Goal: Obtain resource: Download file/media

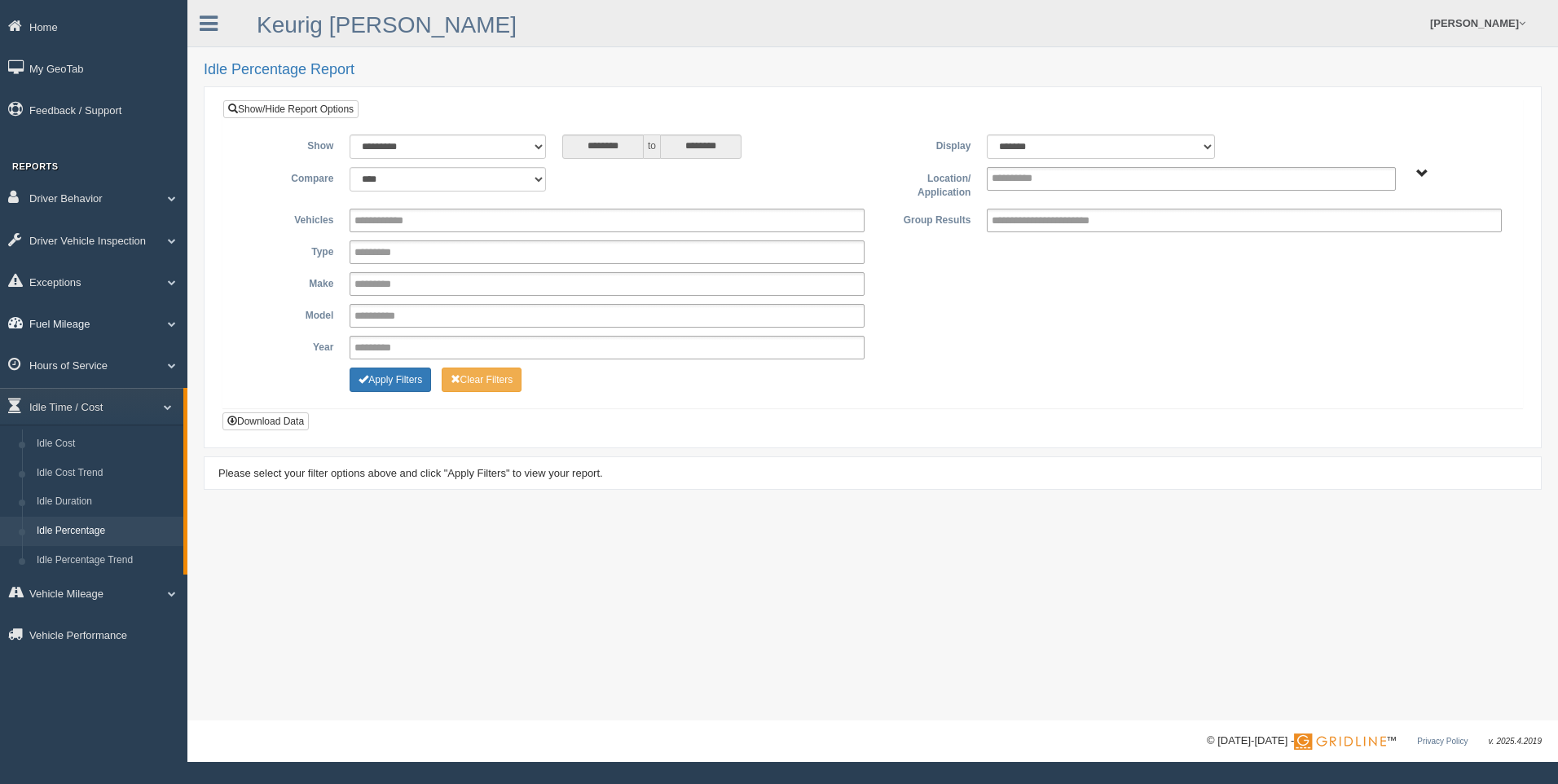
click at [177, 318] on link "Fuel Mileage" at bounding box center [94, 322] width 187 height 37
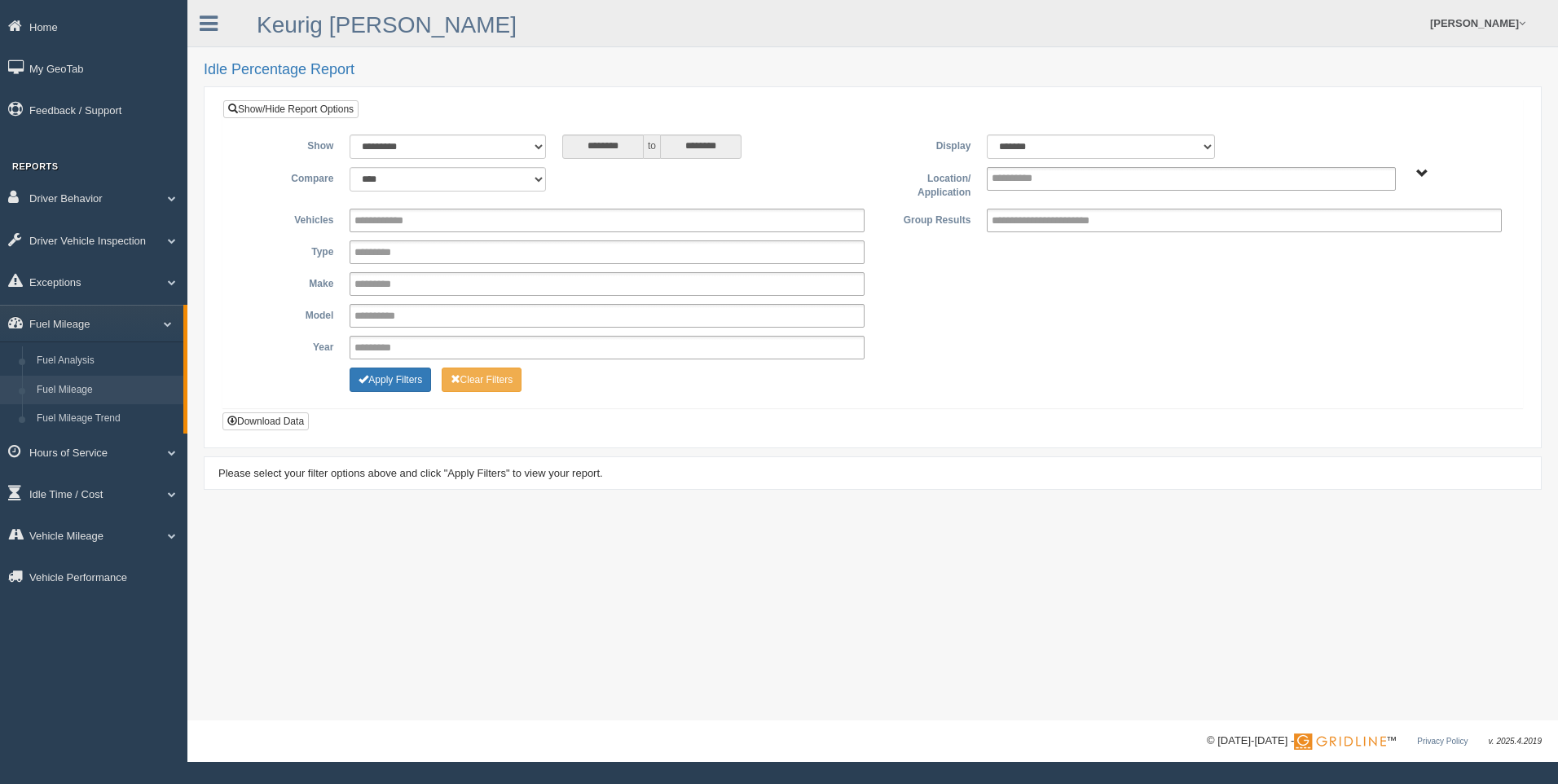
click at [98, 397] on link "Fuel Mileage" at bounding box center [106, 390] width 154 height 29
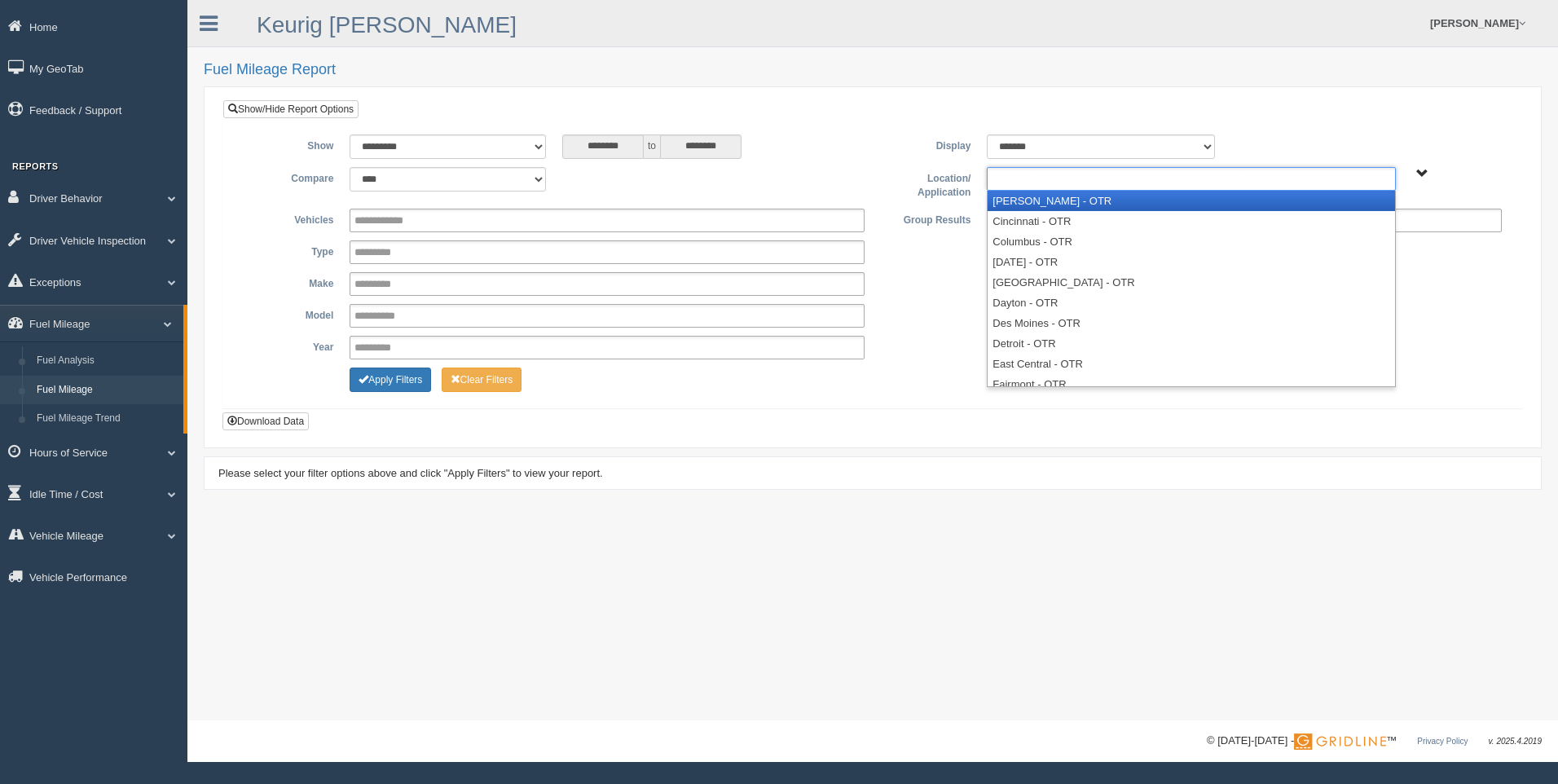
click at [1056, 185] on input "text" at bounding box center [1027, 179] width 70 height 21
click at [1054, 202] on li "[PERSON_NAME] - OTR" at bounding box center [1191, 201] width 407 height 21
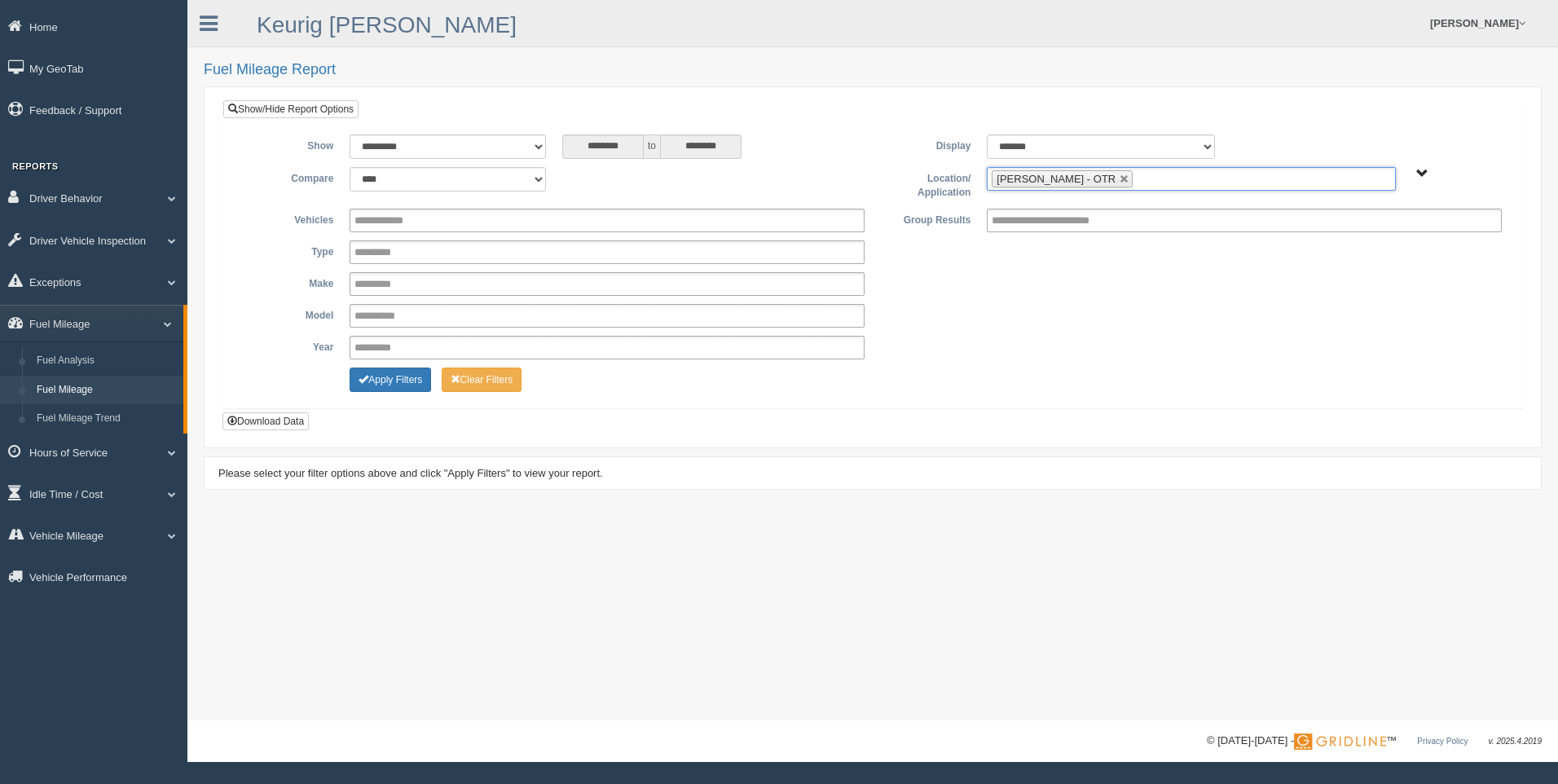
click at [1136, 173] on input "text" at bounding box center [1147, 179] width 21 height 21
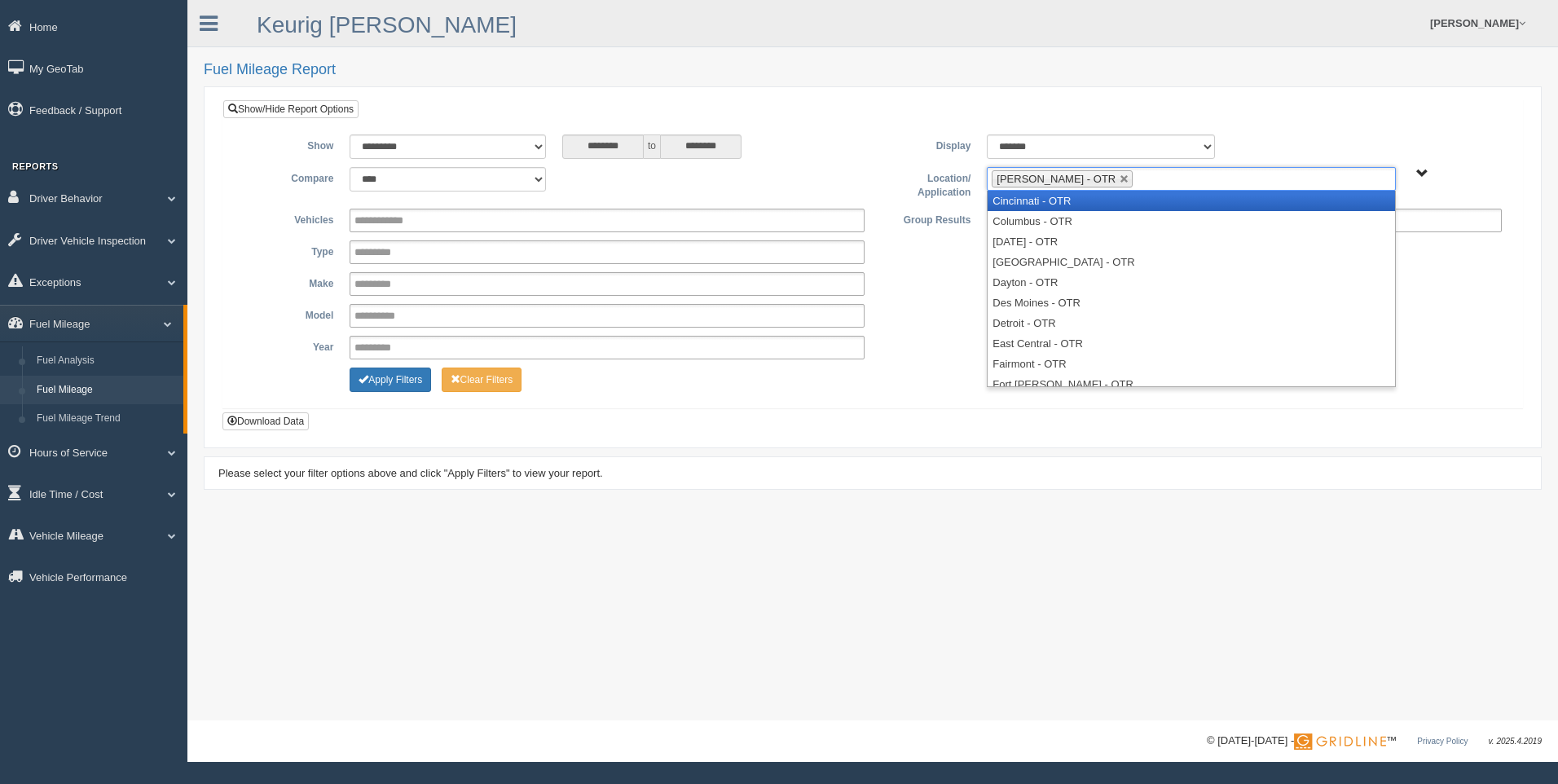
click at [1090, 205] on li "Cincinnati - OTR" at bounding box center [1191, 201] width 407 height 21
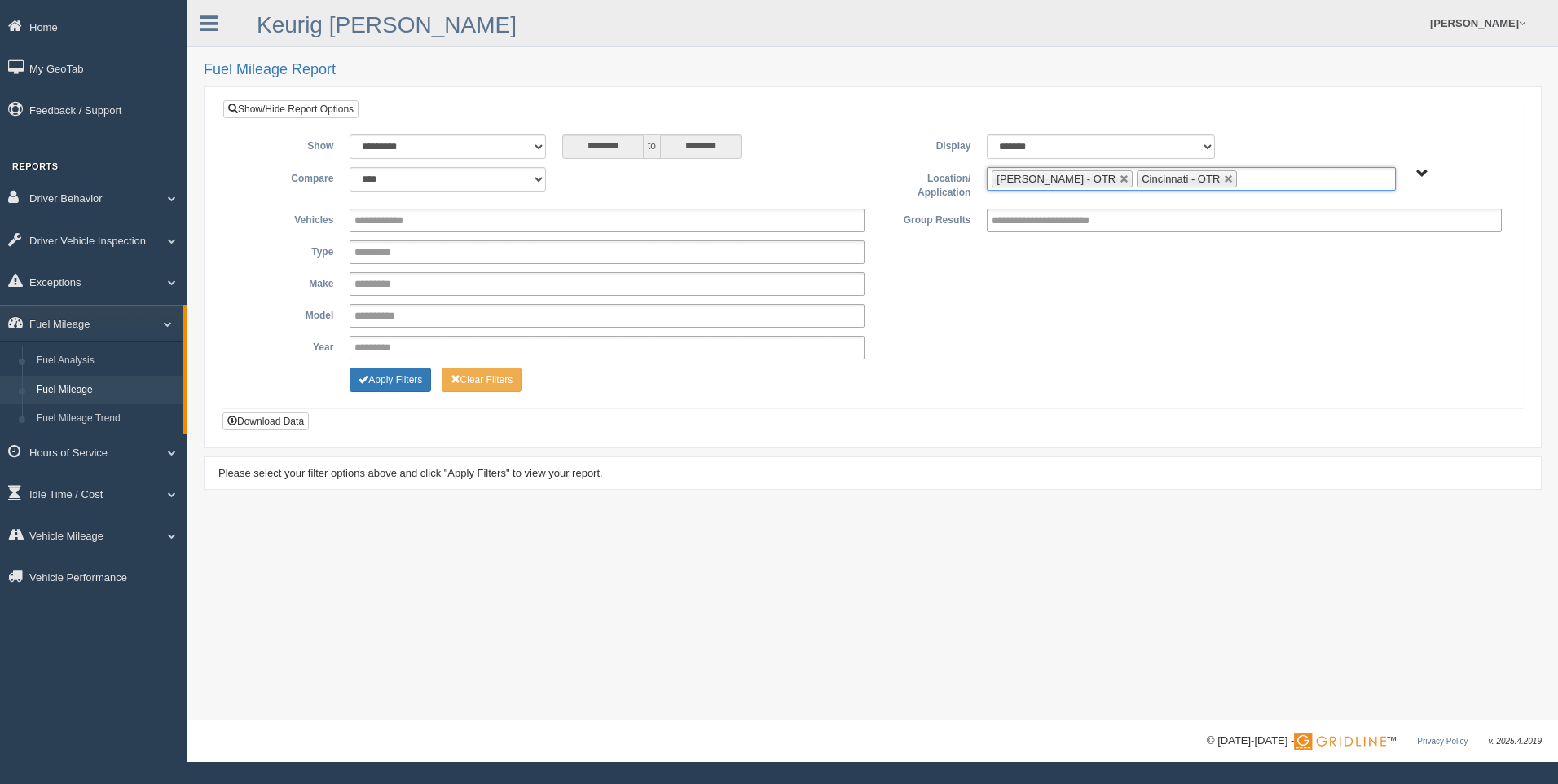
click at [1241, 178] on input "text" at bounding box center [1252, 179] width 21 height 21
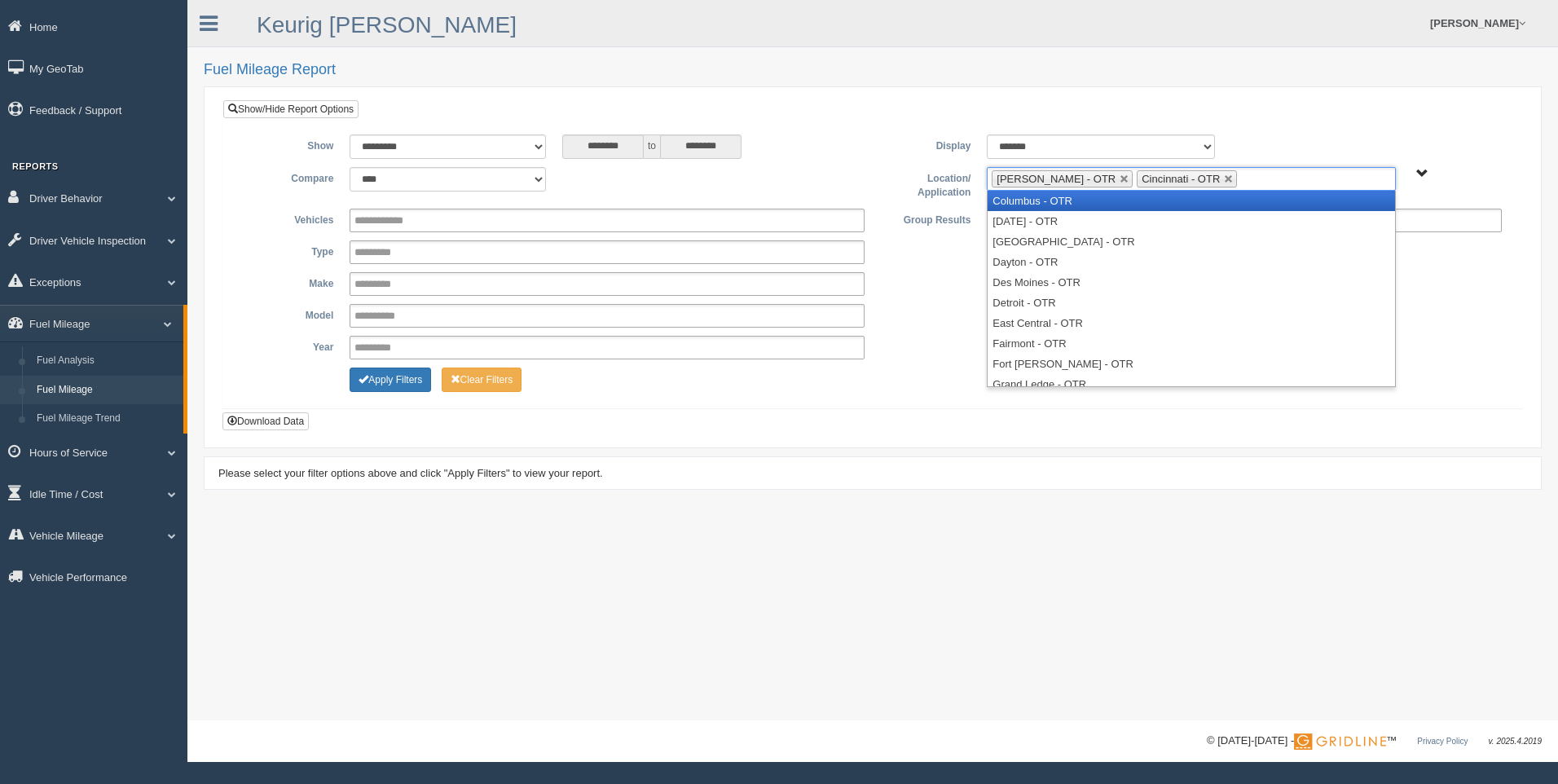
click at [1111, 201] on li "Columbus - OTR" at bounding box center [1191, 201] width 407 height 21
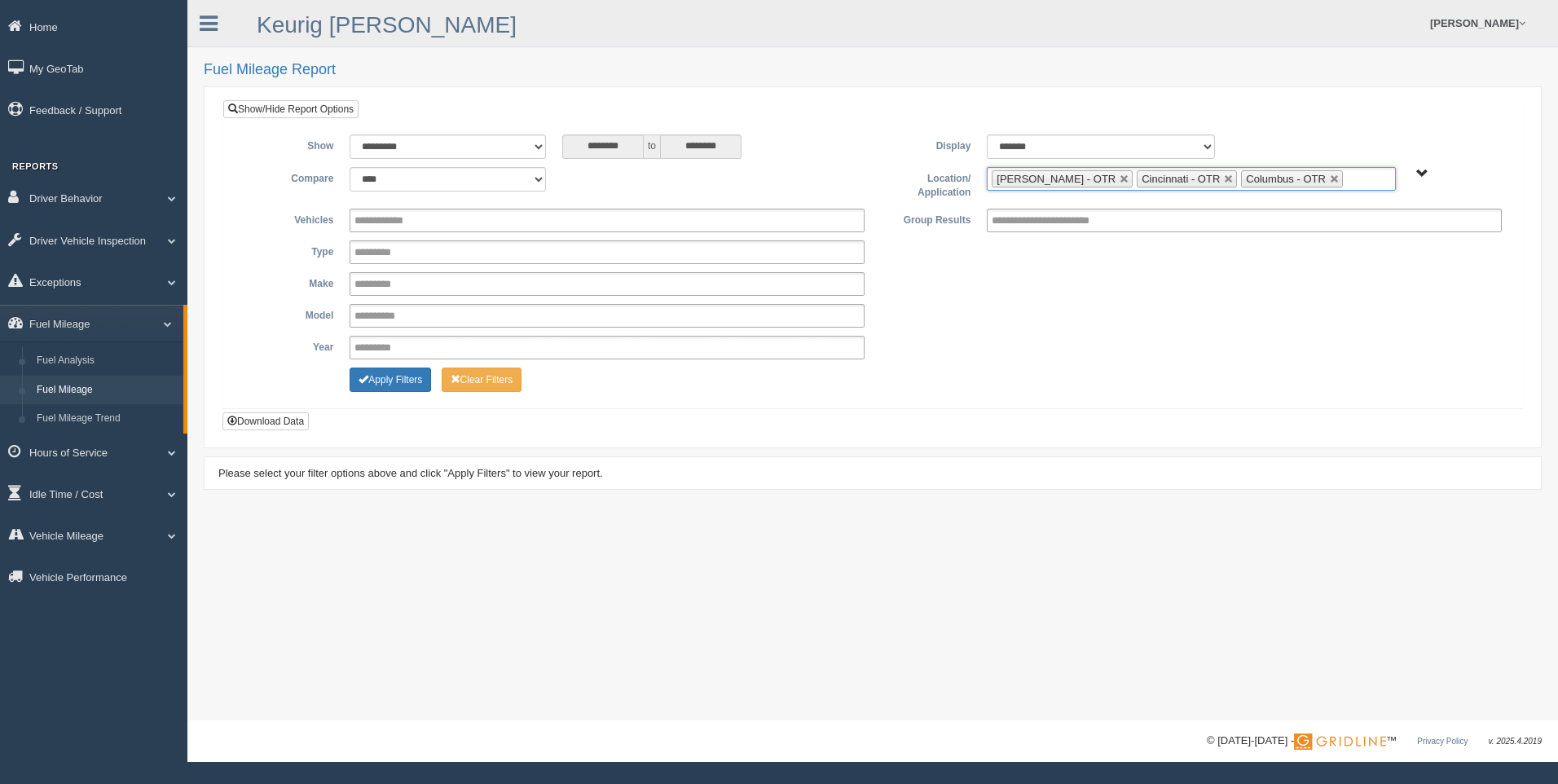
click at [1347, 173] on input "text" at bounding box center [1358, 179] width 21 height 21
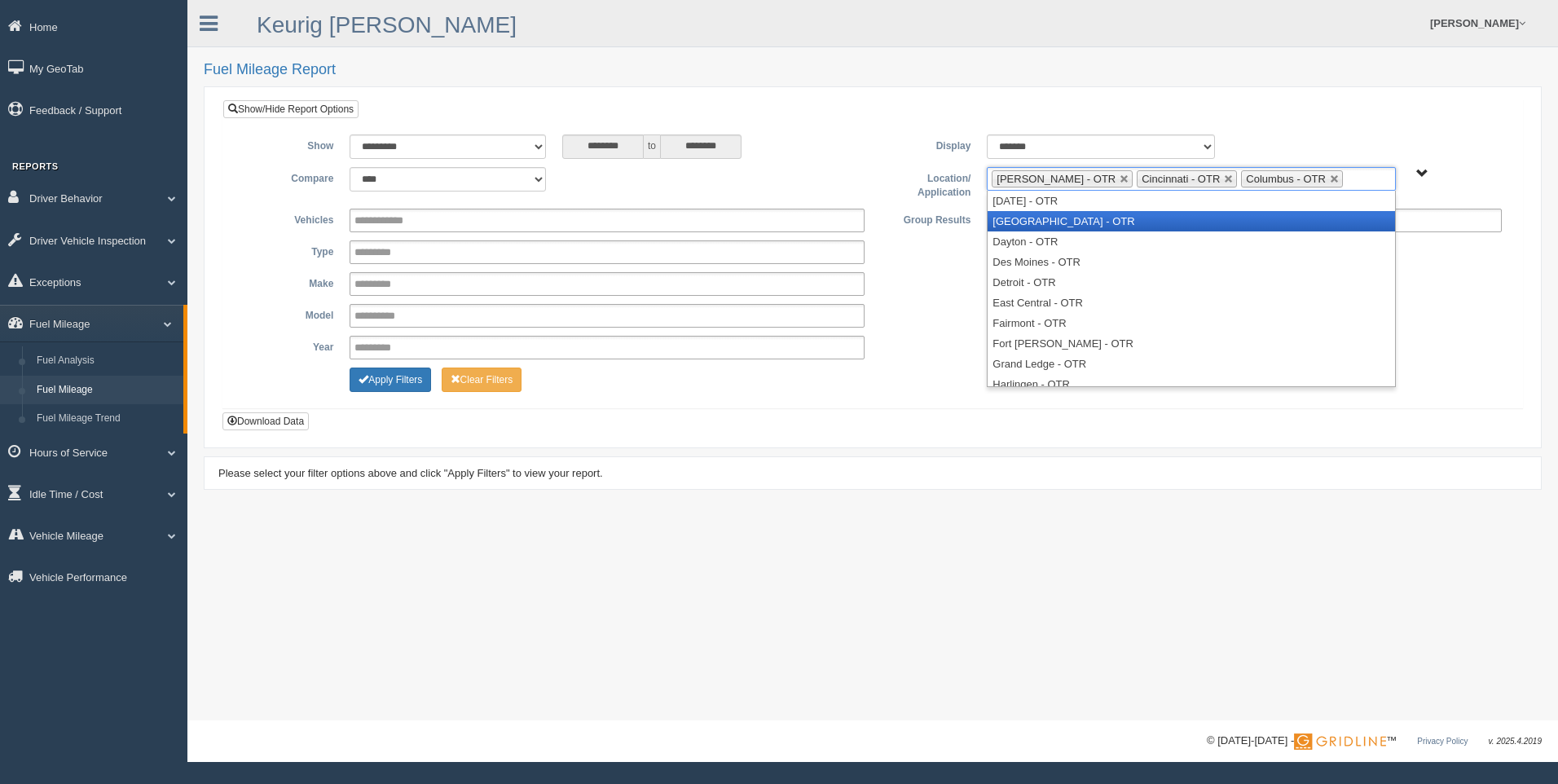
click at [1145, 215] on li "[GEOGRAPHIC_DATA] - OTR" at bounding box center [1191, 221] width 407 height 21
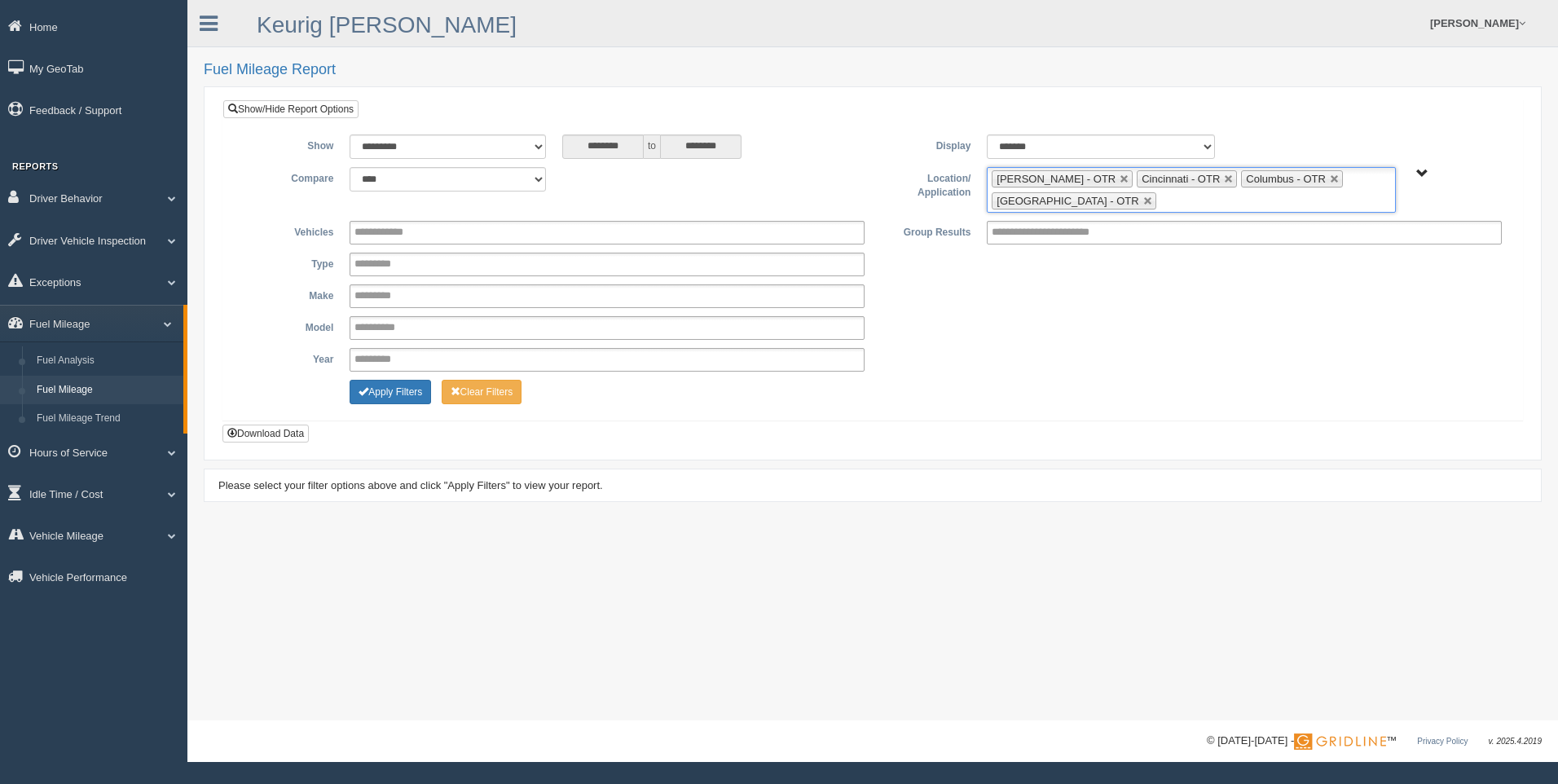
click at [1180, 199] on ul "[PERSON_NAME] - OTR Cincinnati - OTR Columbus - OTR [GEOGRAPHIC_DATA] - [GEOGRA…" at bounding box center [1191, 189] width 408 height 46
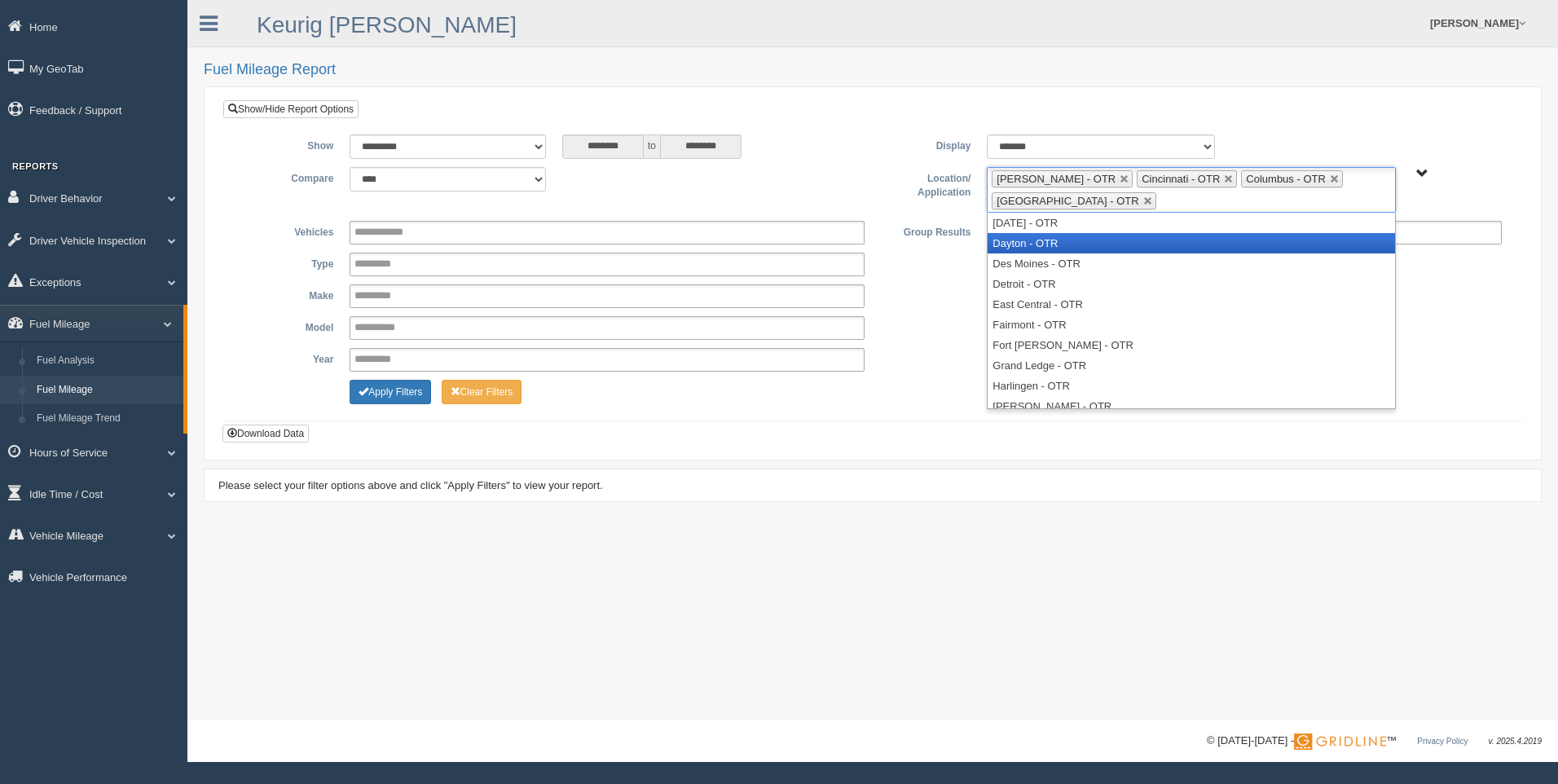
click at [1105, 235] on li "Dayton - OTR" at bounding box center [1191, 244] width 407 height 21
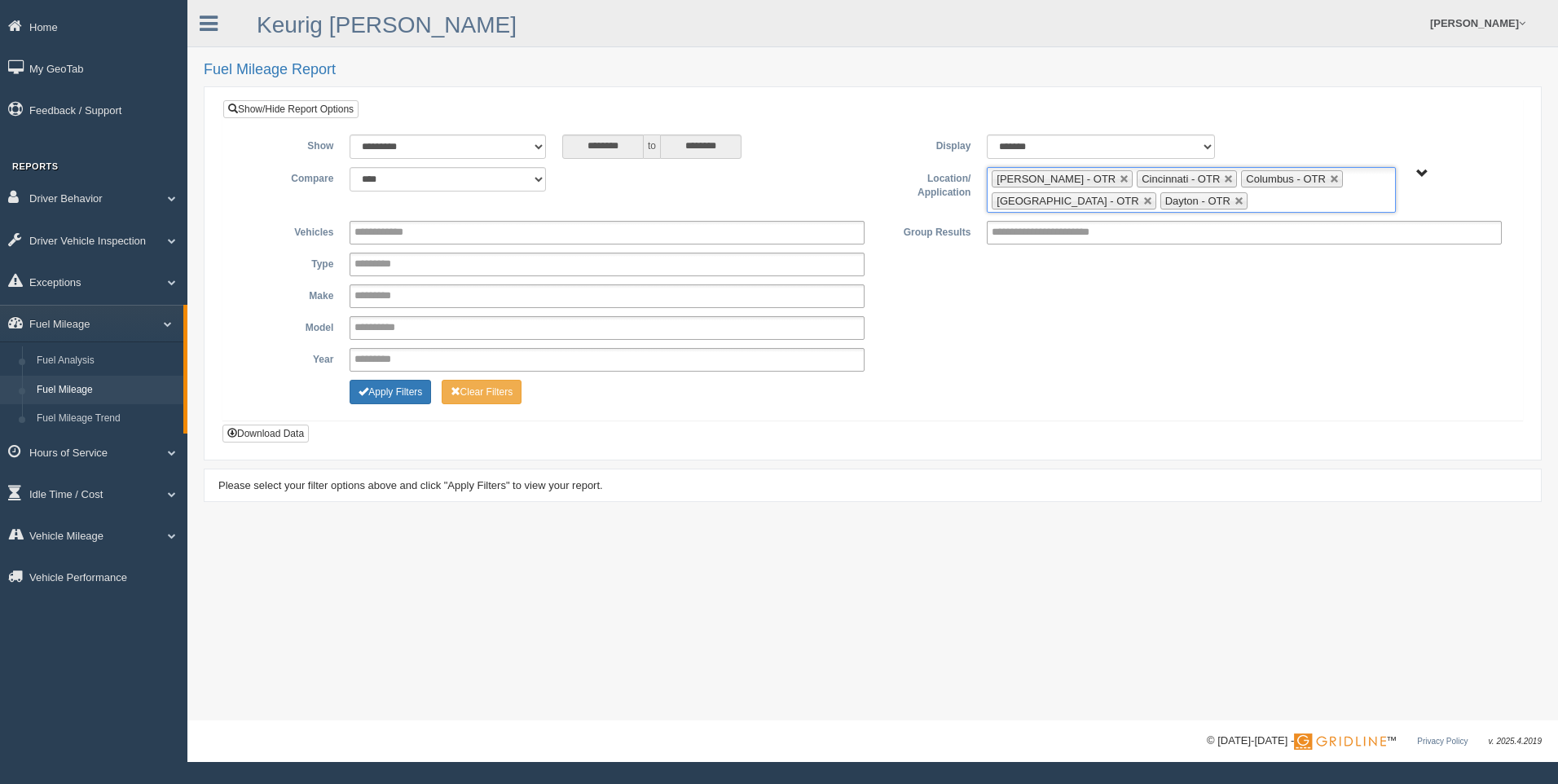
click at [1270, 203] on ul "[PERSON_NAME] - OTR Cincinnati - OTR Columbus - OTR [GEOGRAPHIC_DATA] - [GEOGRA…" at bounding box center [1191, 189] width 408 height 46
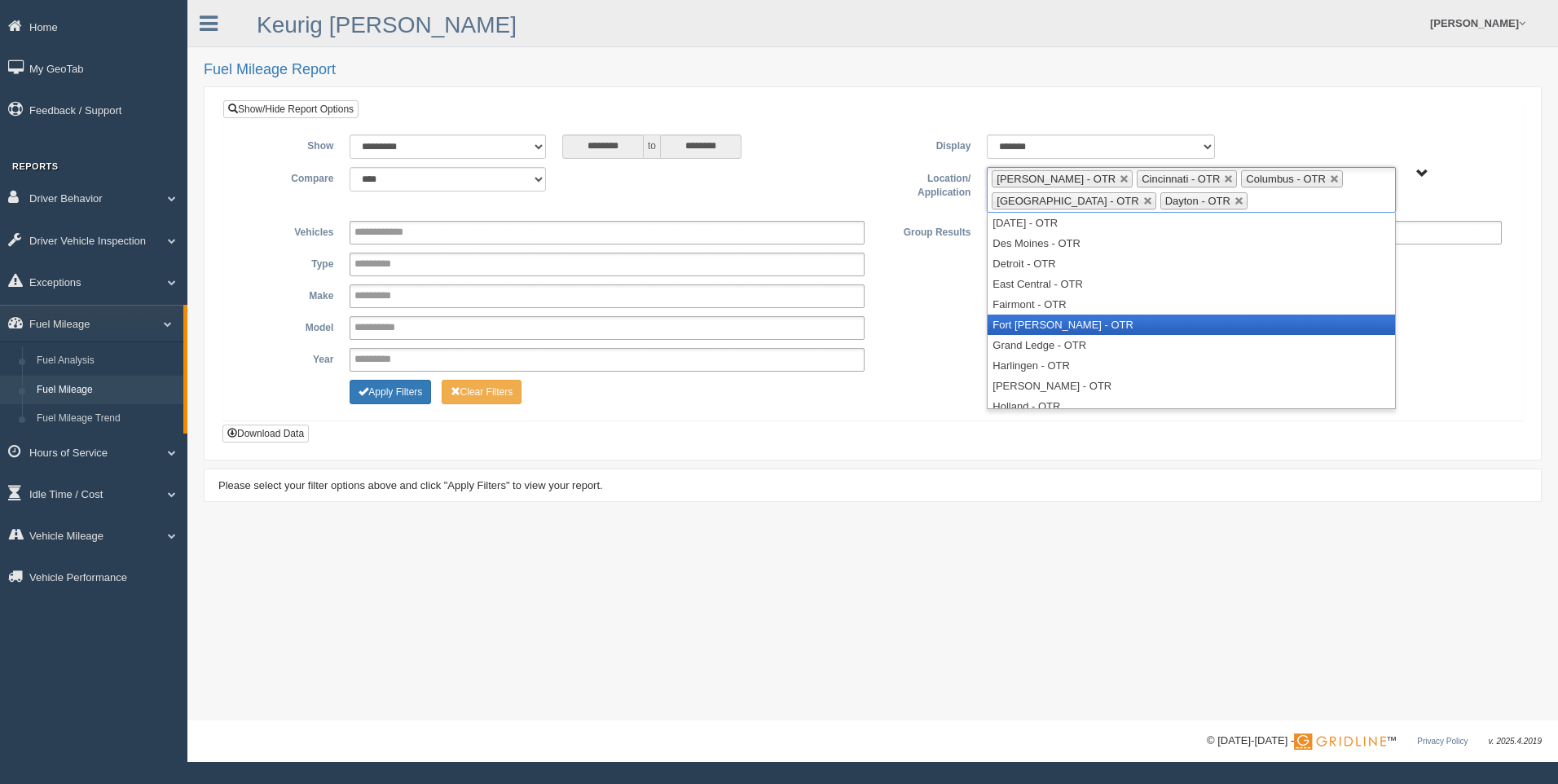
click at [1067, 319] on li "Fort [PERSON_NAME] - OTR" at bounding box center [1191, 325] width 407 height 21
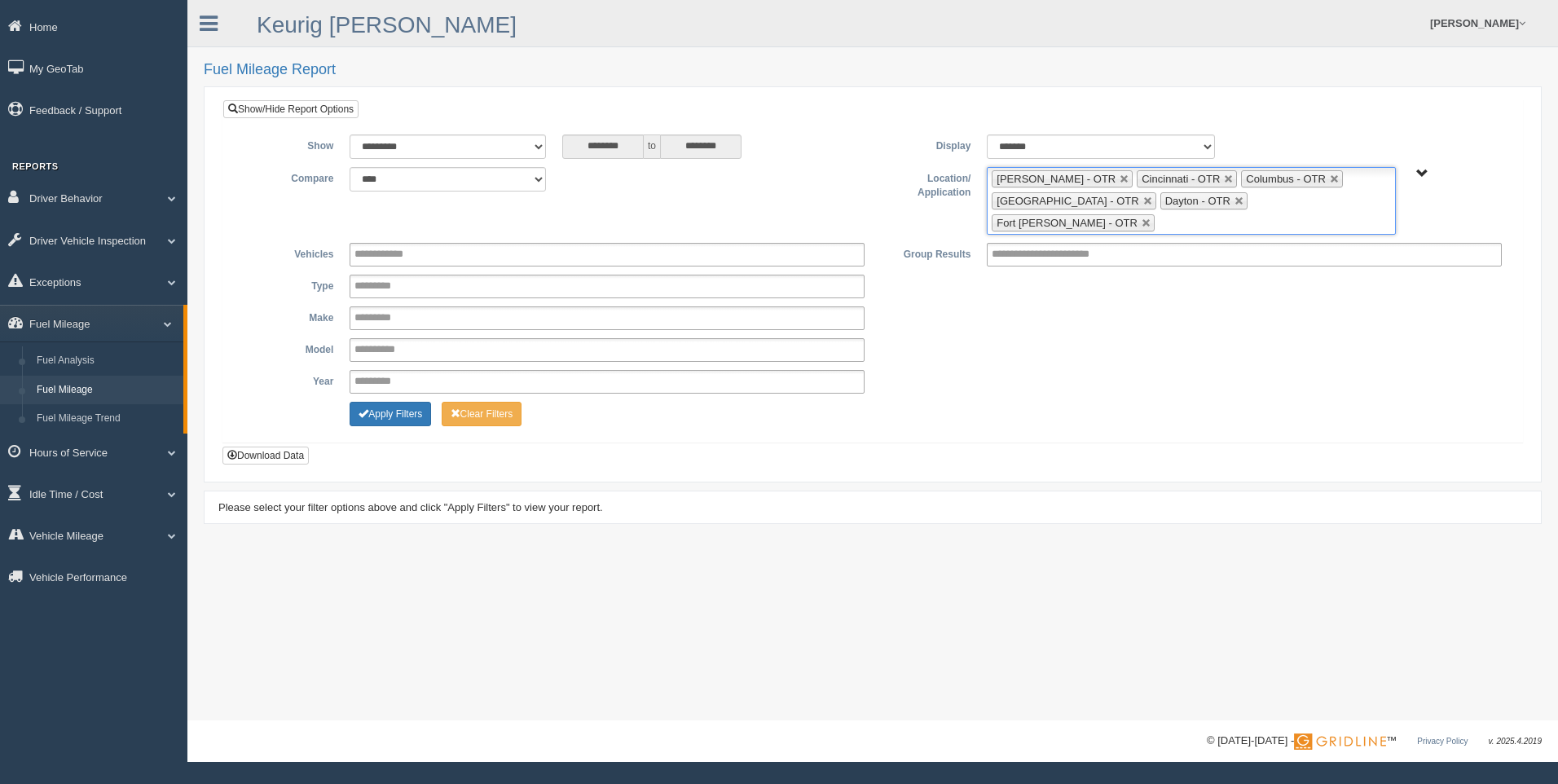
click at [1180, 213] on input "text" at bounding box center [1169, 223] width 21 height 21
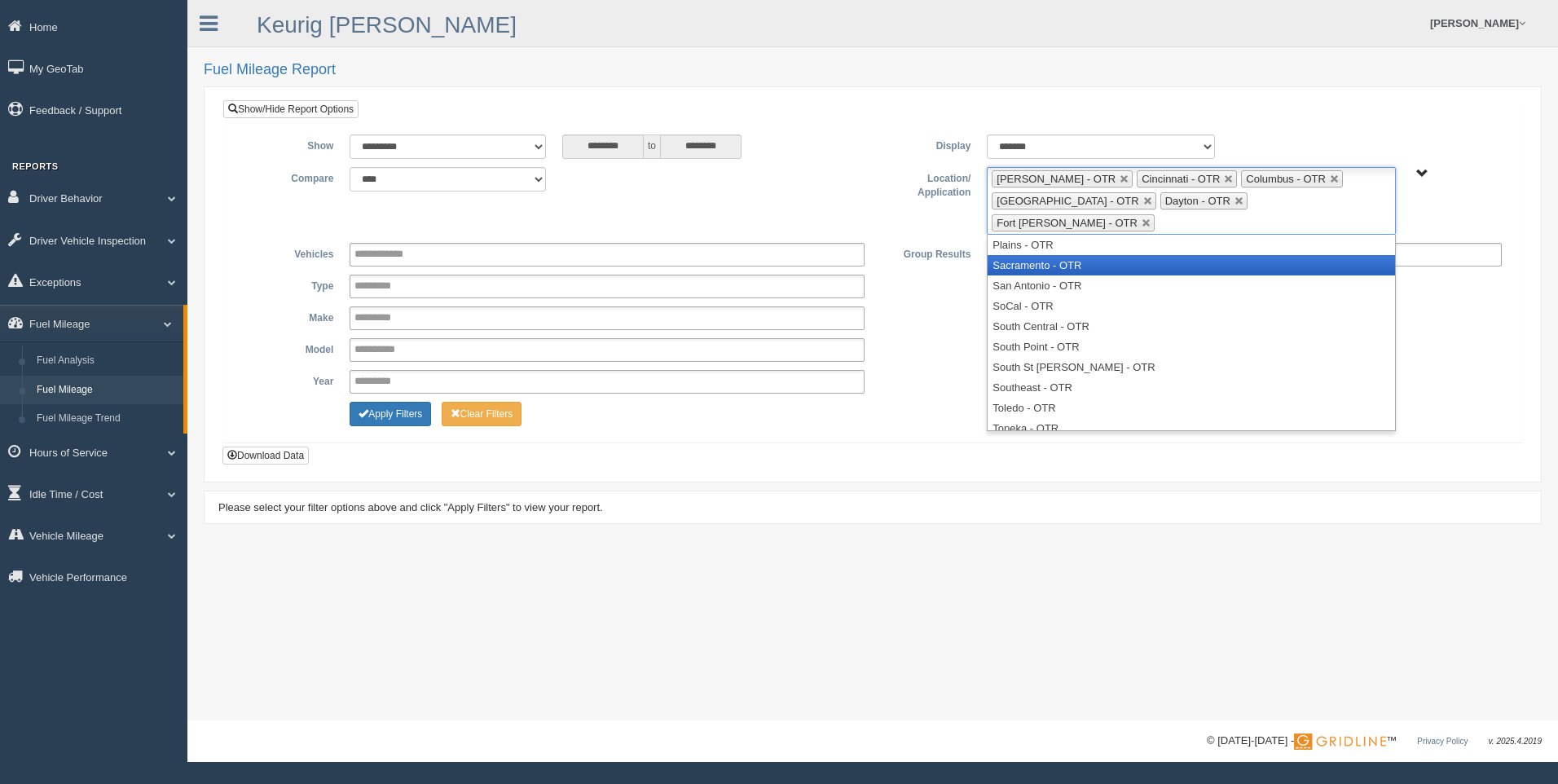
scroll to position [640, 0]
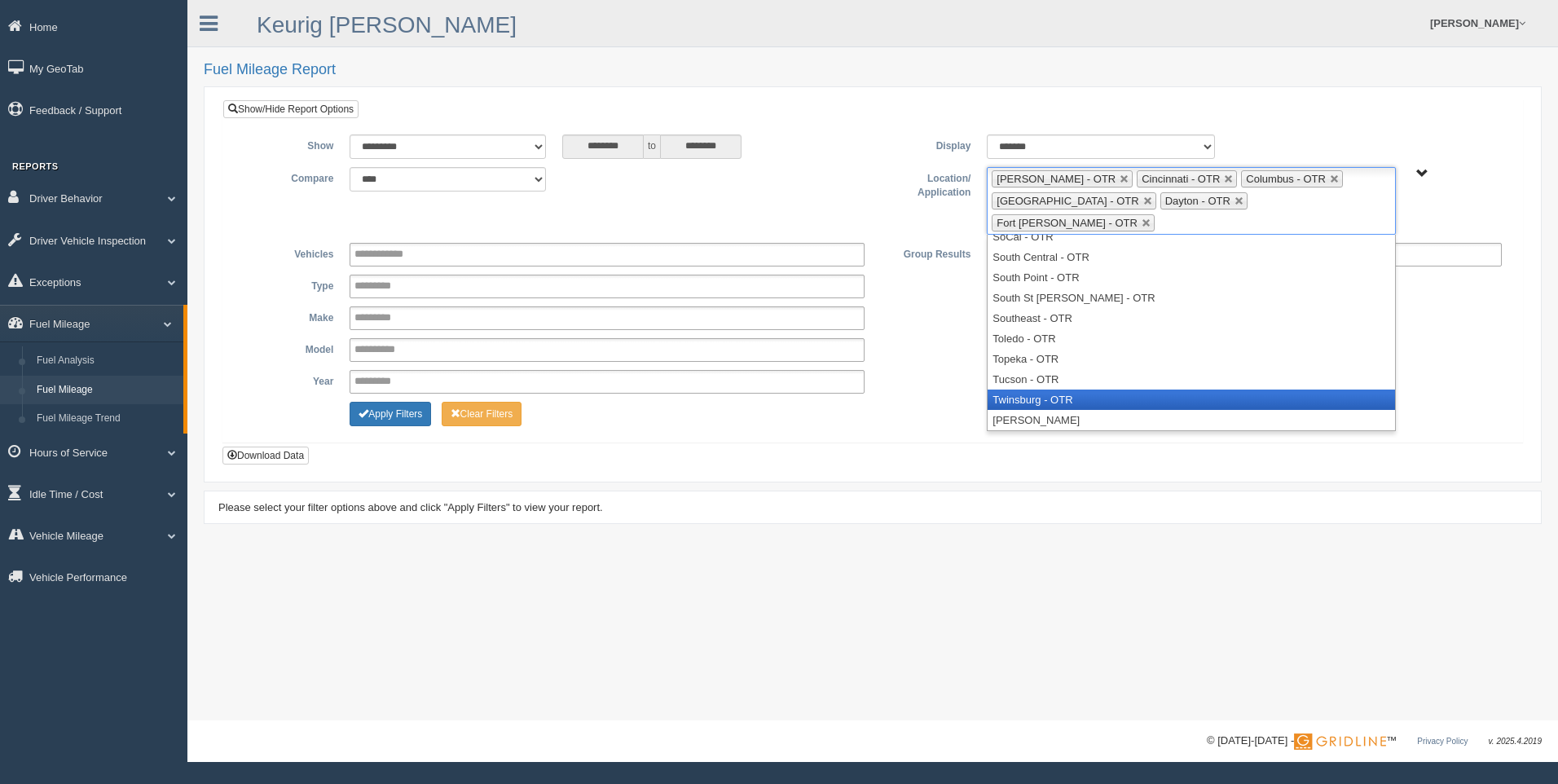
click at [1056, 390] on li "Twinsburg - OTR" at bounding box center [1191, 400] width 407 height 21
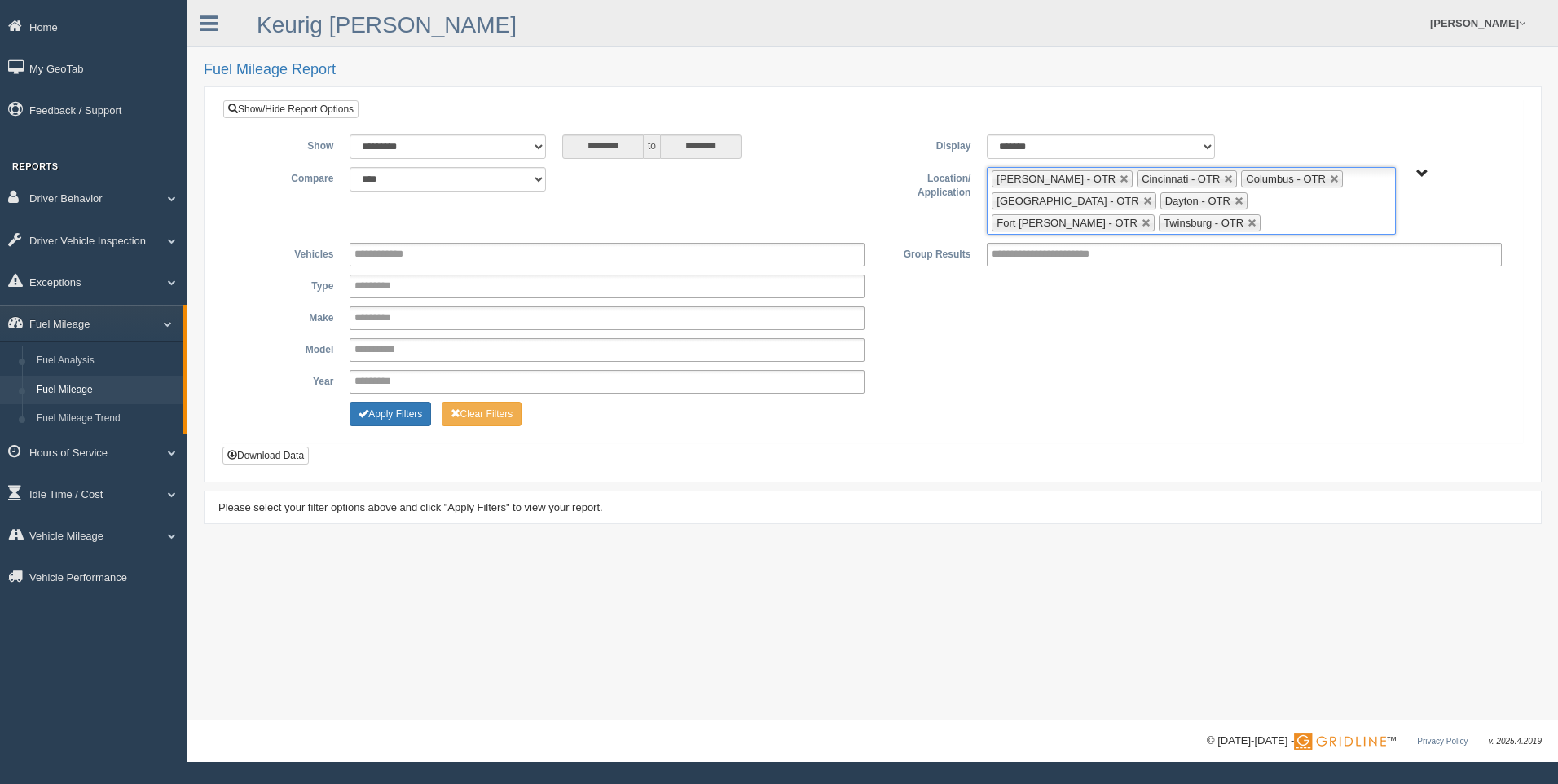
click at [1135, 221] on ul "Beckley - OTR Cincinnati - OTR Columbus - OTR Cranberry Township - OTR Dayton -…" at bounding box center [1191, 200] width 408 height 67
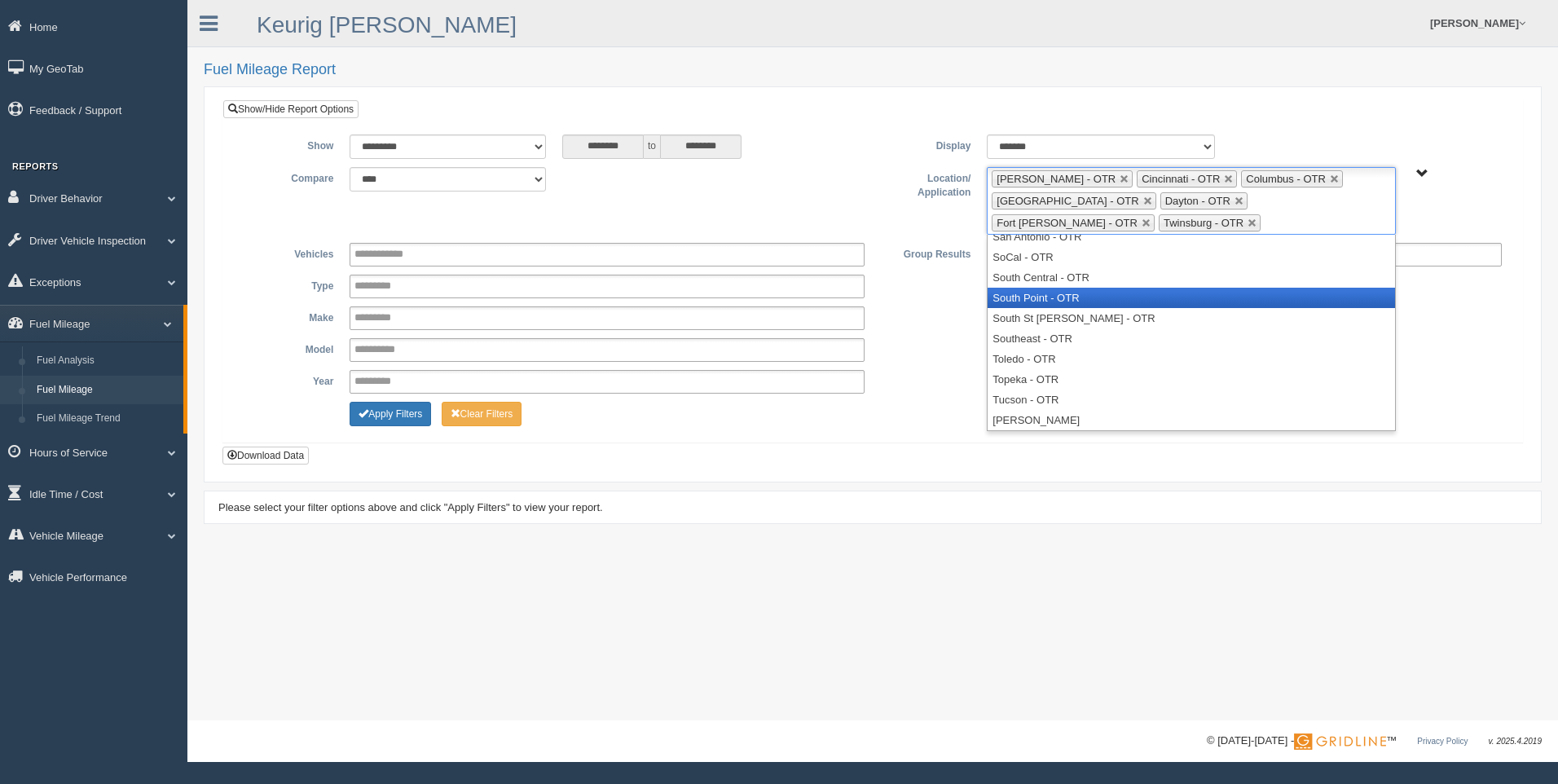
click at [1076, 297] on li "South Point - OTR" at bounding box center [1191, 298] width 407 height 21
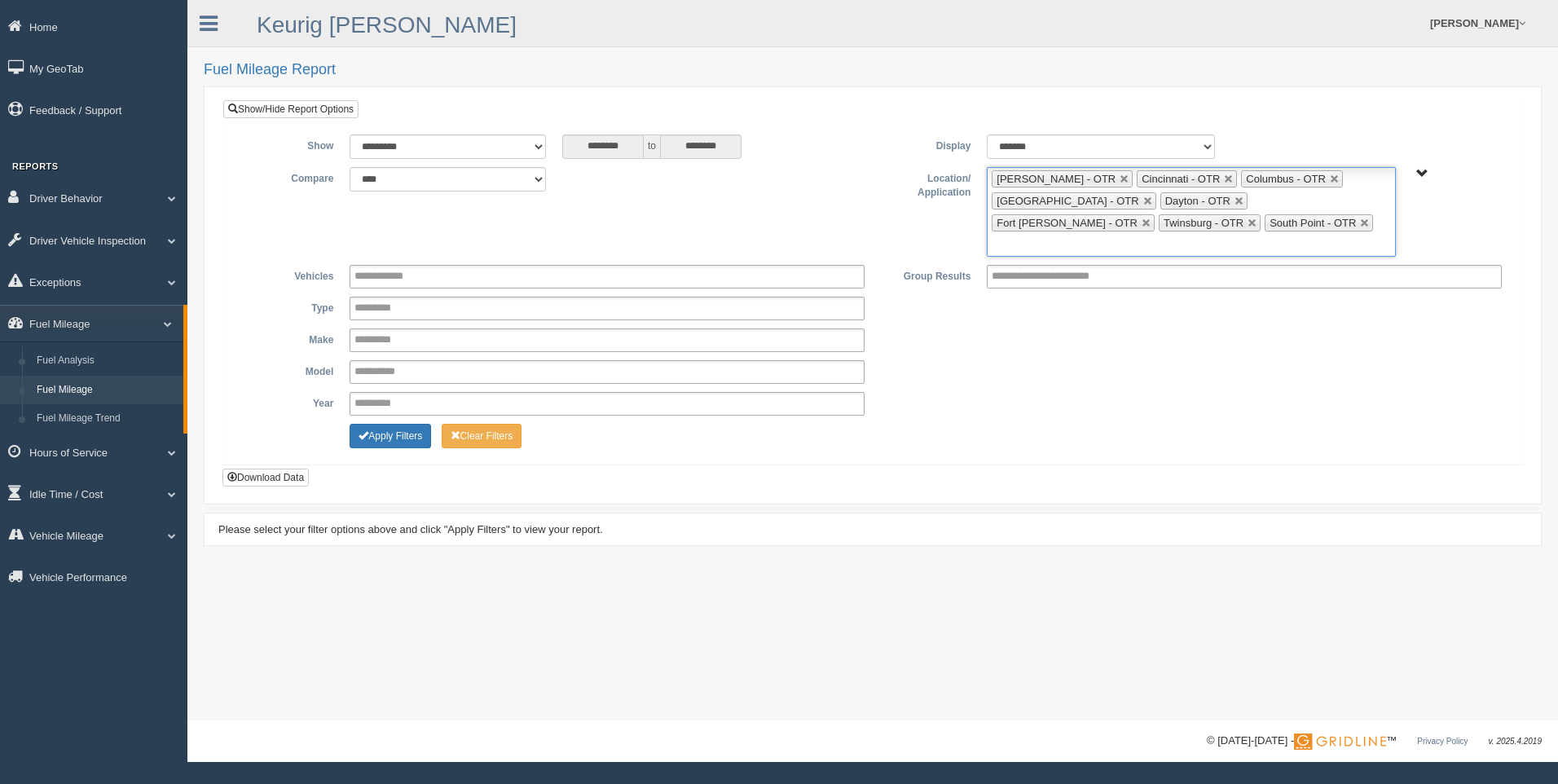
scroll to position [599, 0]
click at [1269, 223] on ul "Beckley - OTR Cincinnati - OTR Columbus - OTR Cranberry Township - OTR Dayton -…" at bounding box center [1191, 212] width 408 height 90
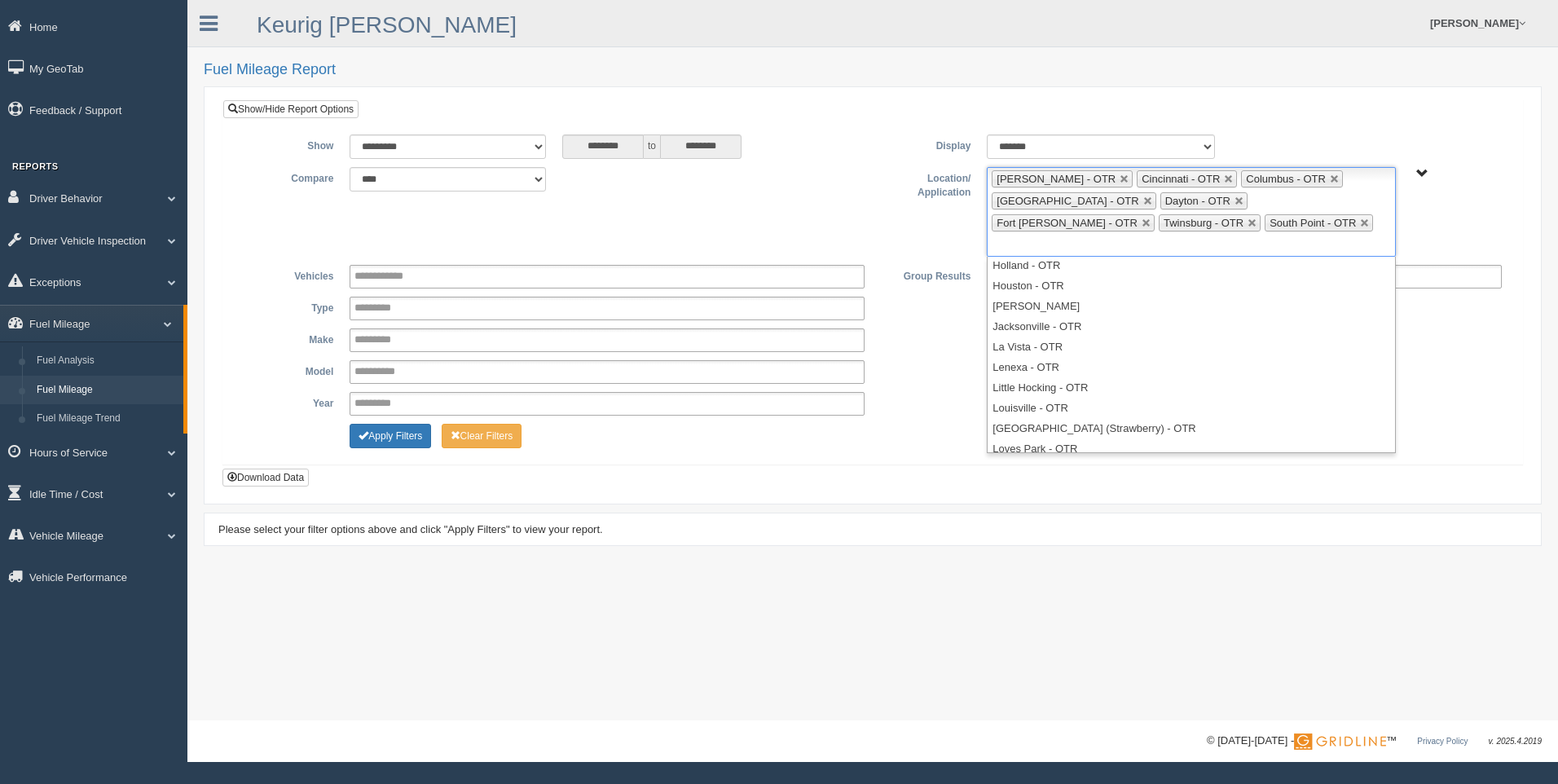
scroll to position [163, 0]
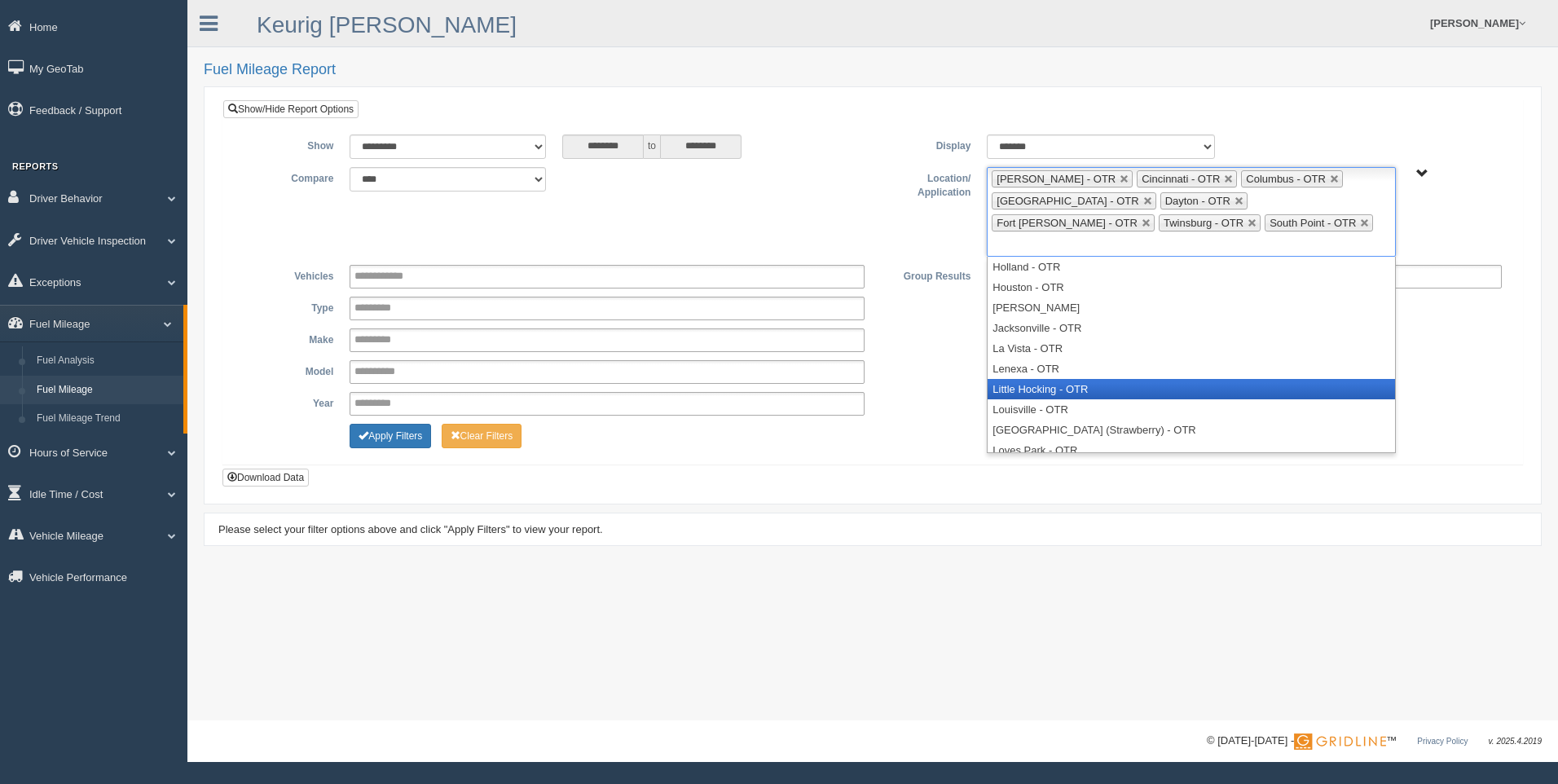
click at [1063, 378] on li "Little Hocking - OTR" at bounding box center [1191, 389] width 407 height 21
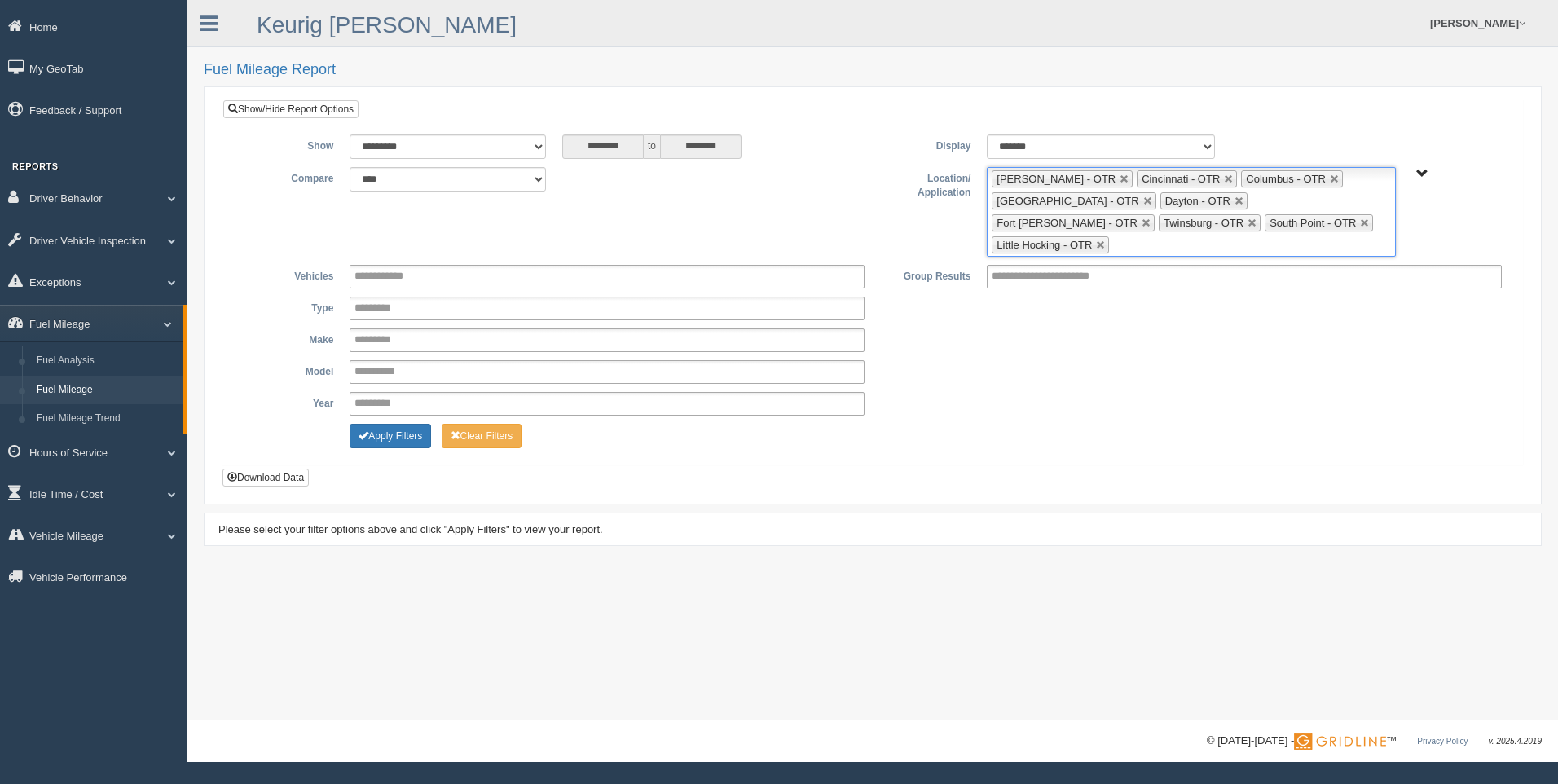
click at [1134, 235] on input "text" at bounding box center [1123, 245] width 21 height 21
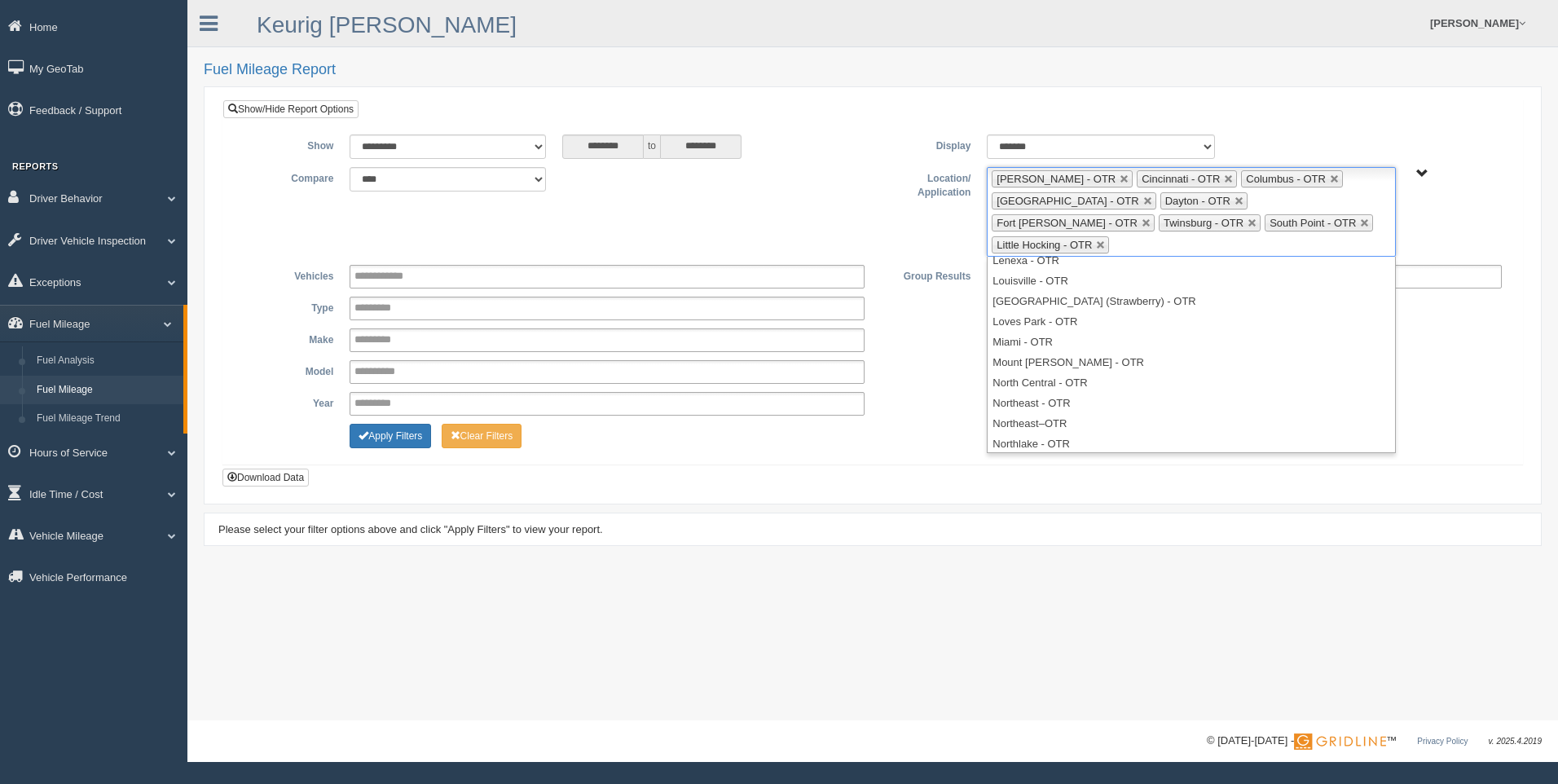
scroll to position [275, 0]
click at [255, 468] on button "Download Data" at bounding box center [265, 477] width 86 height 18
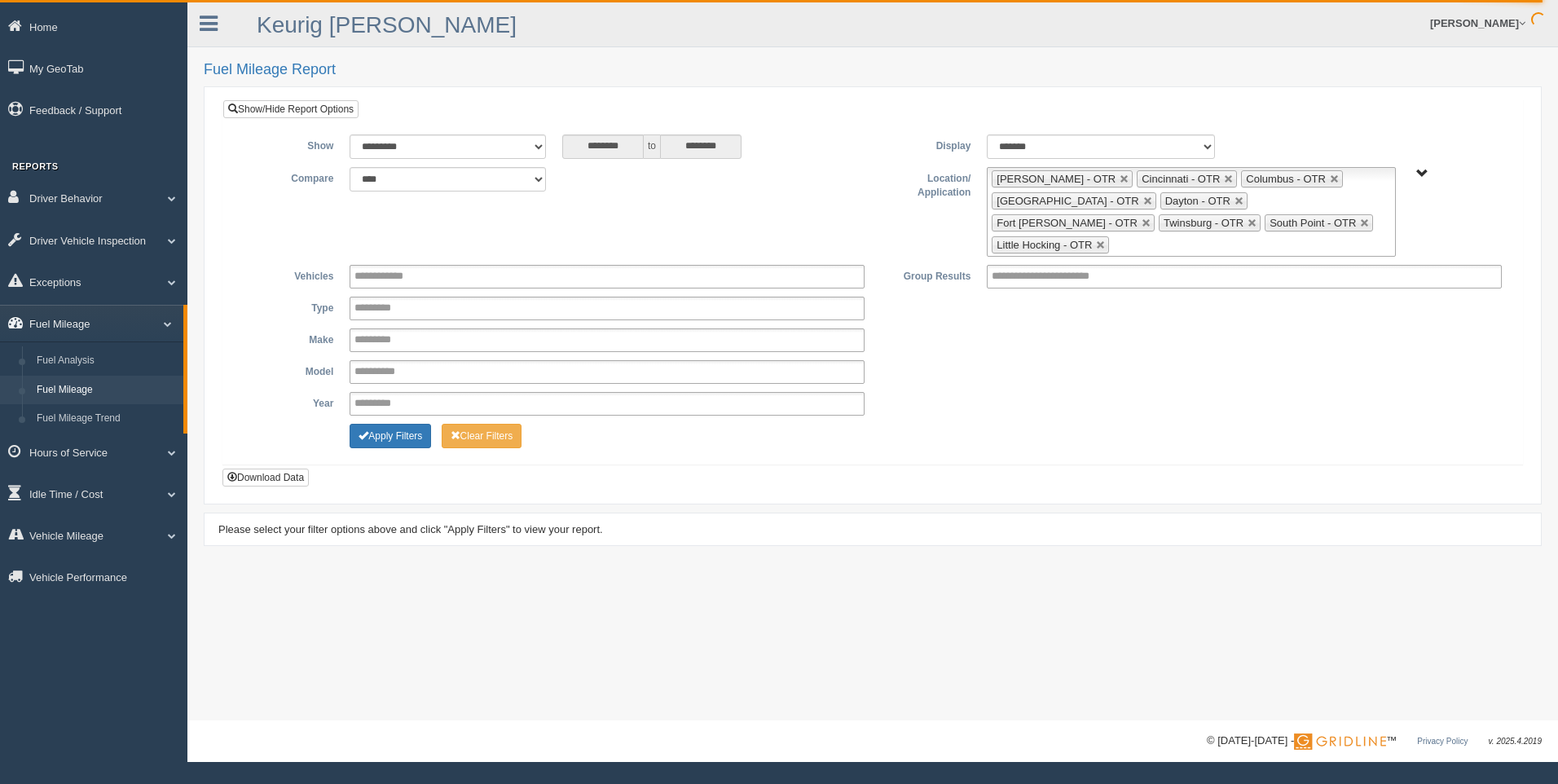
click at [163, 319] on span at bounding box center [161, 323] width 22 height 8
click at [166, 411] on link "Idle Time / Cost" at bounding box center [94, 406] width 187 height 37
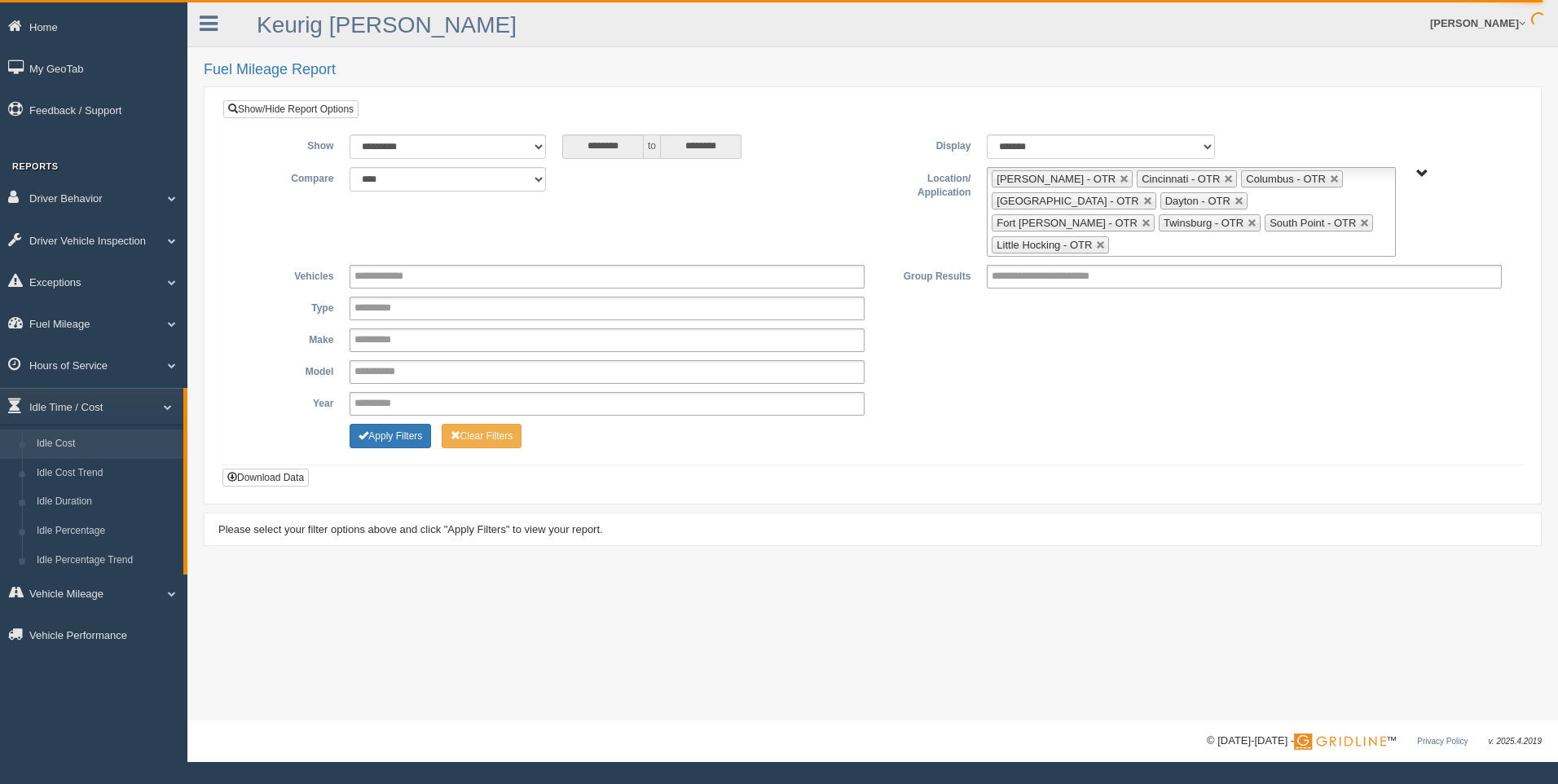
click at [129, 441] on link "Idle Cost" at bounding box center [106, 443] width 154 height 29
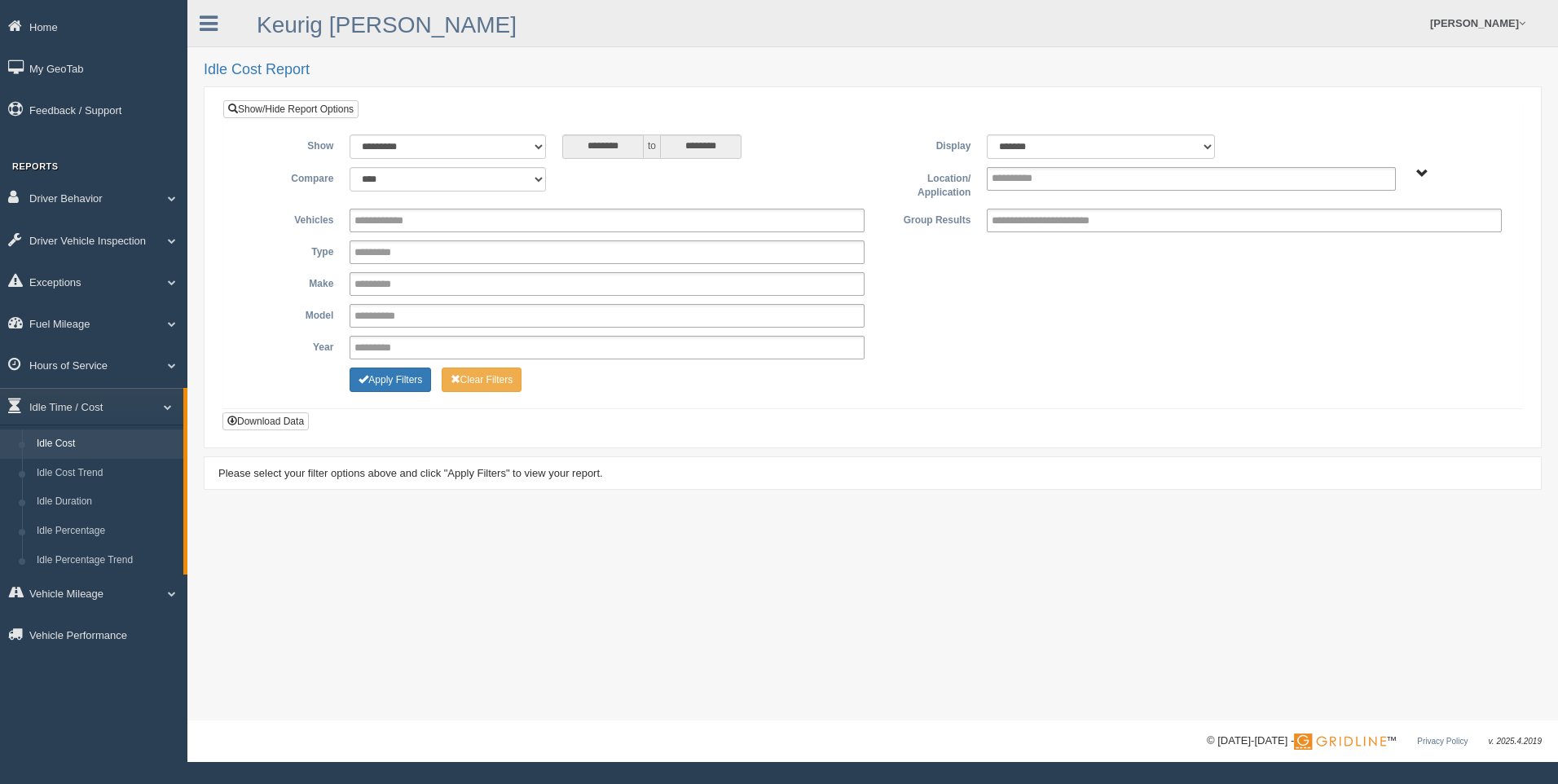
click at [133, 438] on link "Idle Cost" at bounding box center [106, 443] width 154 height 29
click at [1015, 185] on input "text" at bounding box center [1027, 179] width 70 height 21
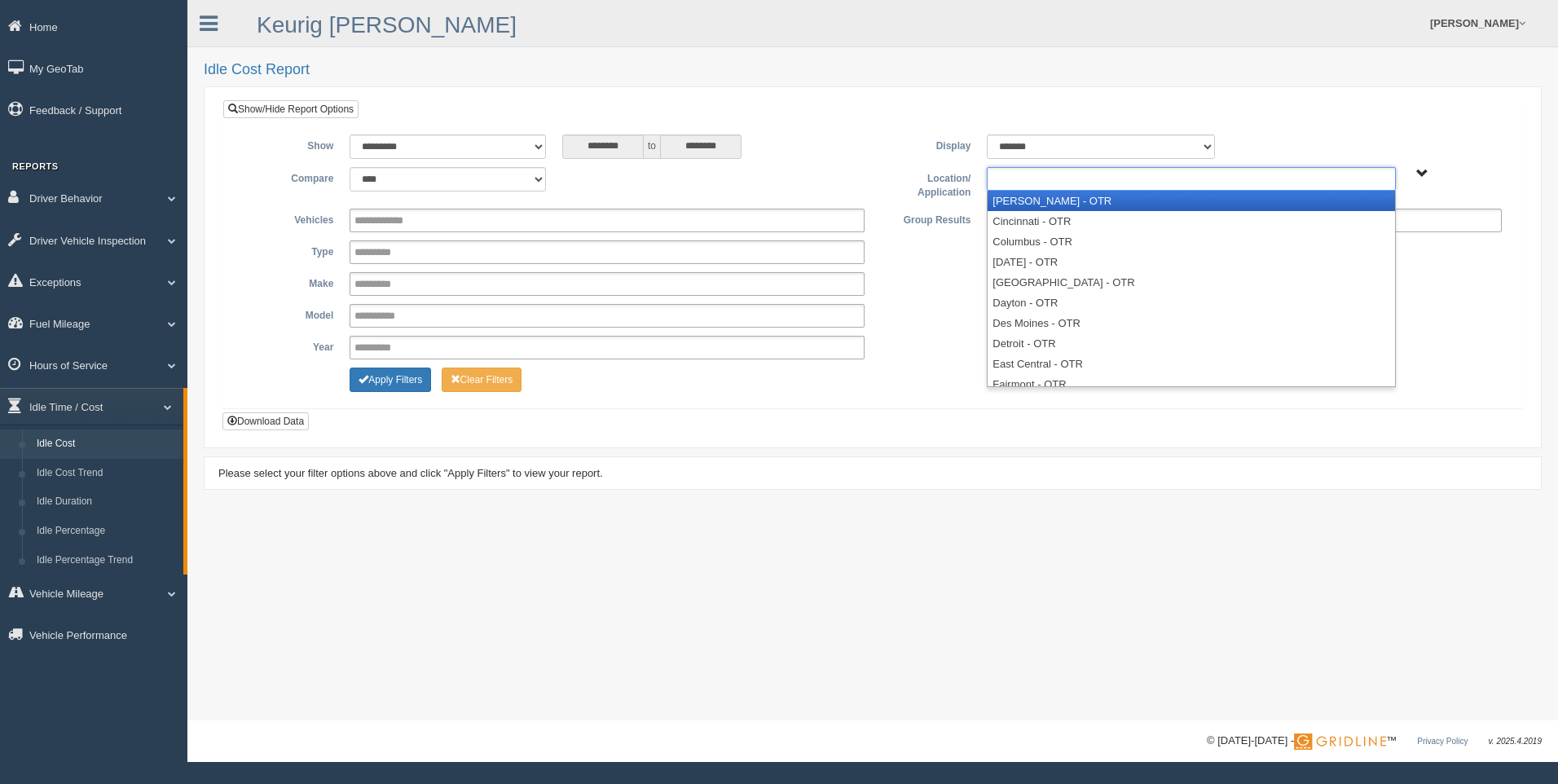
click at [1021, 203] on li "[PERSON_NAME] - OTR" at bounding box center [1191, 201] width 407 height 21
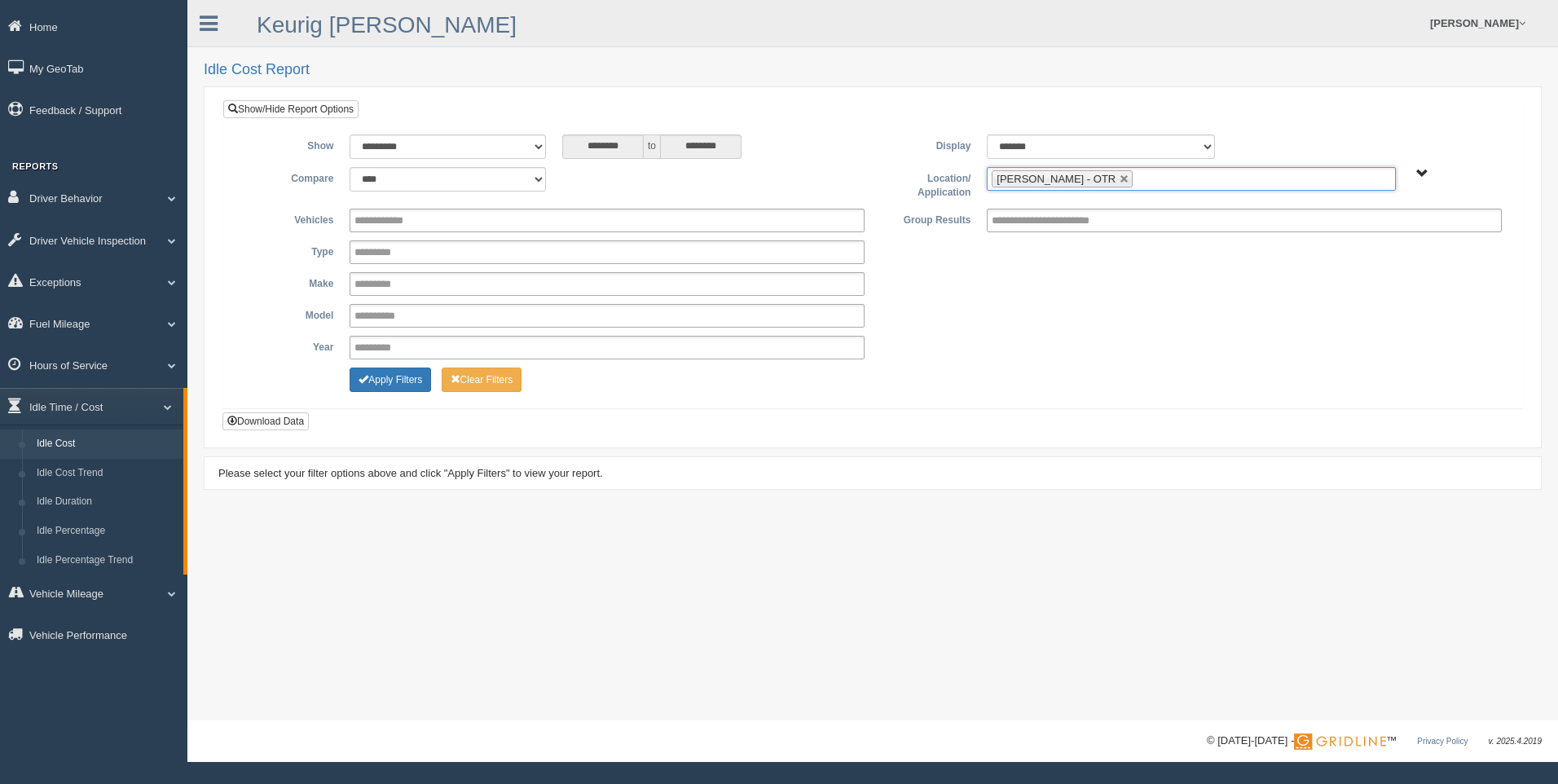
click at [1136, 185] on input "text" at bounding box center [1147, 179] width 21 height 21
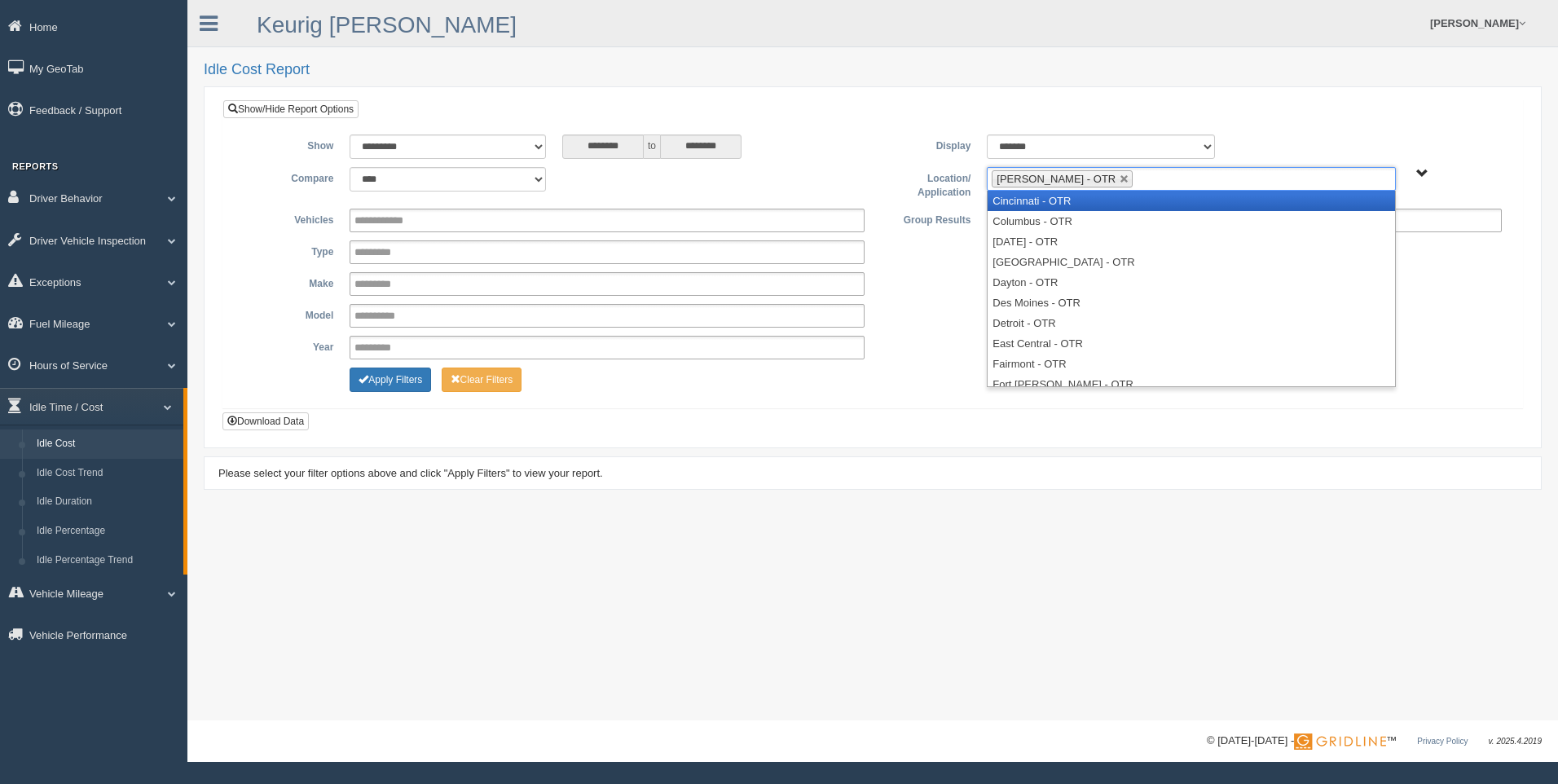
click at [1076, 203] on li "Cincinnati - OTR" at bounding box center [1191, 201] width 407 height 21
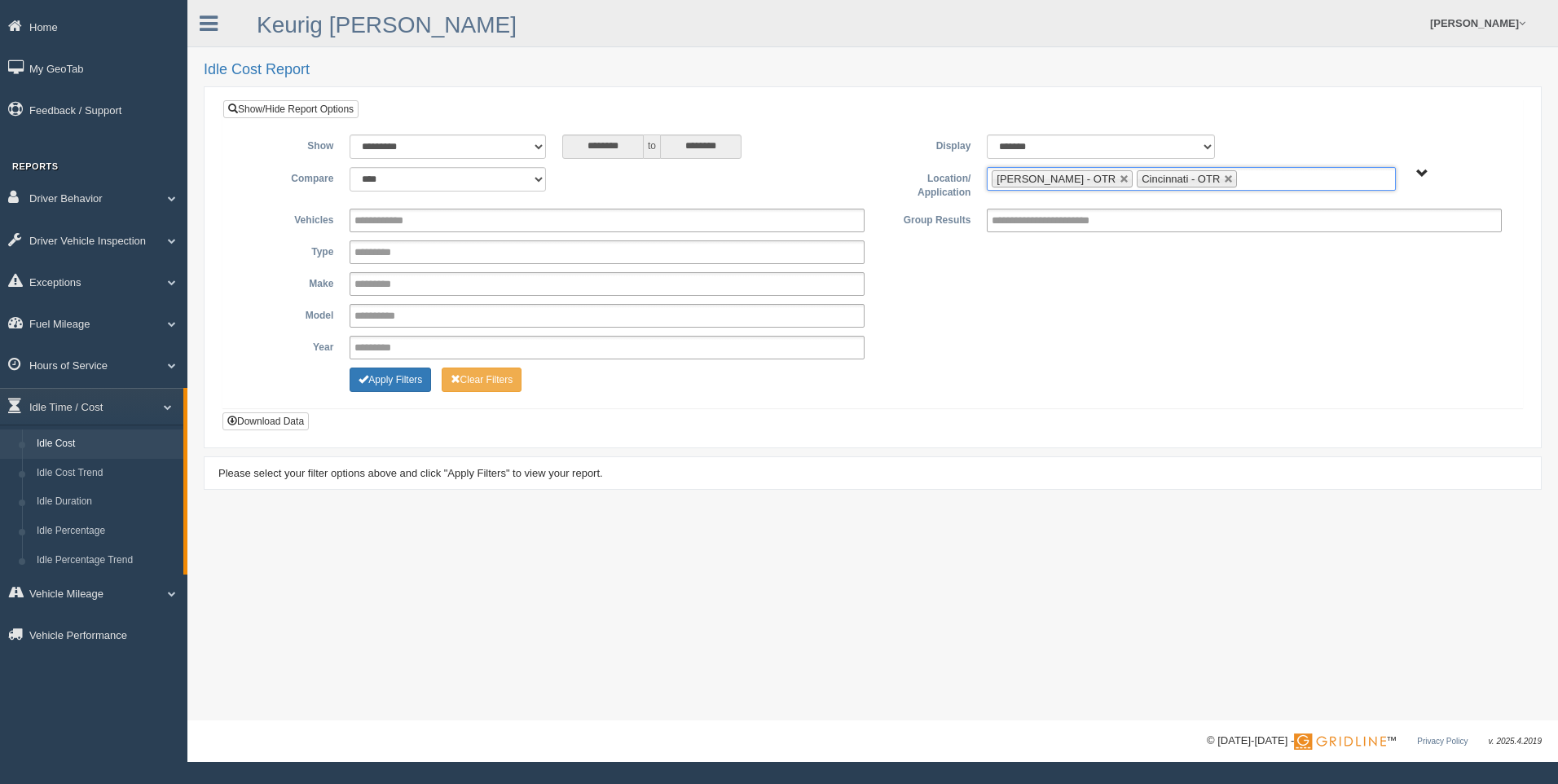
click at [1219, 178] on ul "Beckley - OTR Cincinnati - OTR" at bounding box center [1191, 178] width 408 height 23
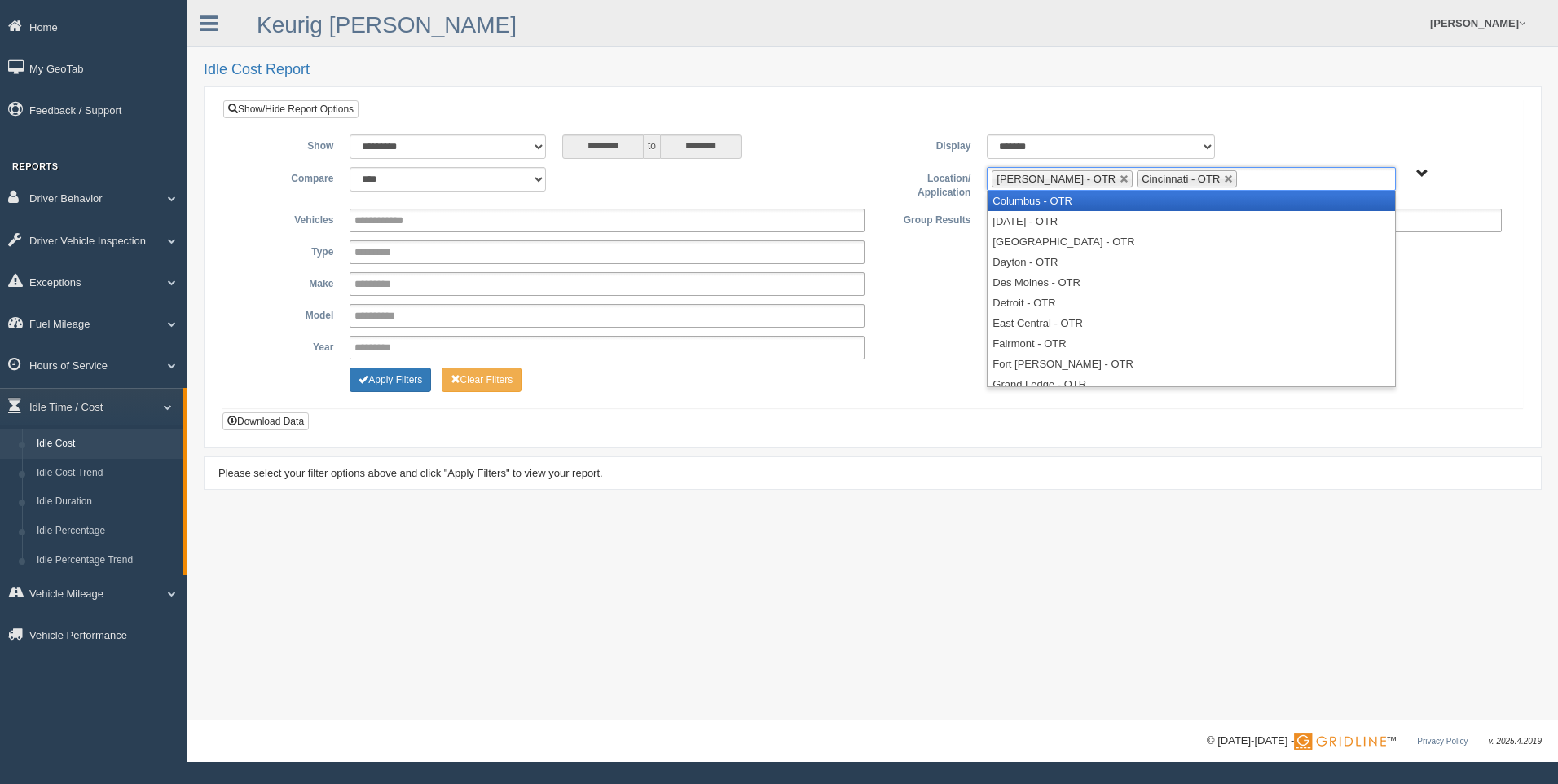
click at [1185, 201] on li "Columbus - OTR" at bounding box center [1191, 201] width 407 height 21
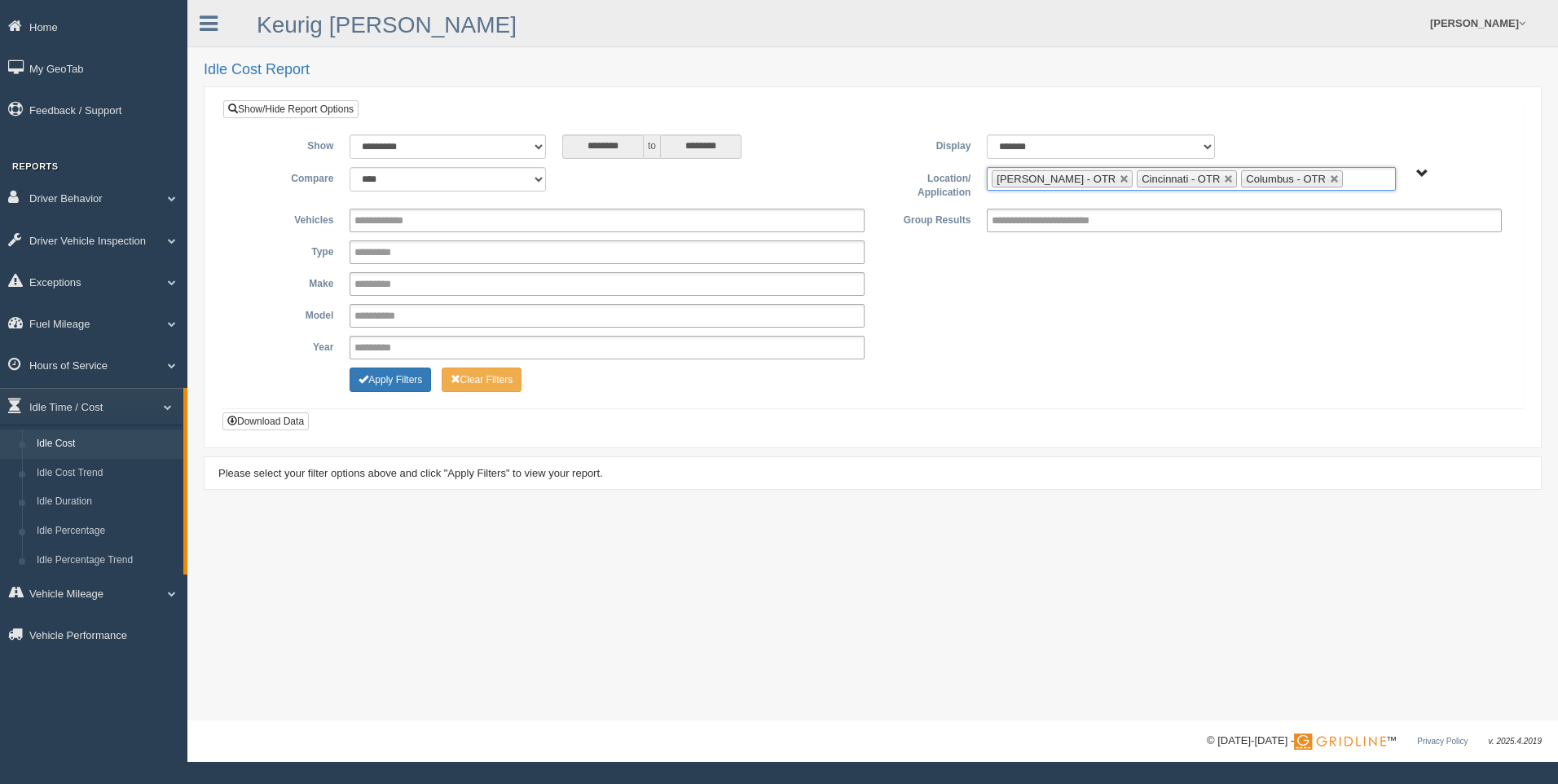
click at [1347, 178] on input "text" at bounding box center [1358, 179] width 21 height 21
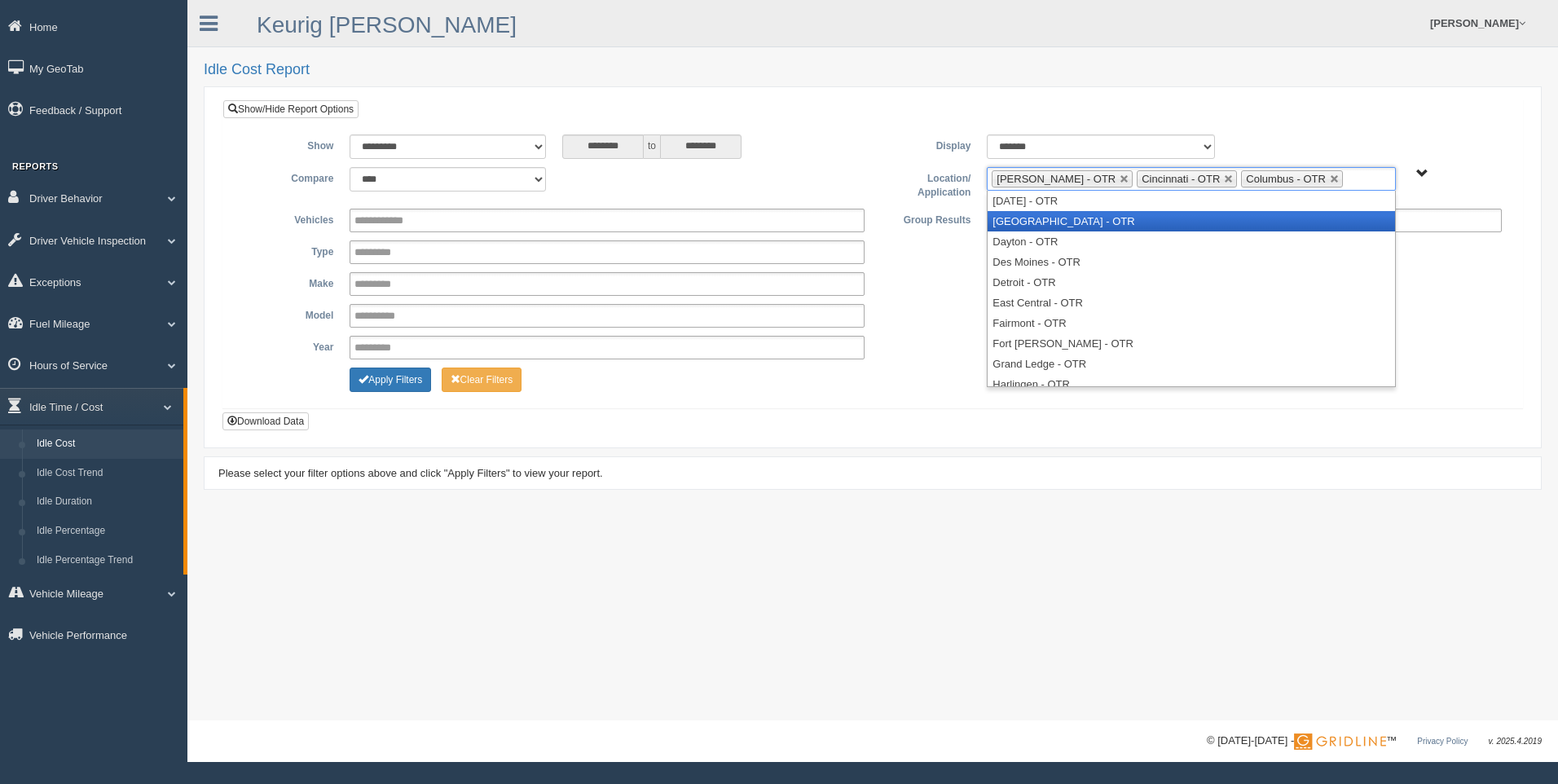
click at [1224, 221] on li "[GEOGRAPHIC_DATA] - OTR" at bounding box center [1191, 221] width 407 height 21
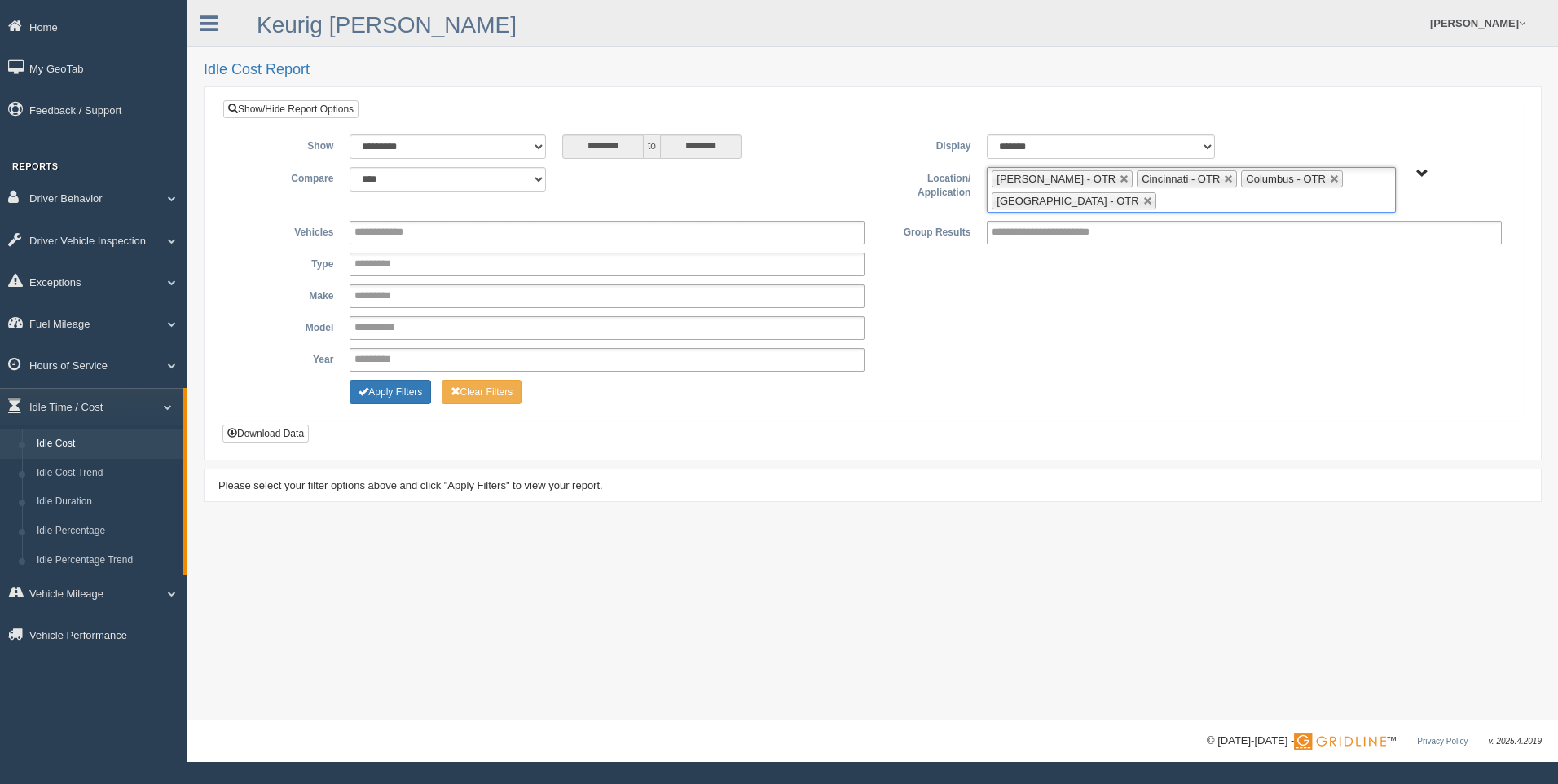
click at [1176, 197] on ul "[PERSON_NAME] - OTR Cincinnati - OTR Columbus - OTR [GEOGRAPHIC_DATA] - [GEOGRA…" at bounding box center [1191, 189] width 408 height 46
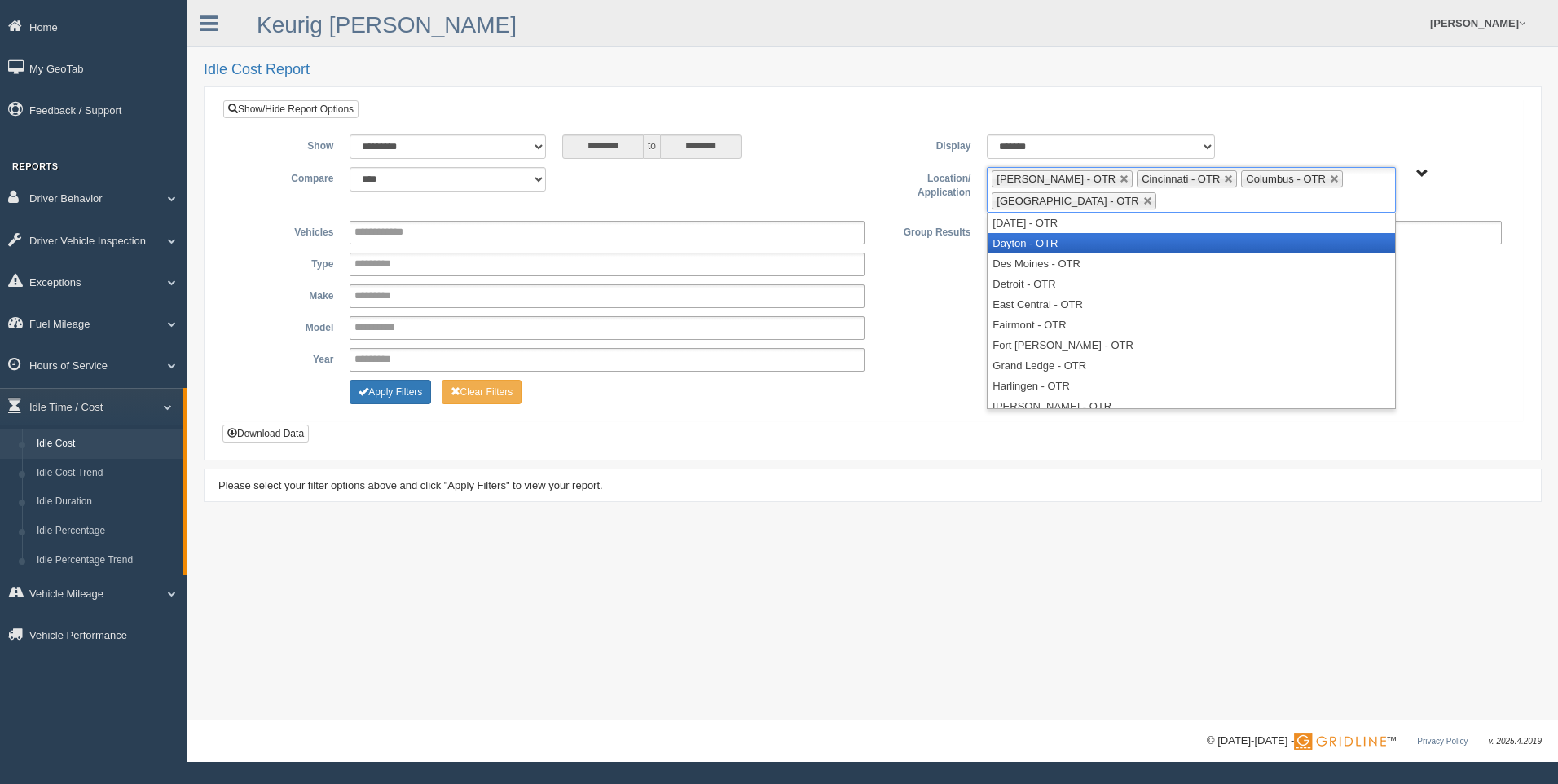
click at [1070, 241] on li "Dayton - OTR" at bounding box center [1191, 244] width 407 height 21
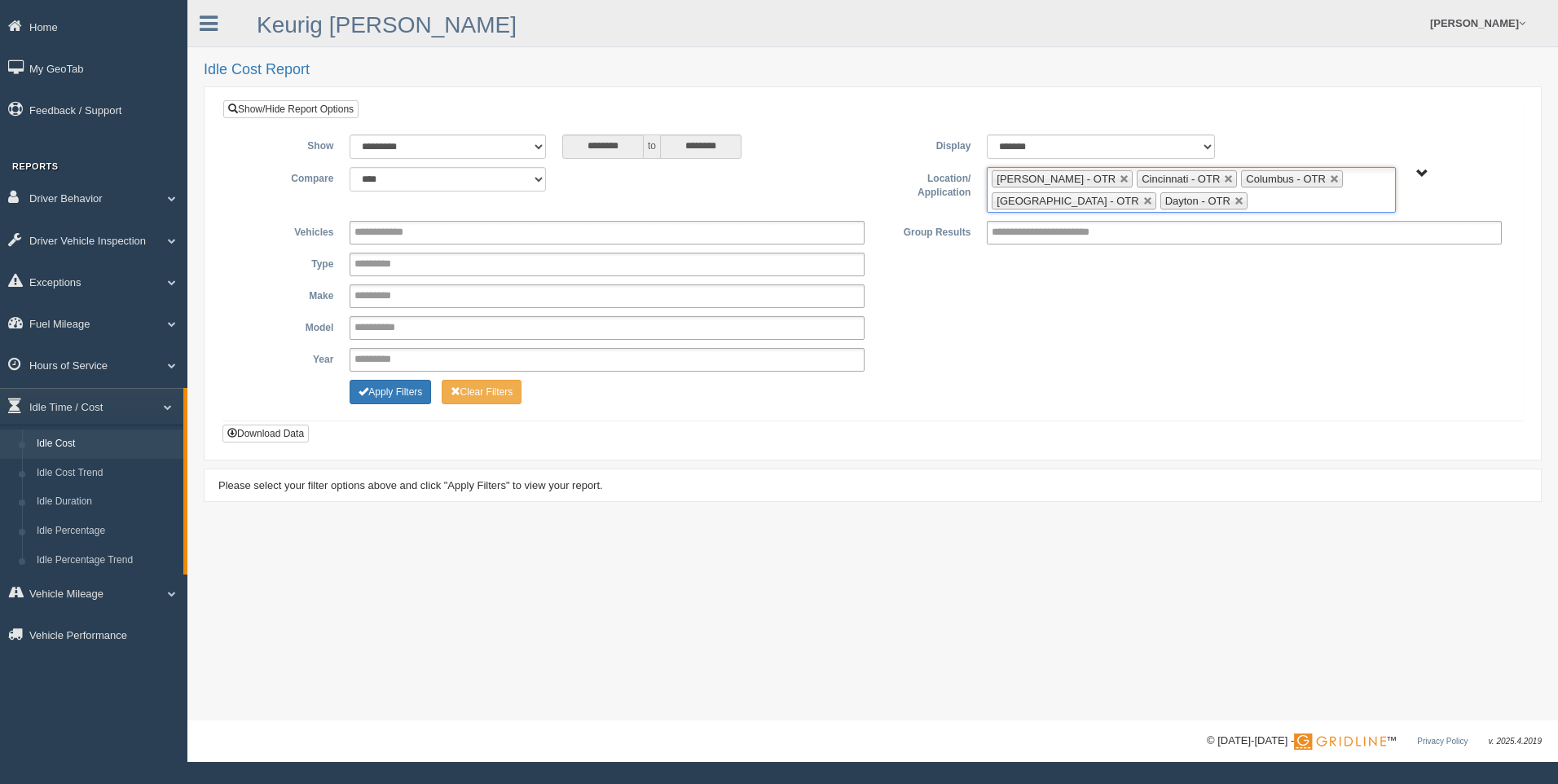
click at [1252, 201] on input "text" at bounding box center [1262, 201] width 21 height 21
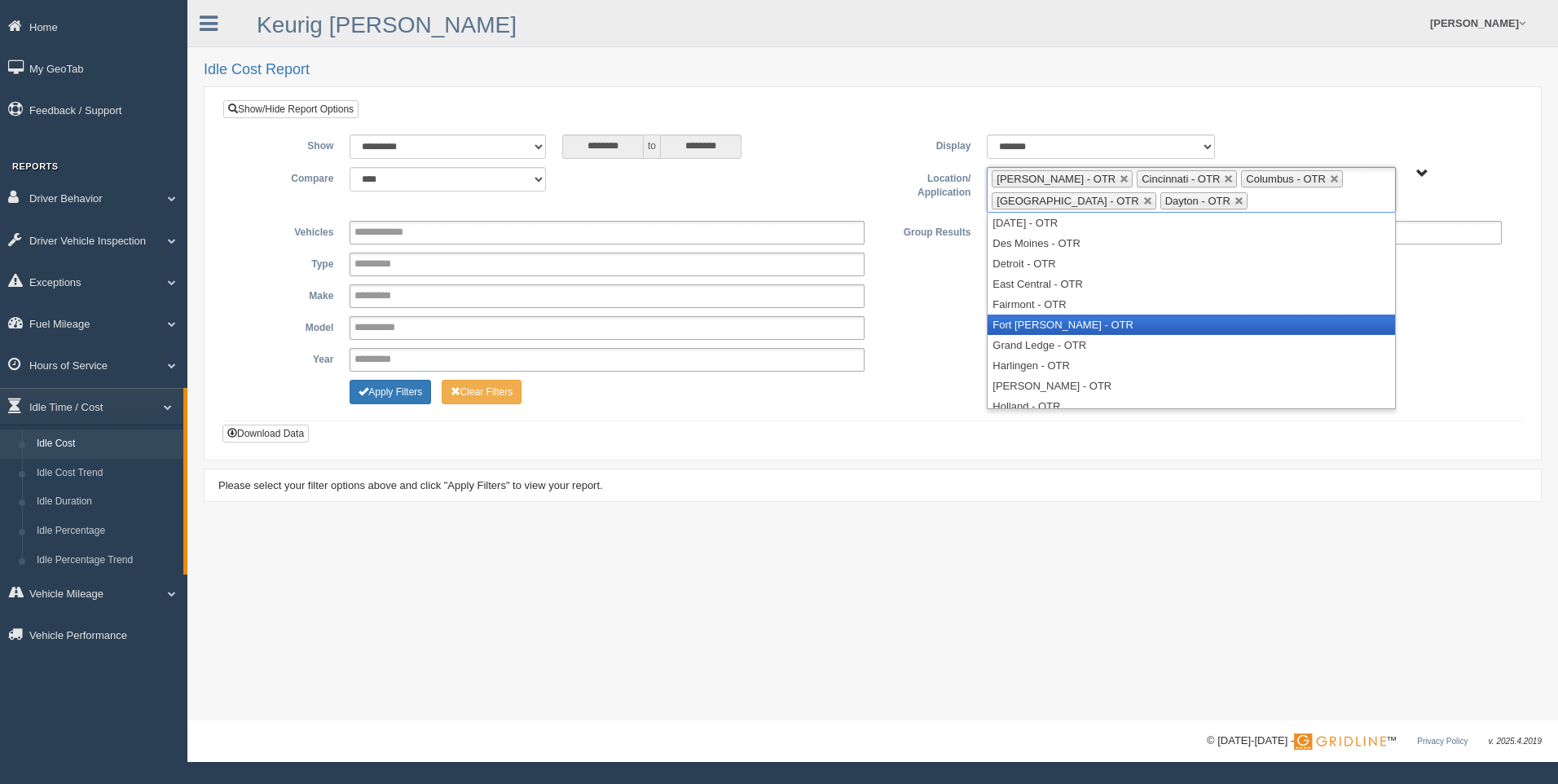
click at [1110, 324] on li "Fort [PERSON_NAME] - OTR" at bounding box center [1191, 325] width 407 height 21
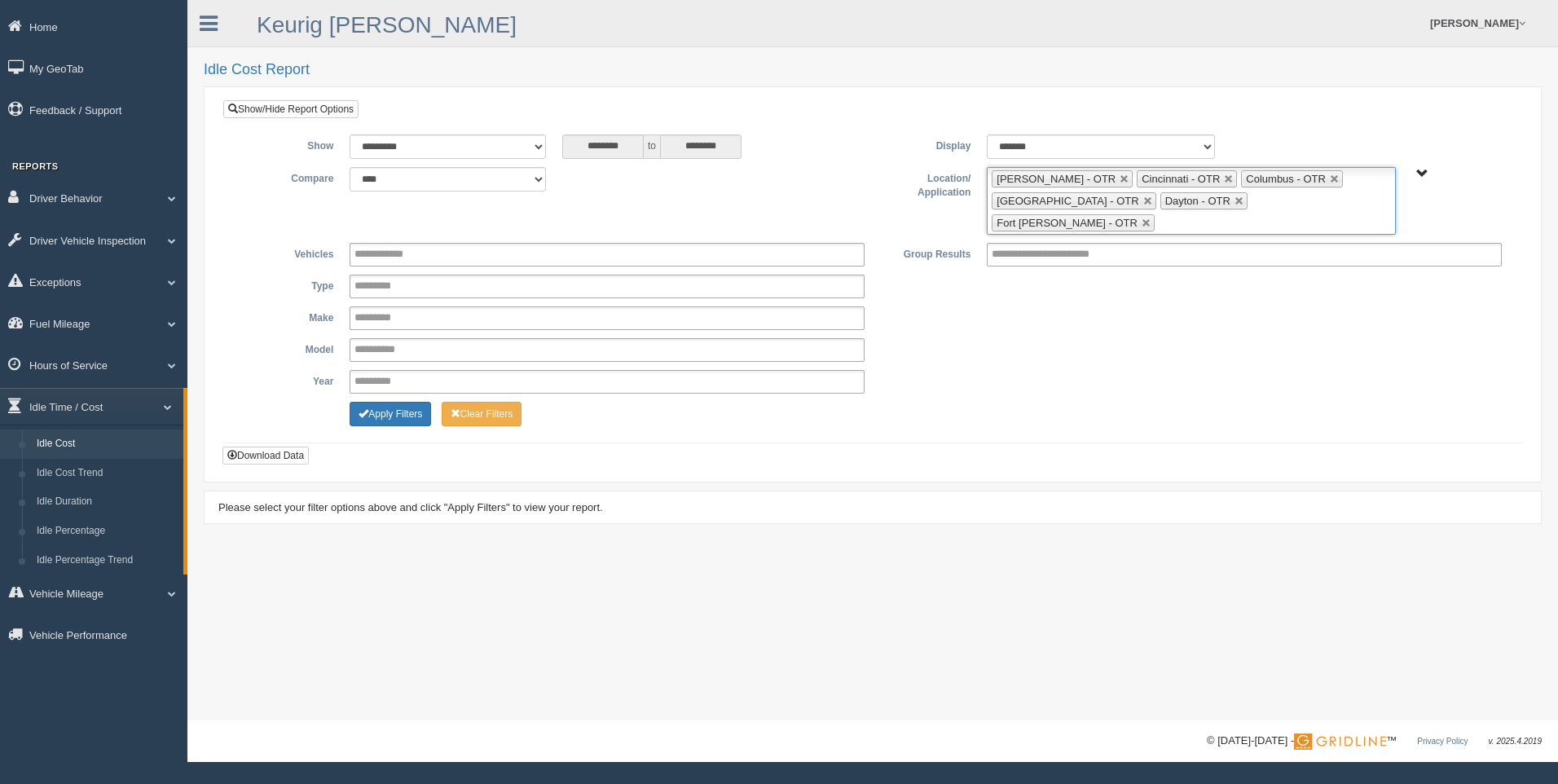
click at [1180, 213] on input "text" at bounding box center [1169, 223] width 21 height 21
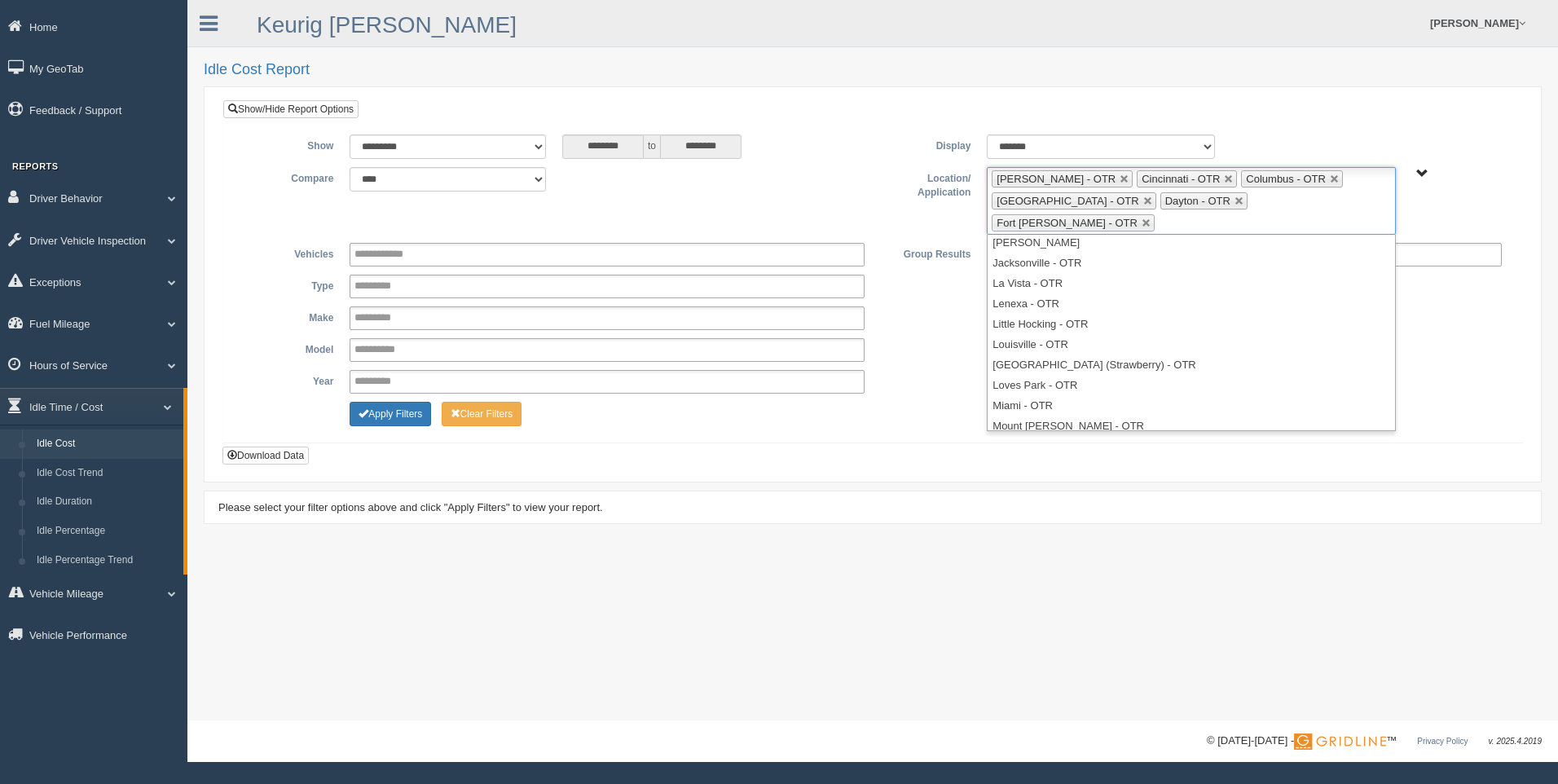
scroll to position [228, 0]
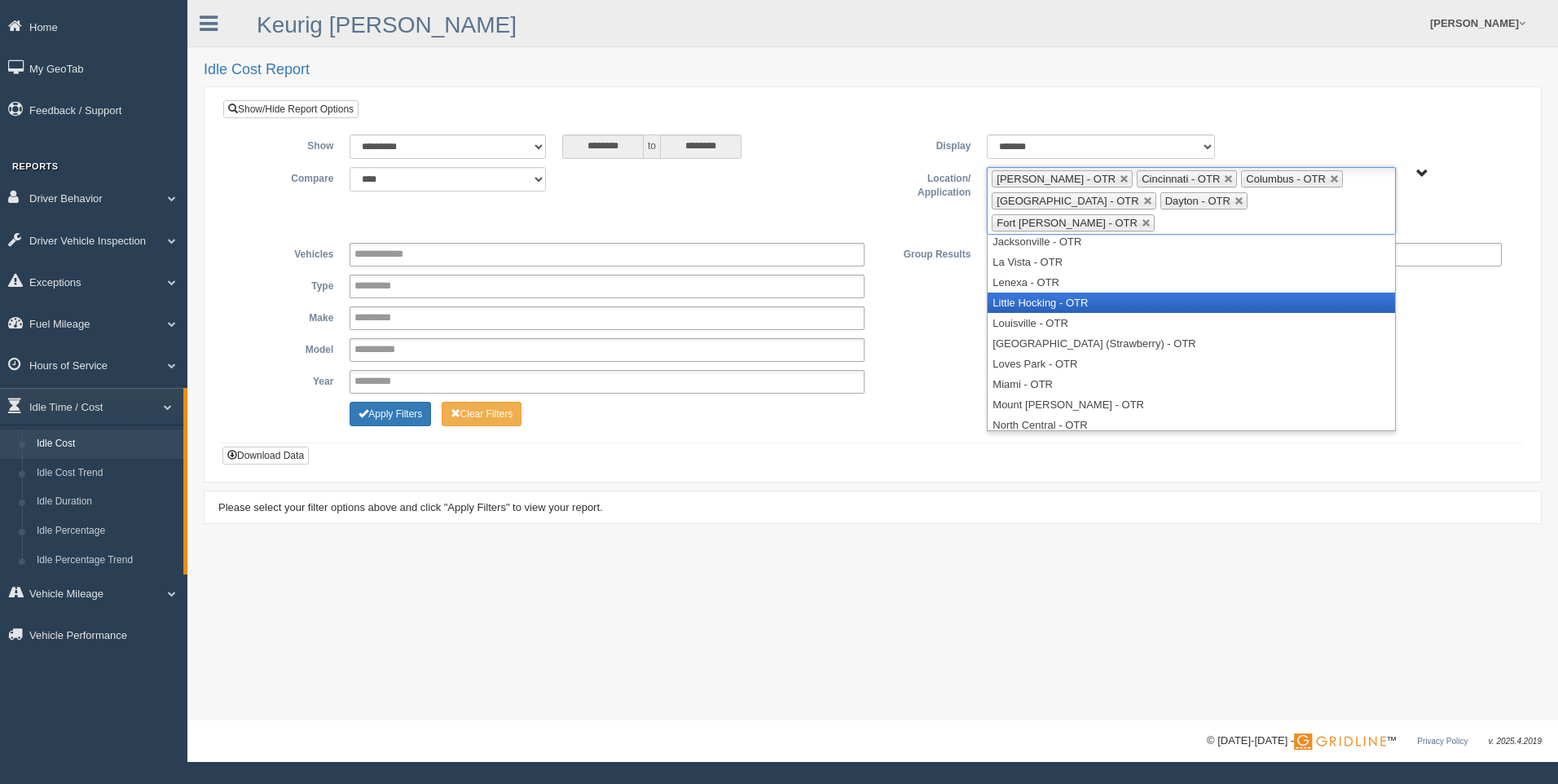
click at [1079, 292] on li "Little Hocking - OTR" at bounding box center [1191, 303] width 407 height 21
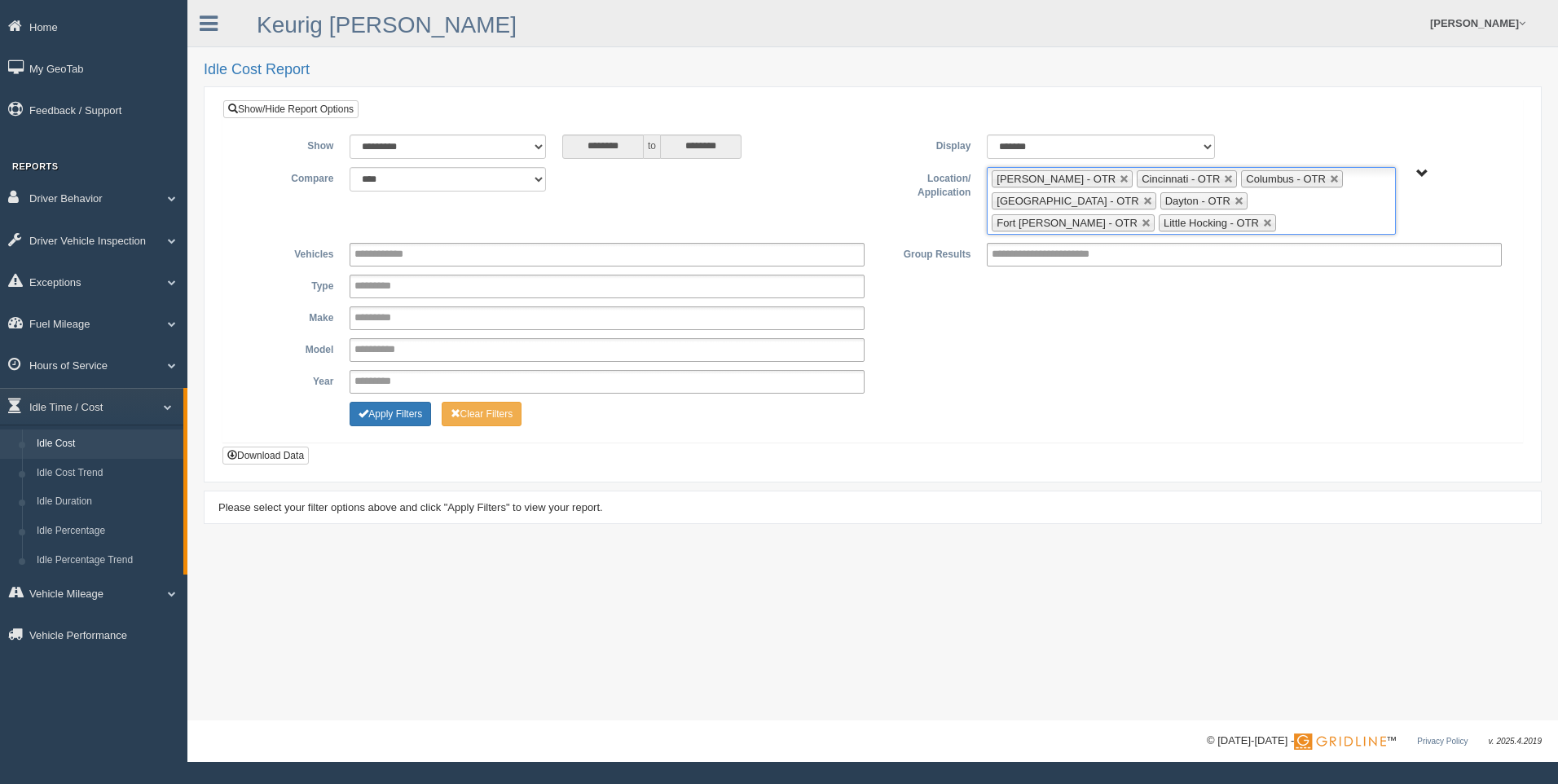
click at [1155, 229] on ul "[PERSON_NAME] - OTR Cincinnati - OTR Columbus - OTR [GEOGRAPHIC_DATA] - [GEOGRA…" at bounding box center [1191, 200] width 408 height 67
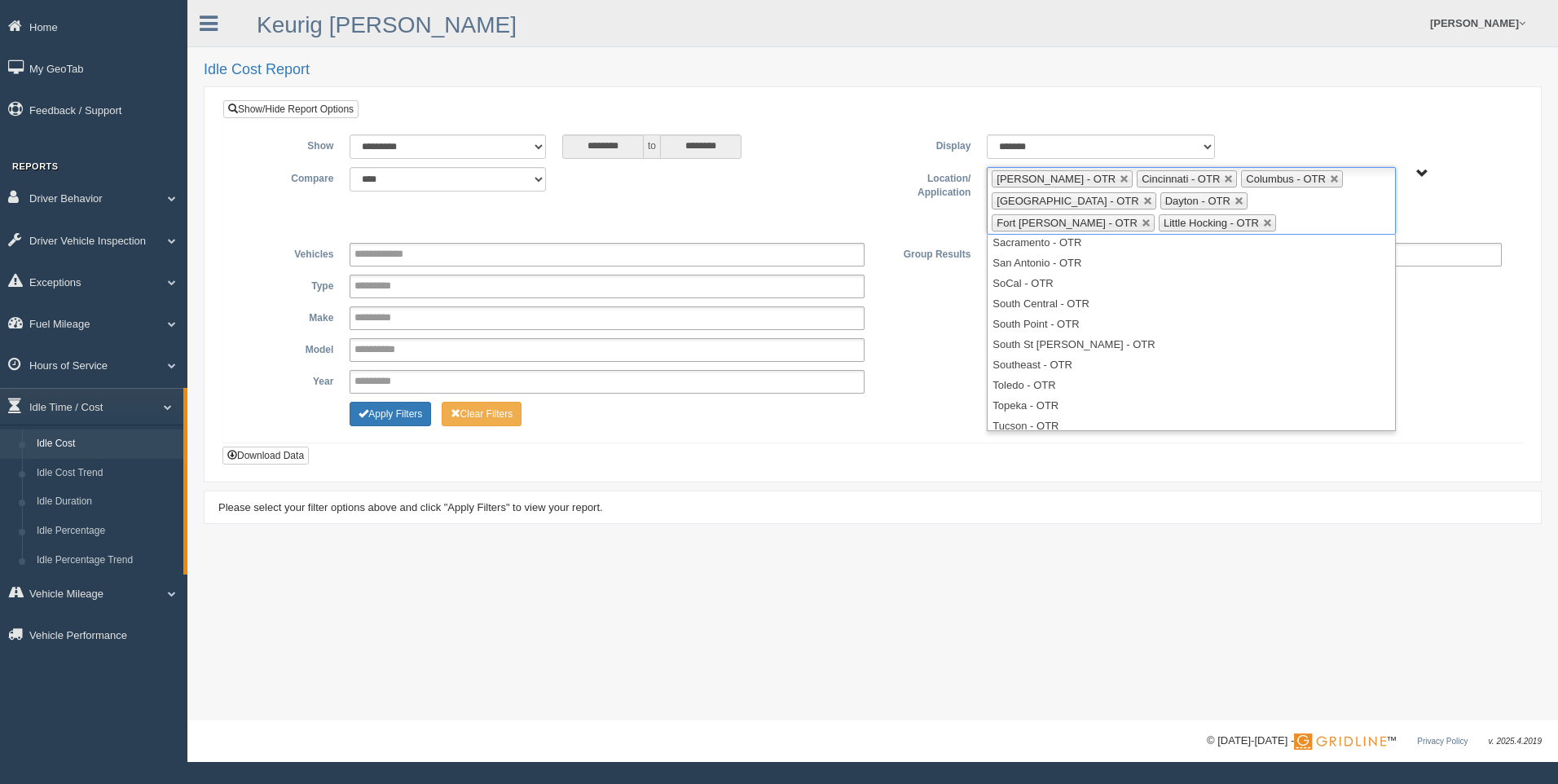
scroll to position [607, 0]
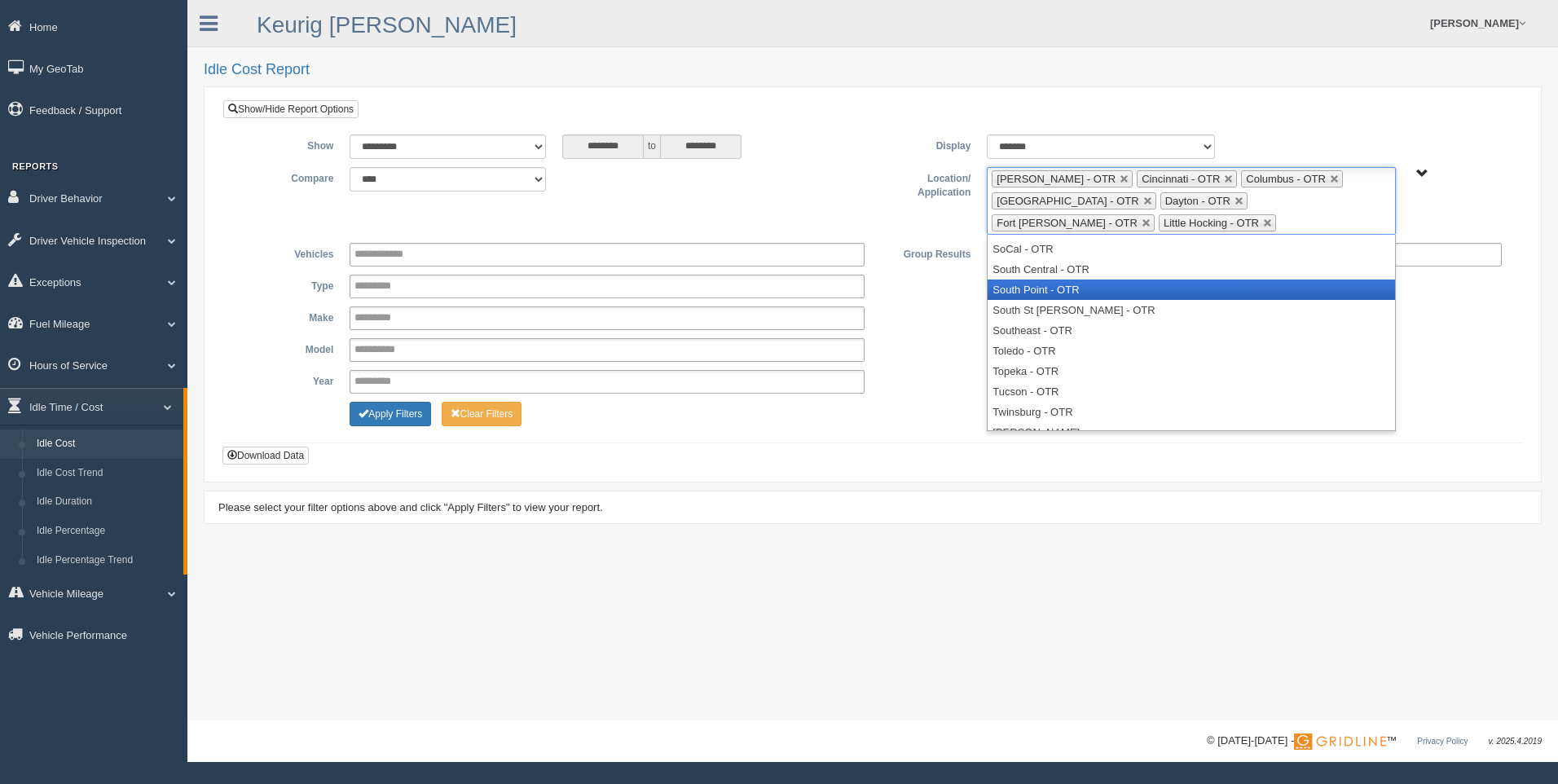
click at [1057, 293] on li "South Point - OTR" at bounding box center [1191, 289] width 407 height 21
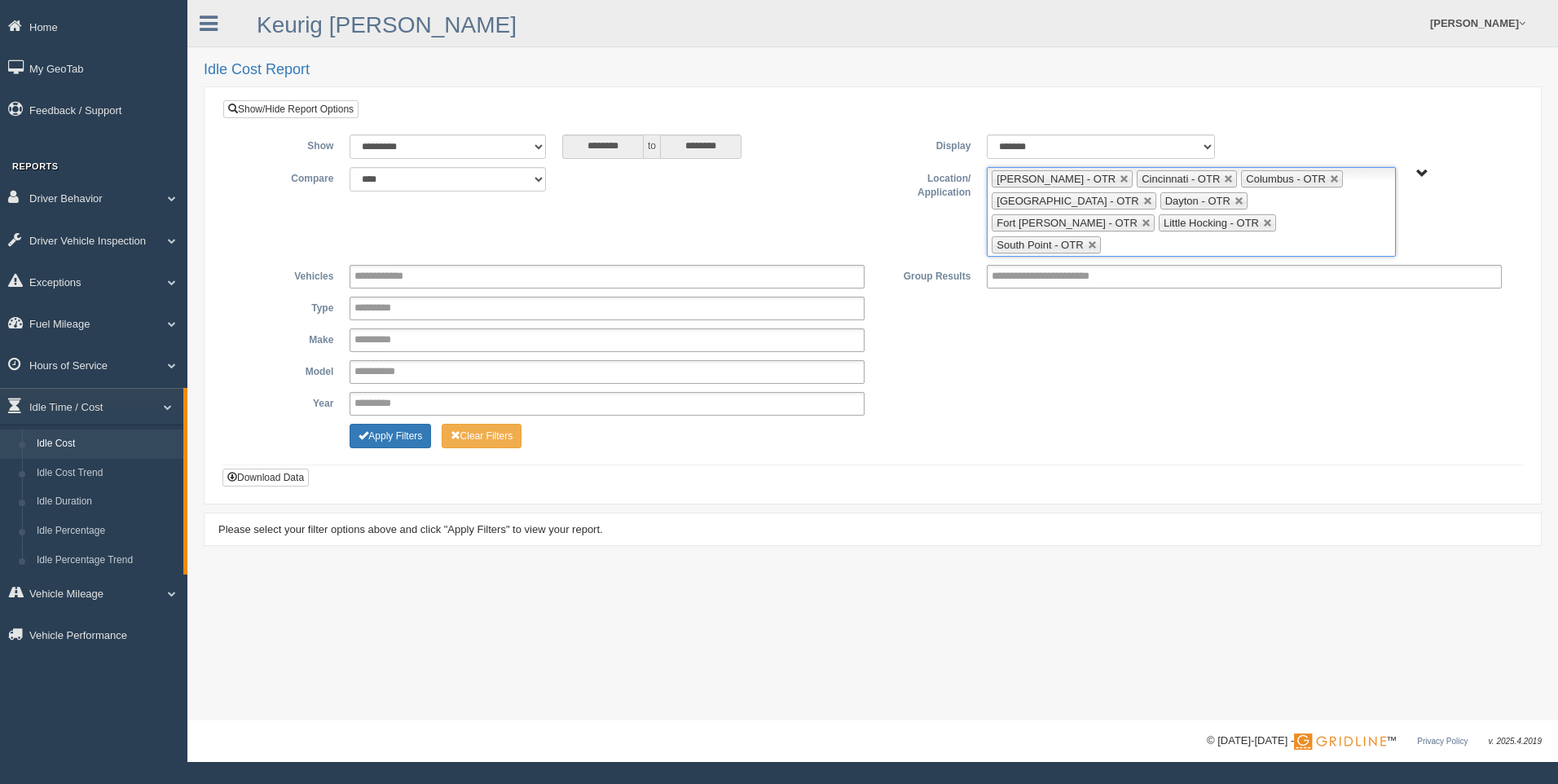
scroll to position [599, 0]
click at [1247, 227] on ul "[PERSON_NAME] - OTR Cincinnati - OTR Columbus - OTR [GEOGRAPHIC_DATA] - [GEOGRA…" at bounding box center [1191, 212] width 408 height 90
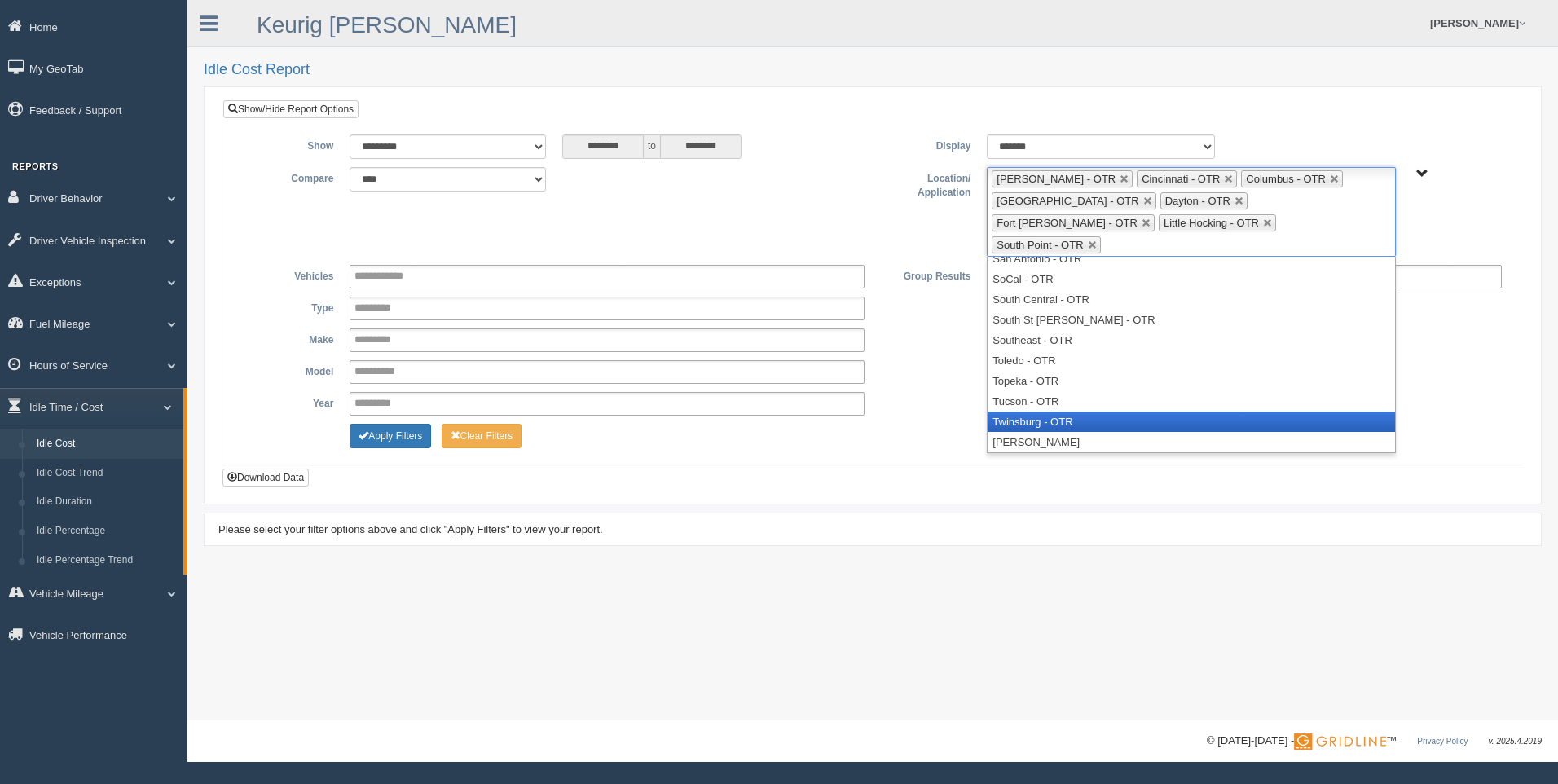
click at [1036, 411] on li "Twinsburg - OTR" at bounding box center [1191, 422] width 407 height 21
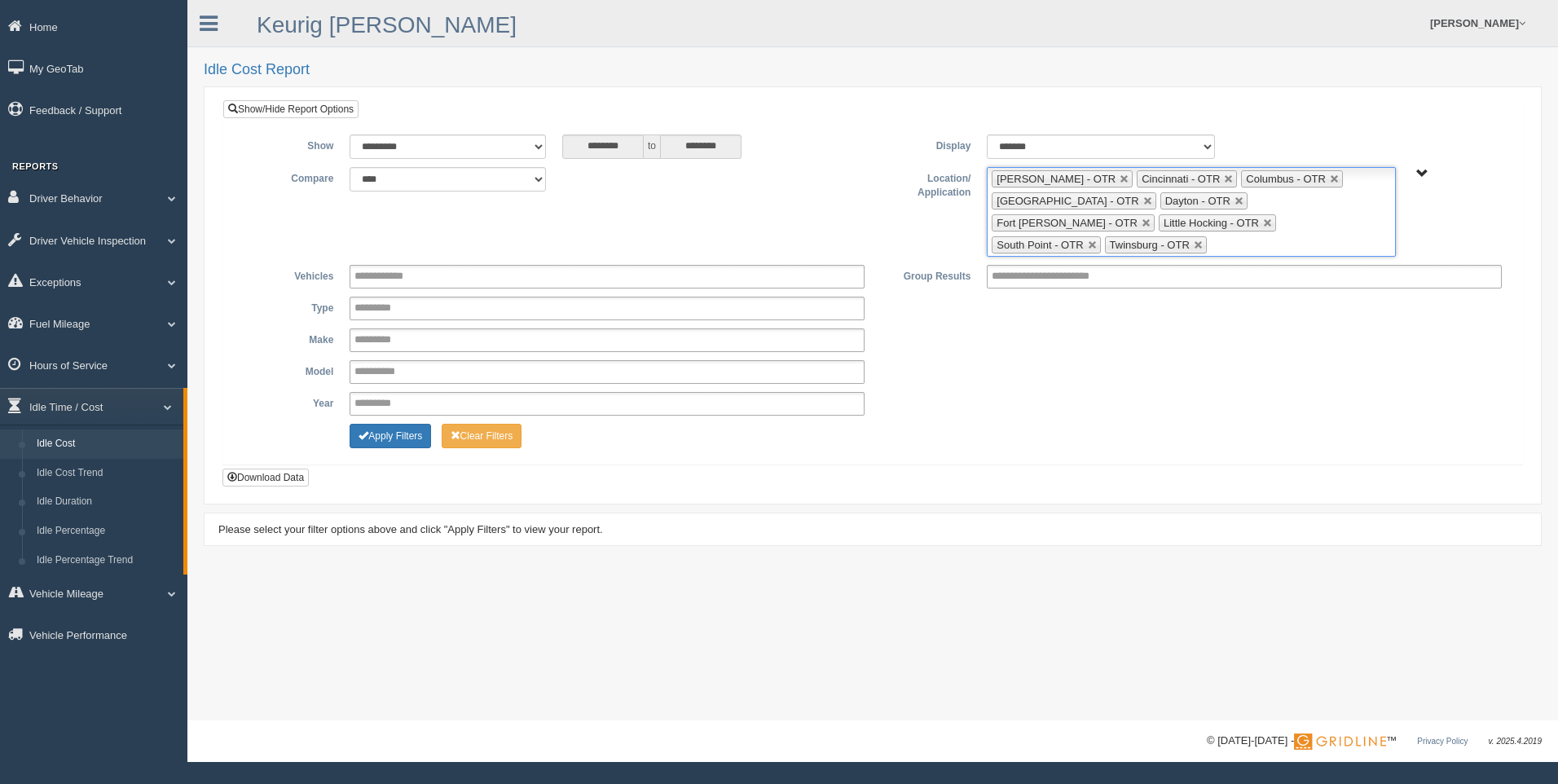
click at [1343, 225] on ul "[PERSON_NAME] - OTR Cincinnati - OTR Columbus - OTR [GEOGRAPHIC_DATA] - [GEOGRA…" at bounding box center [1191, 212] width 408 height 90
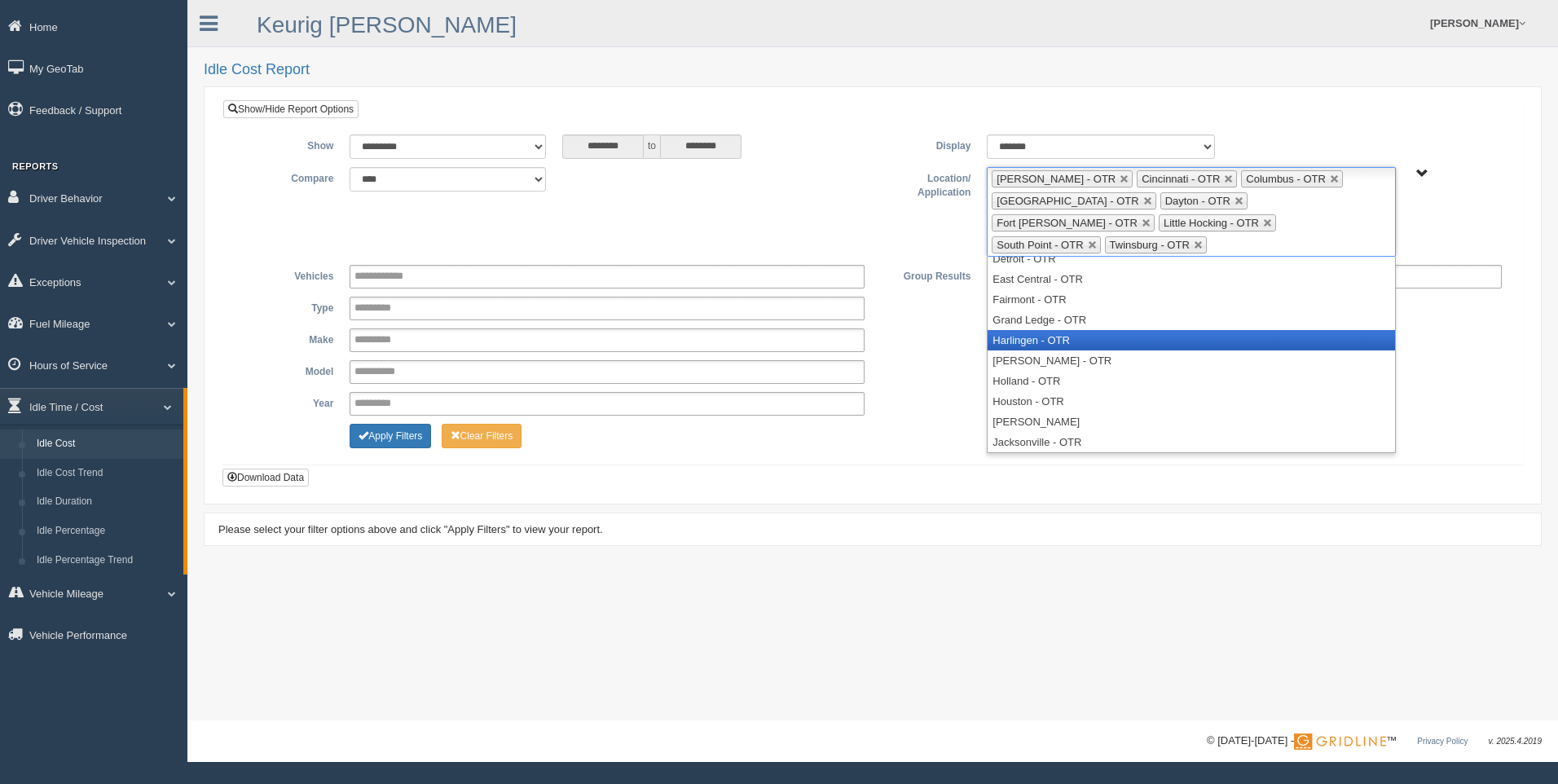
scroll to position [0, 0]
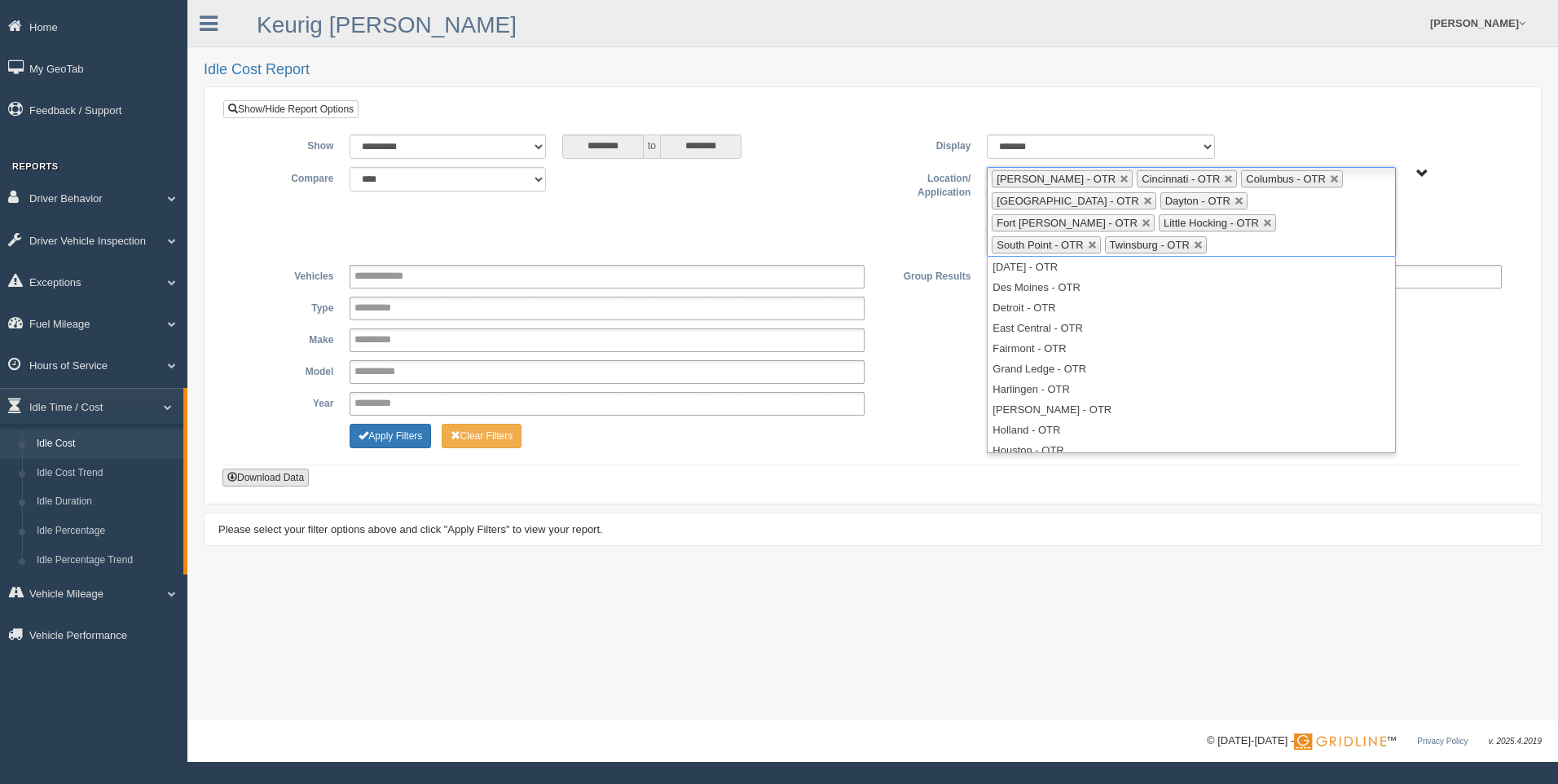
click at [274, 468] on button "Download Data" at bounding box center [265, 477] width 86 height 18
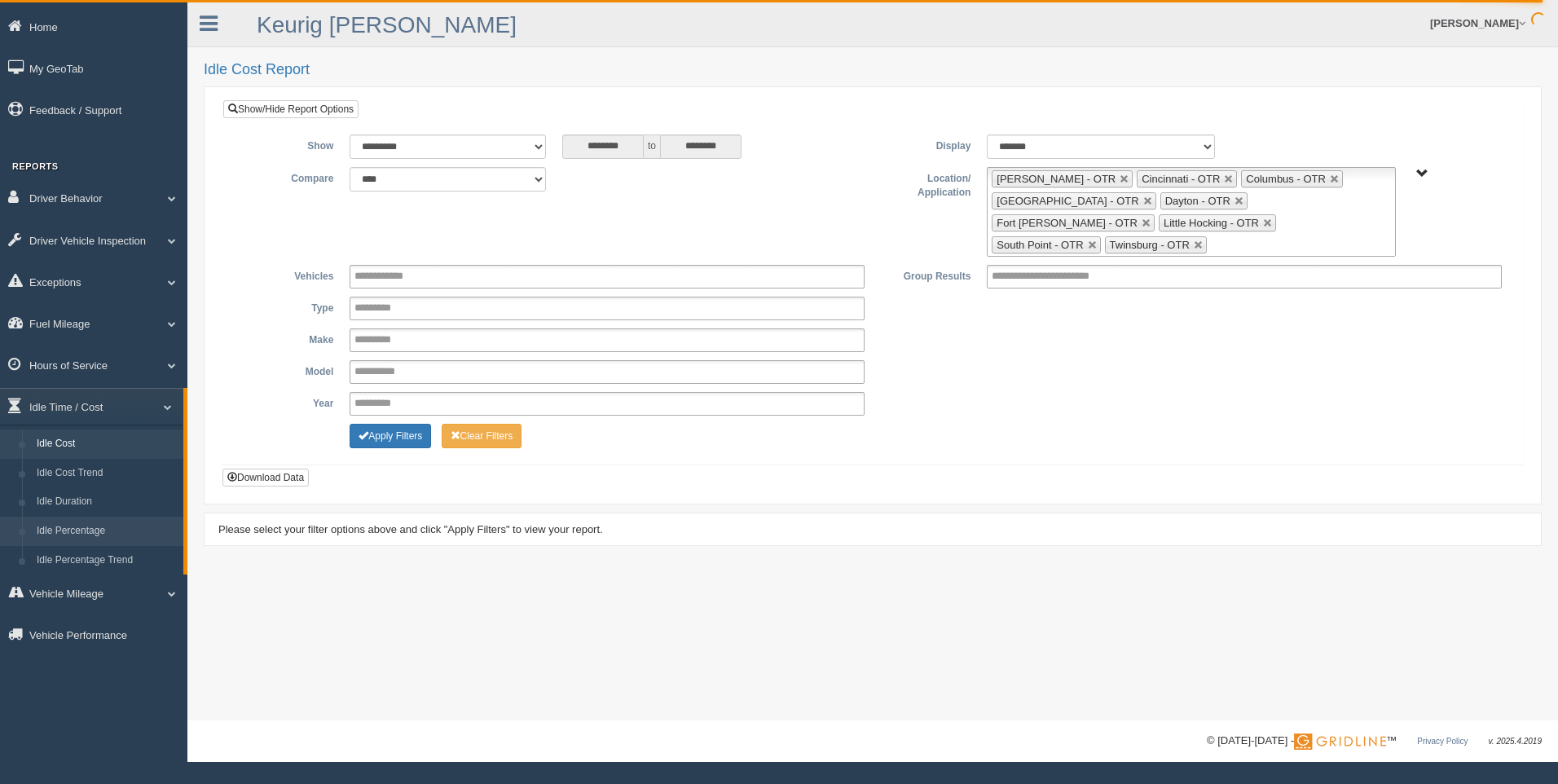
click at [103, 523] on link "Idle Percentage" at bounding box center [106, 530] width 154 height 29
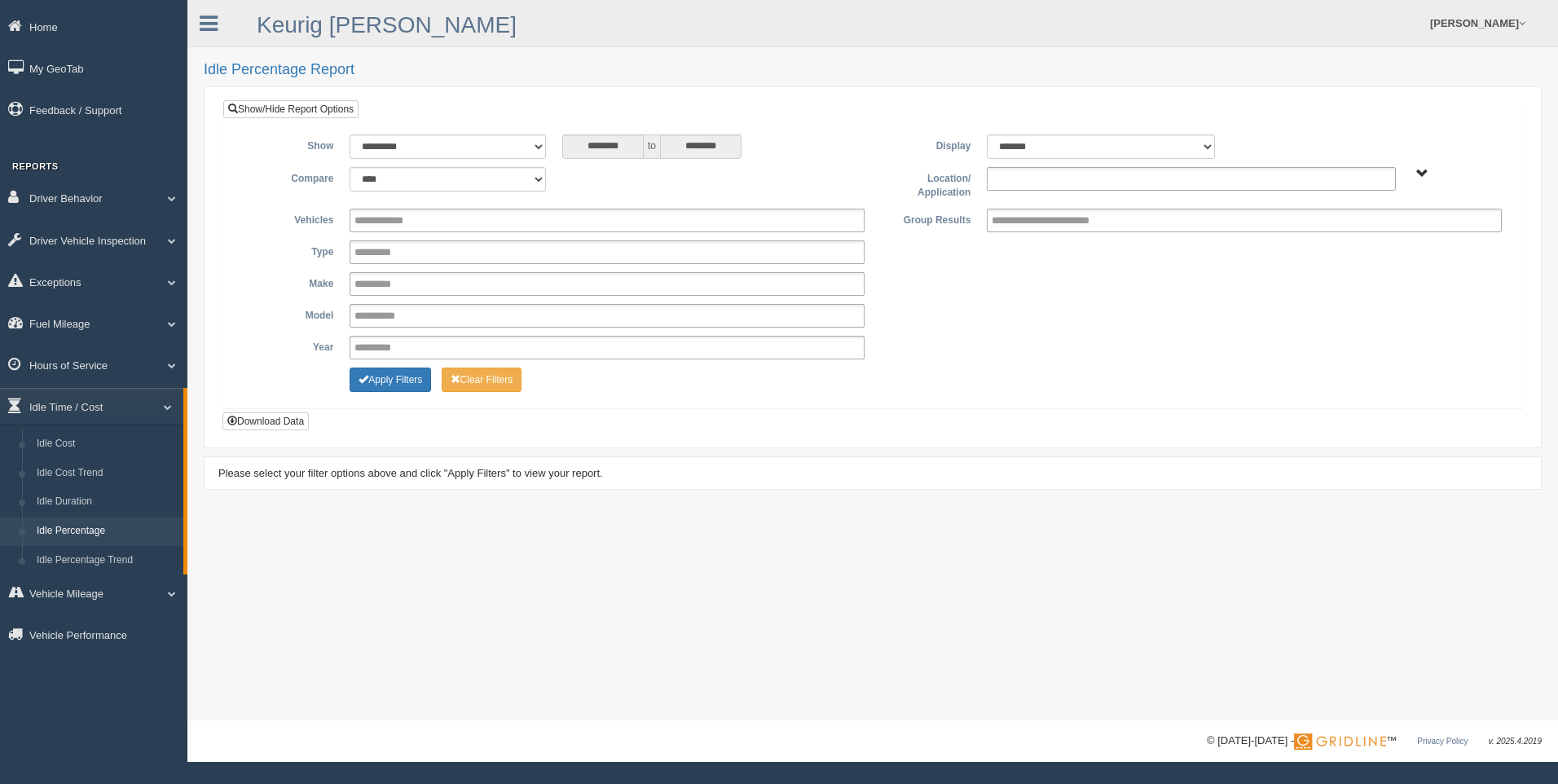
click at [1051, 185] on input "text" at bounding box center [1027, 179] width 70 height 21
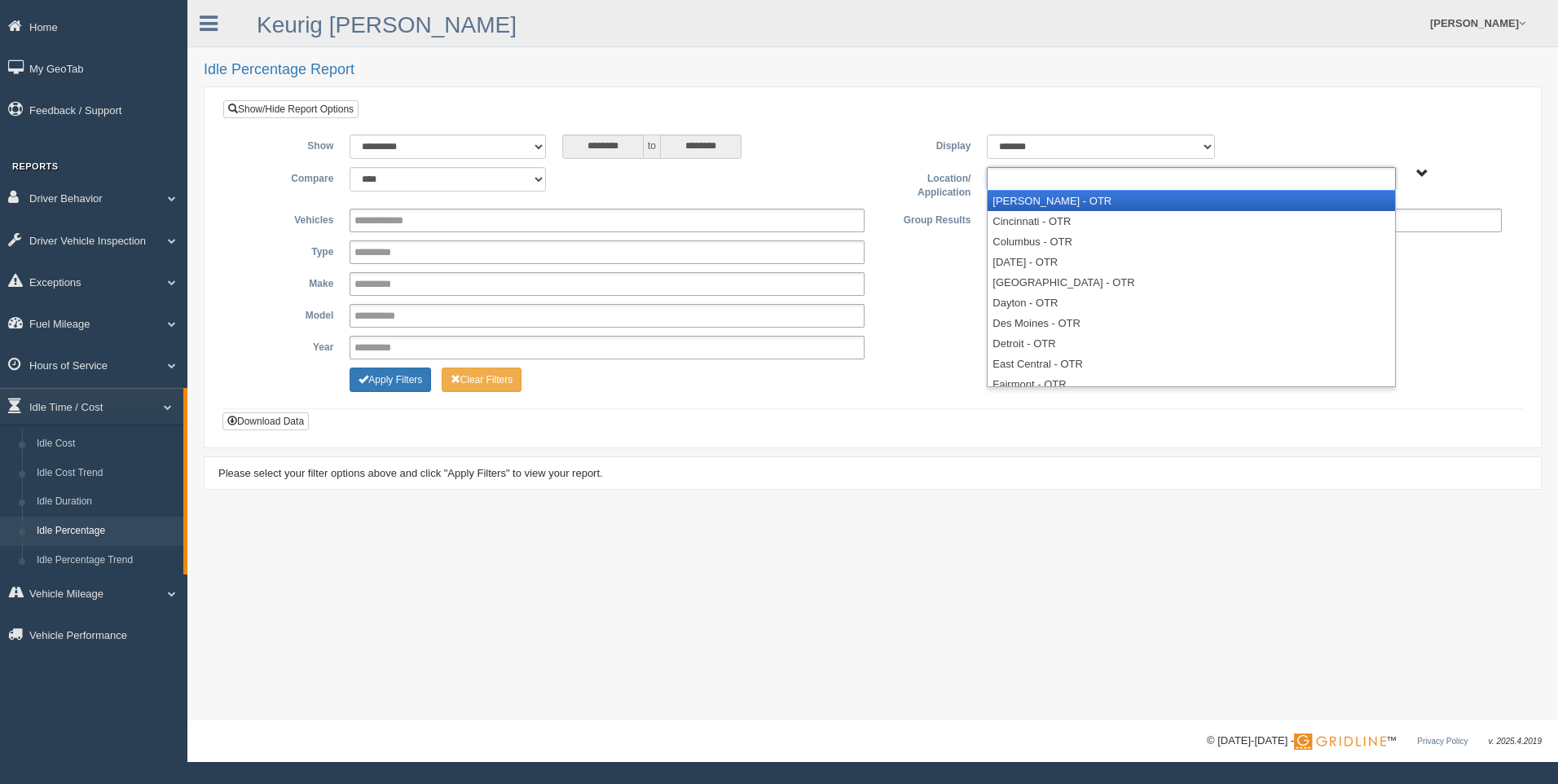
click at [1048, 195] on li "[PERSON_NAME] - OTR" at bounding box center [1191, 201] width 407 height 21
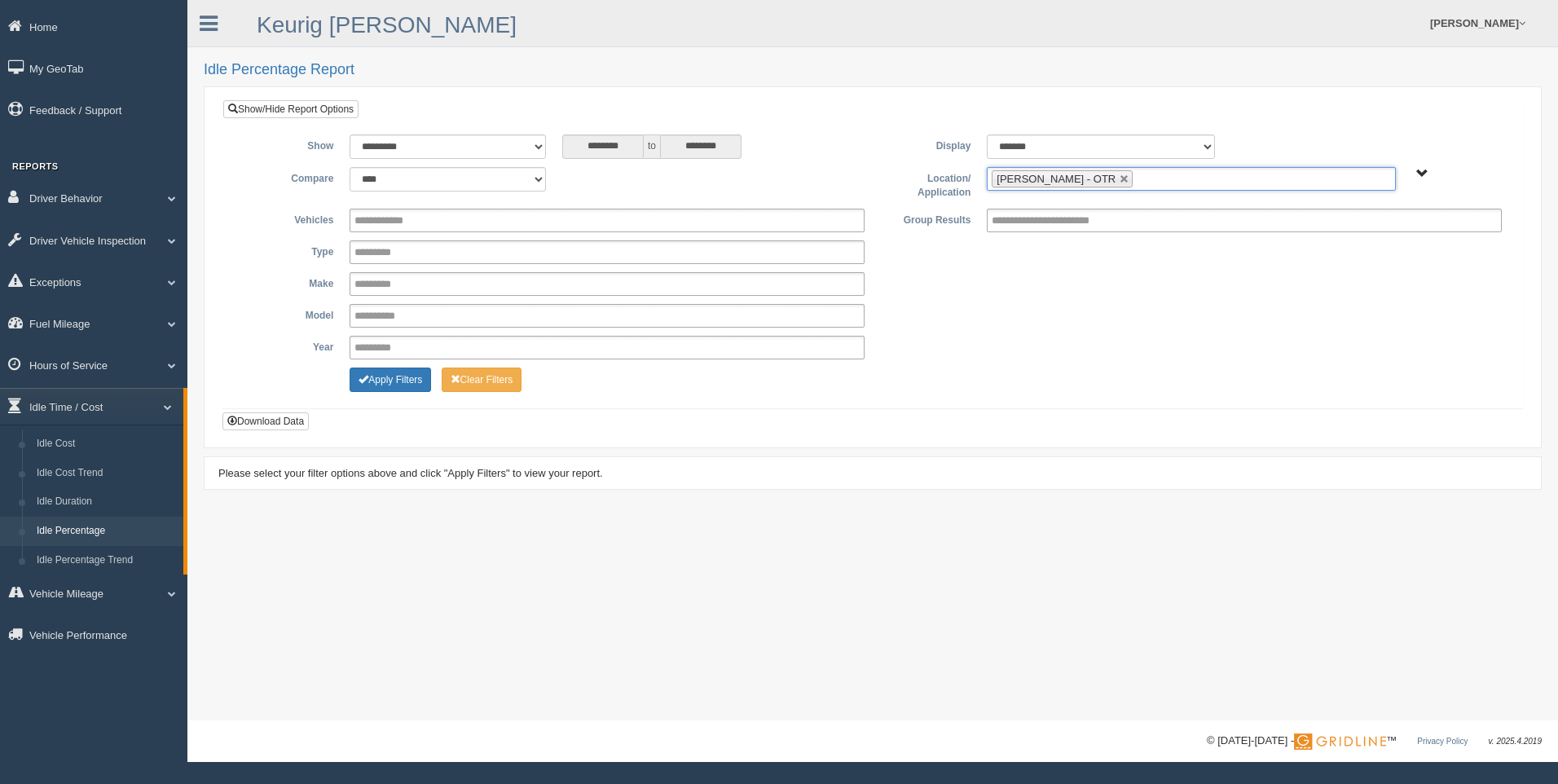
click at [1136, 179] on input "text" at bounding box center [1147, 179] width 21 height 21
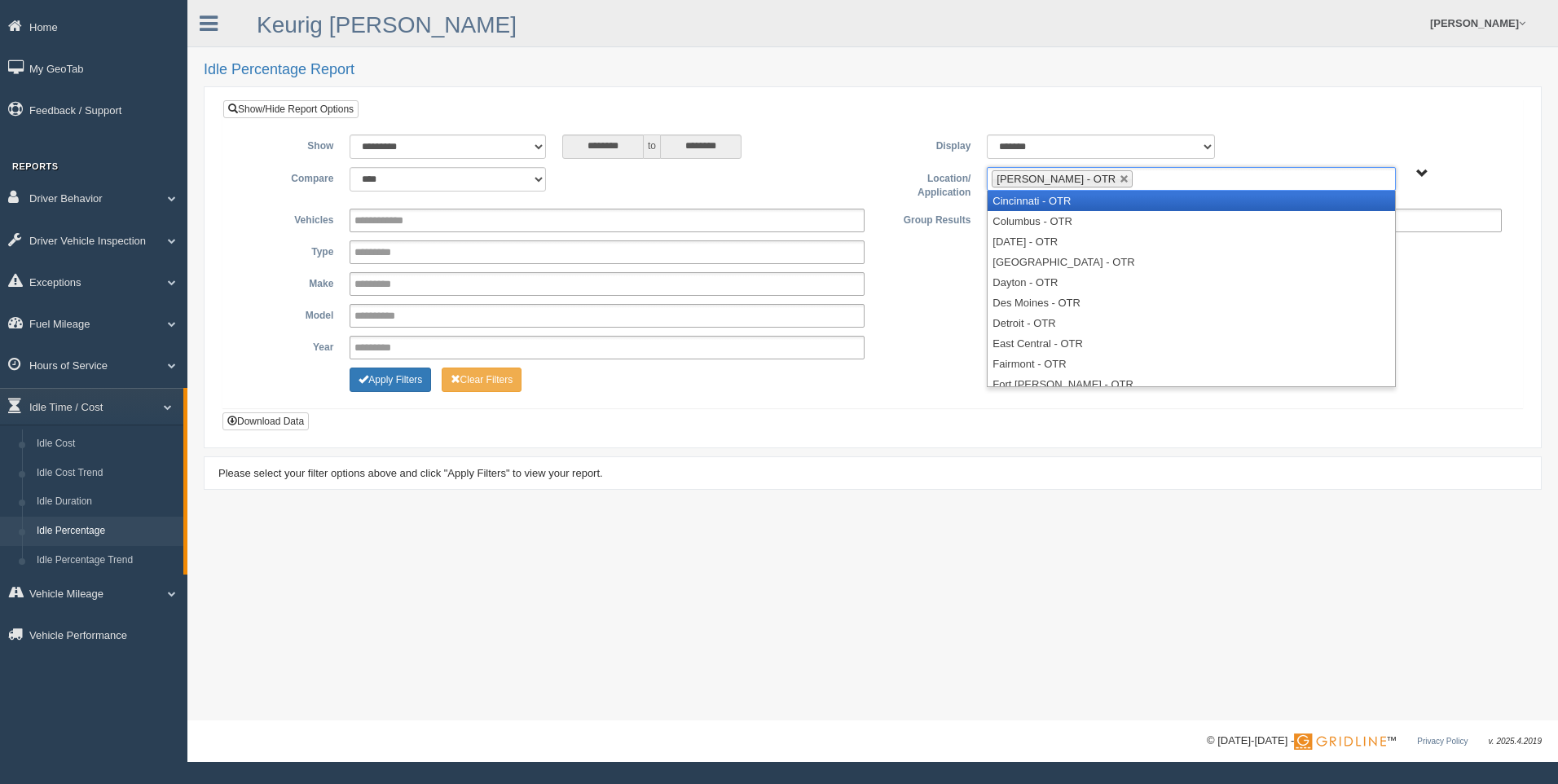
click at [1090, 204] on li "Cincinnati - OTR" at bounding box center [1191, 201] width 407 height 21
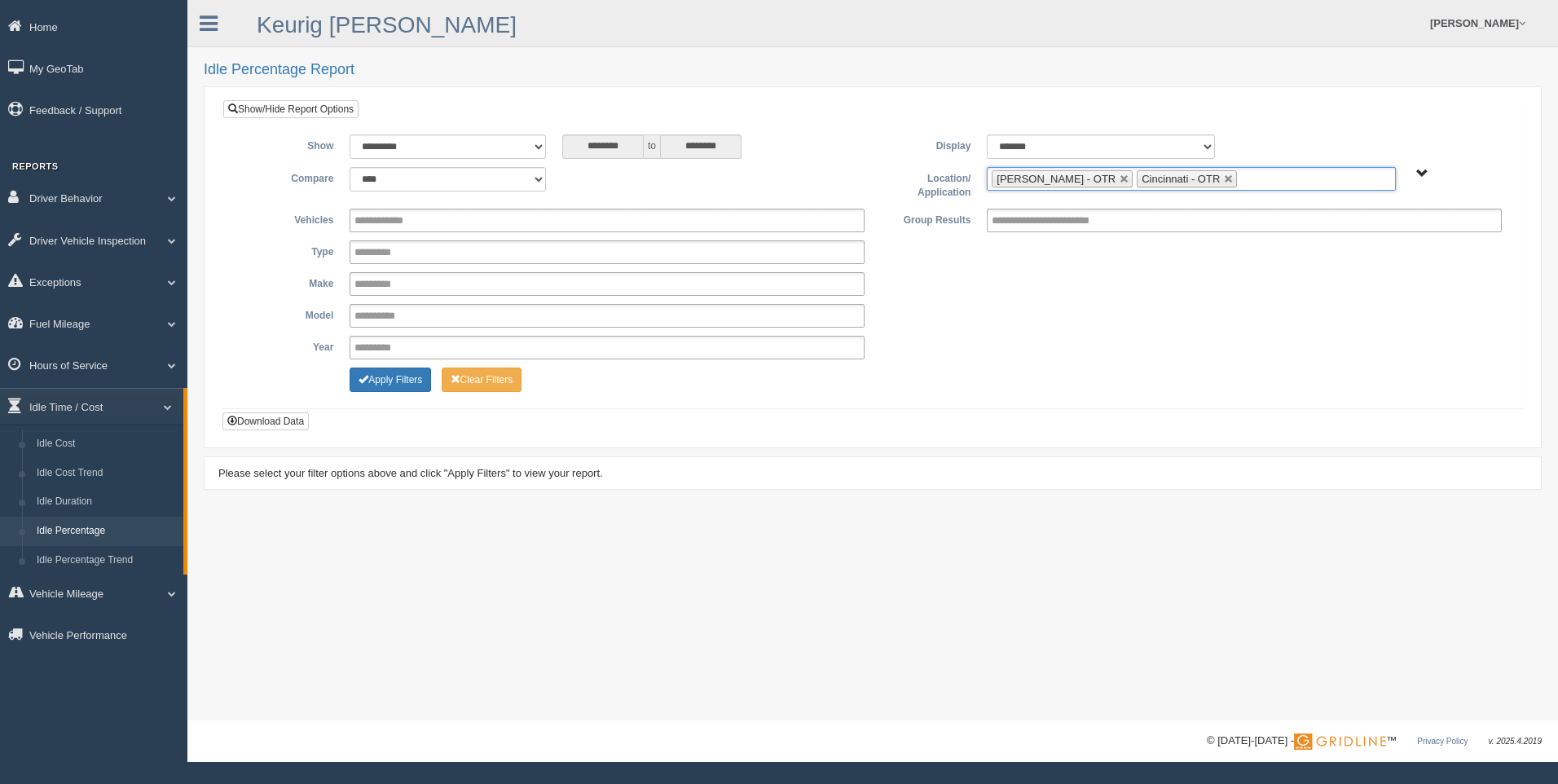
click at [1241, 173] on input "text" at bounding box center [1252, 179] width 21 height 21
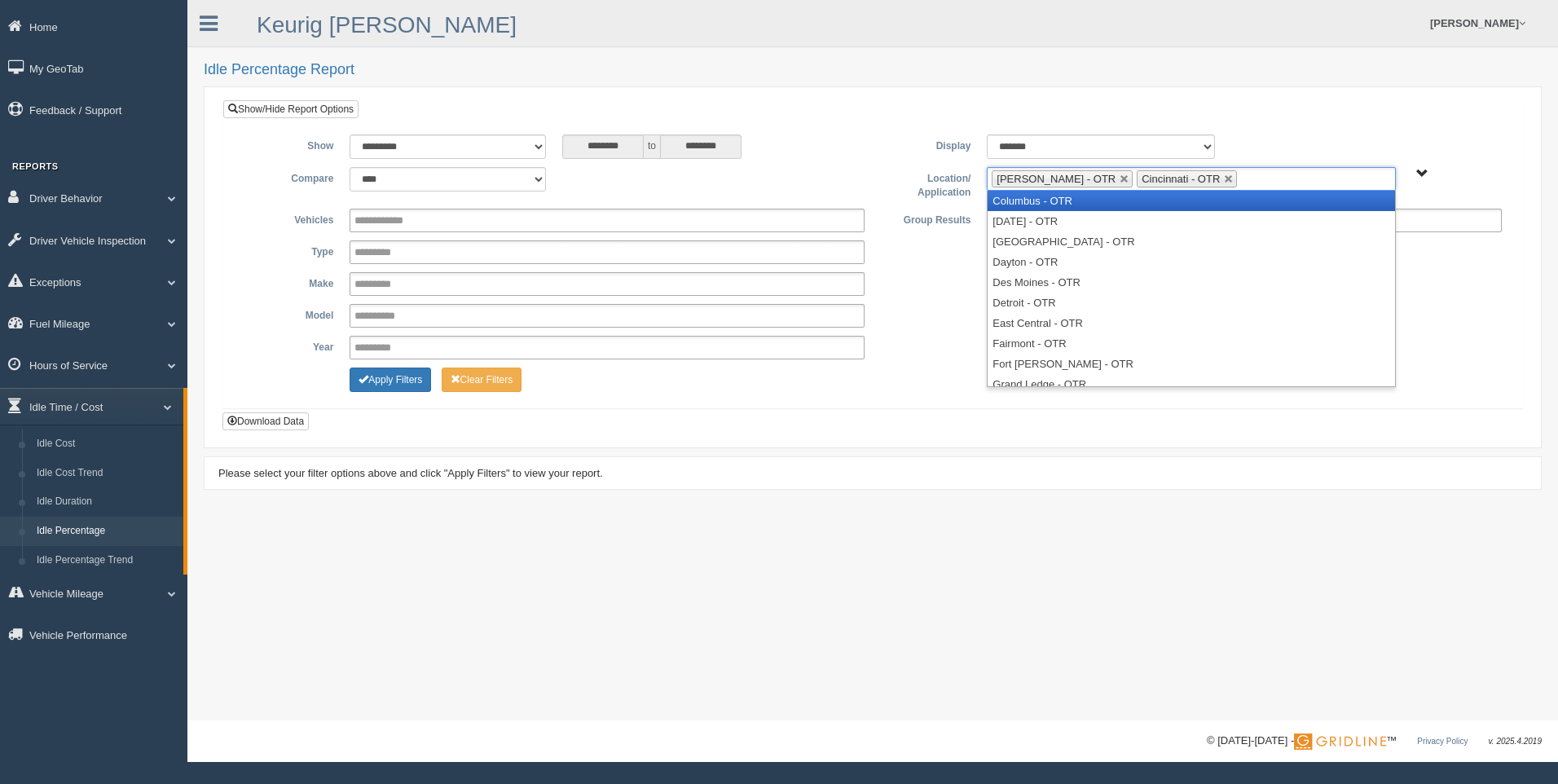
click at [1156, 200] on li "Columbus - OTR" at bounding box center [1191, 201] width 407 height 21
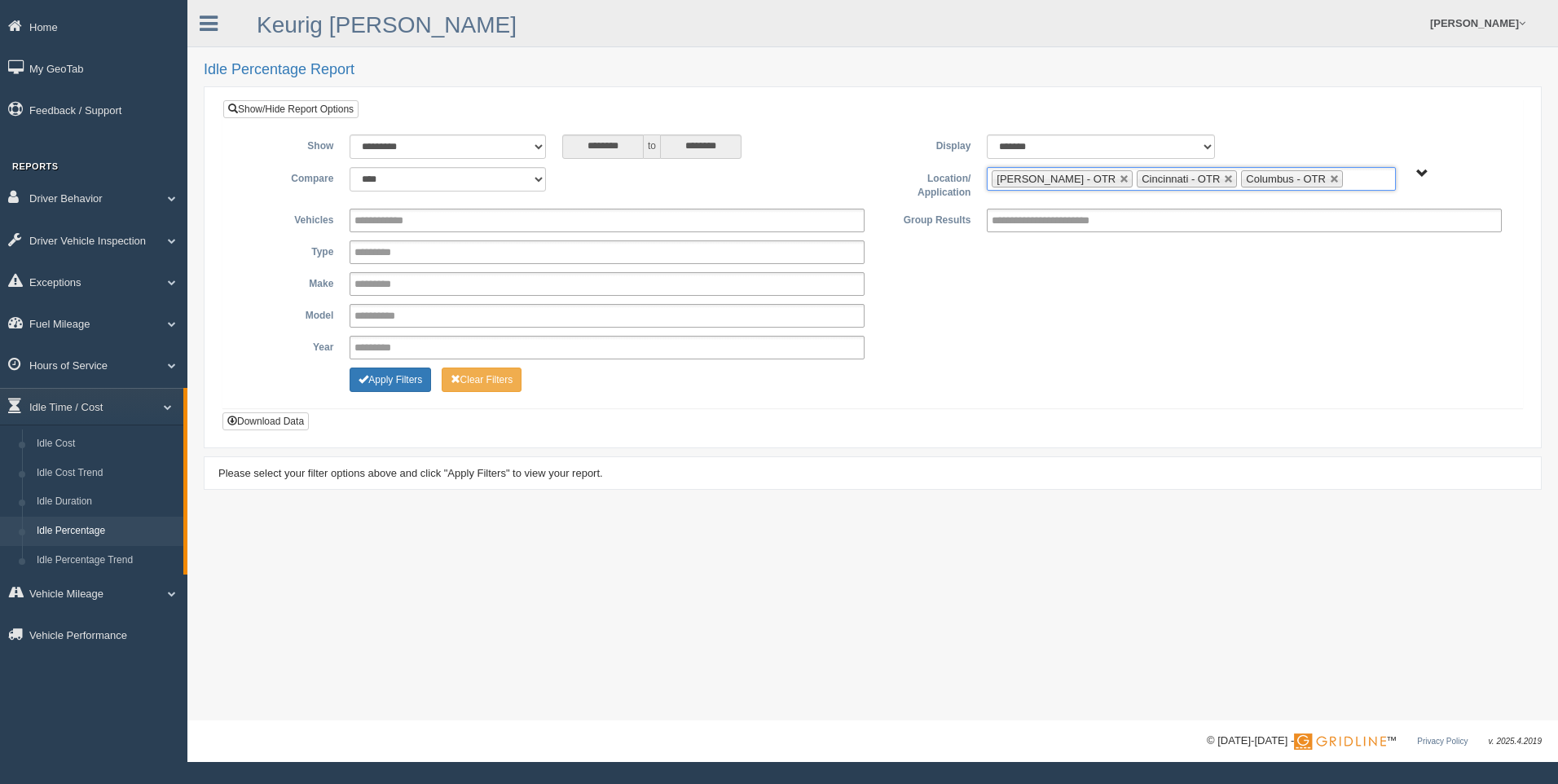
click at [1347, 178] on input "text" at bounding box center [1358, 179] width 21 height 21
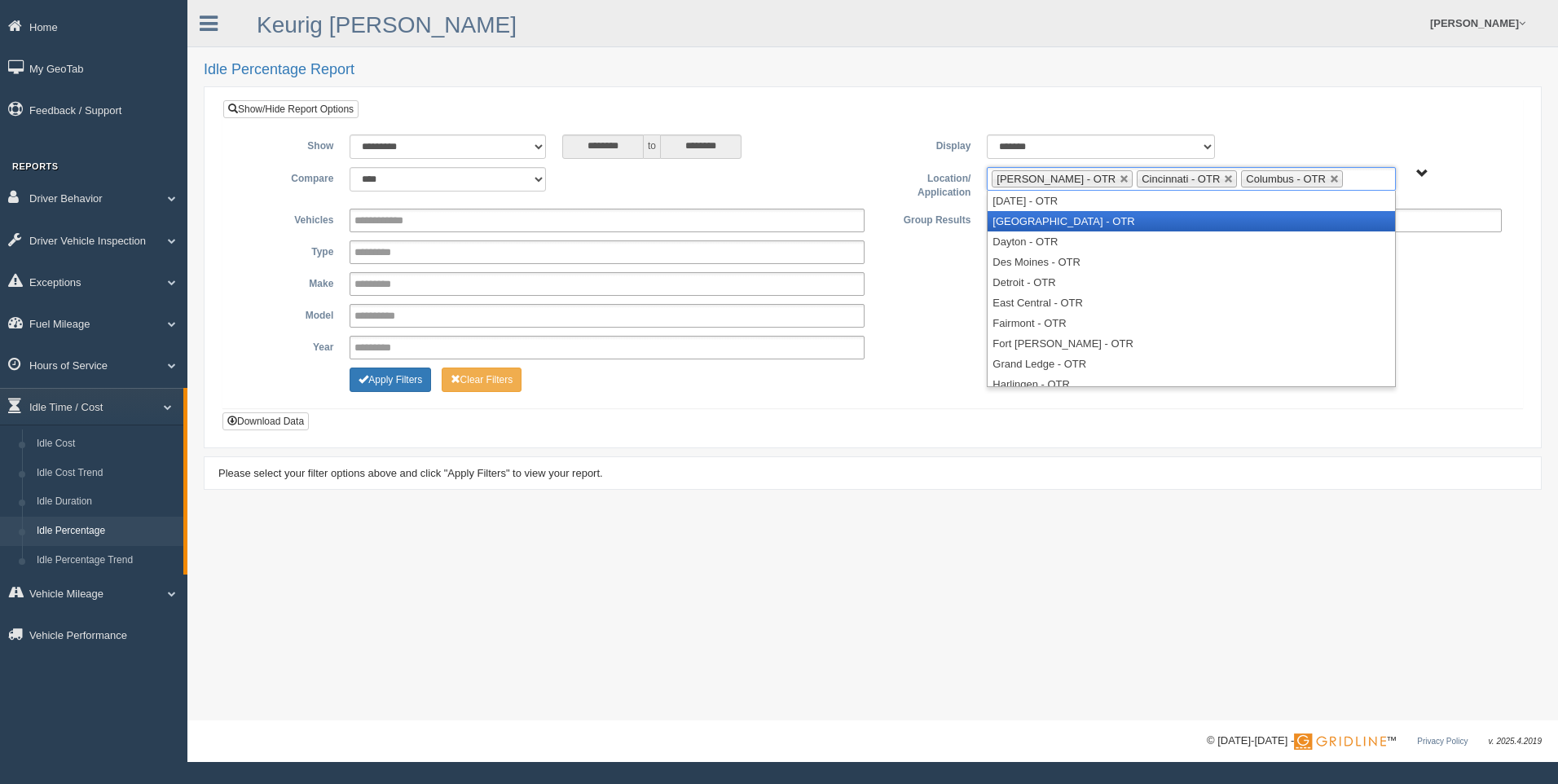
click at [1157, 222] on li "[GEOGRAPHIC_DATA] - OTR" at bounding box center [1191, 221] width 407 height 21
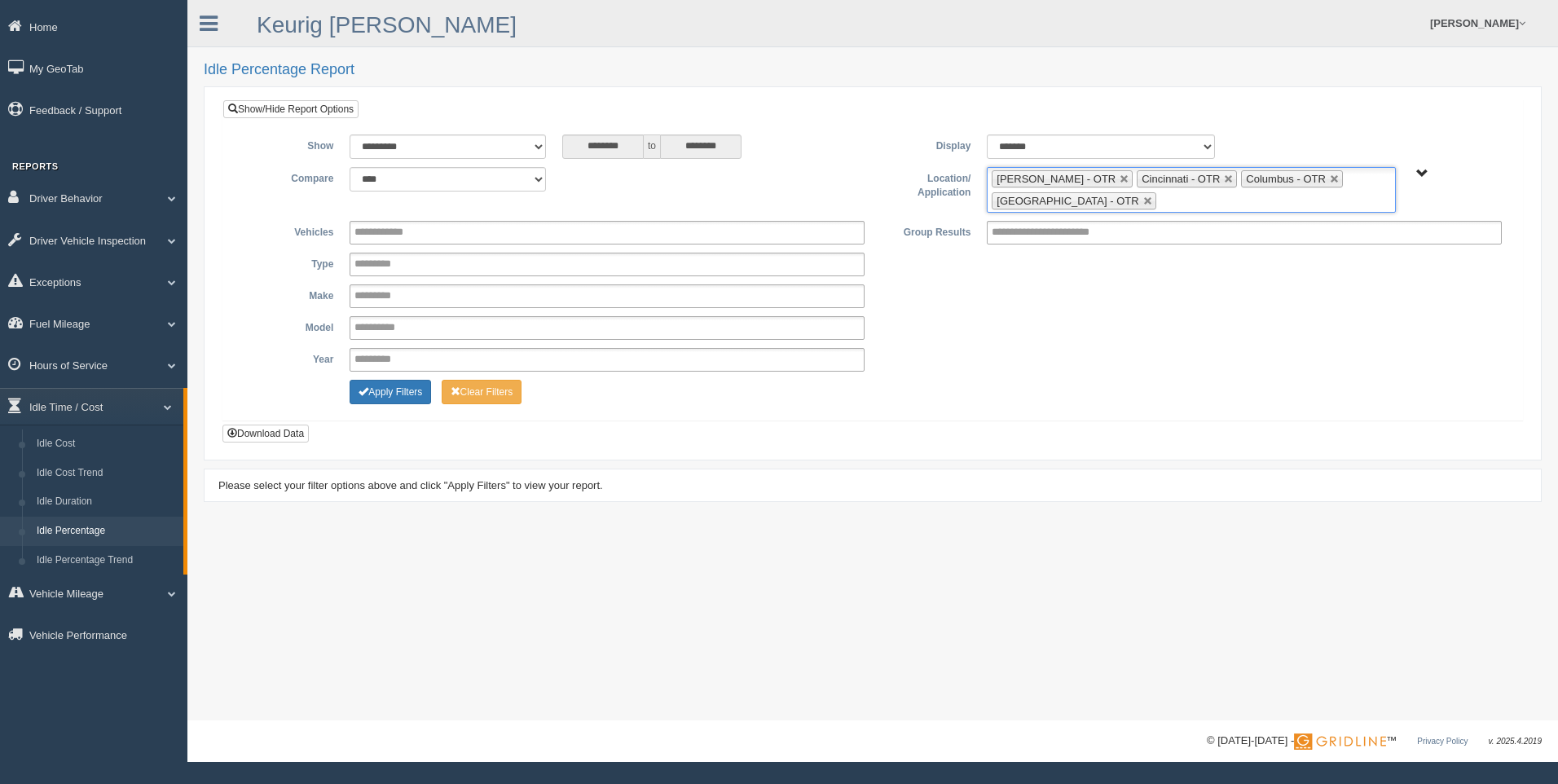
click at [1163, 200] on ul "[PERSON_NAME] - OTR Cincinnati - OTR Columbus - OTR [GEOGRAPHIC_DATA] - [GEOGRA…" at bounding box center [1191, 189] width 408 height 46
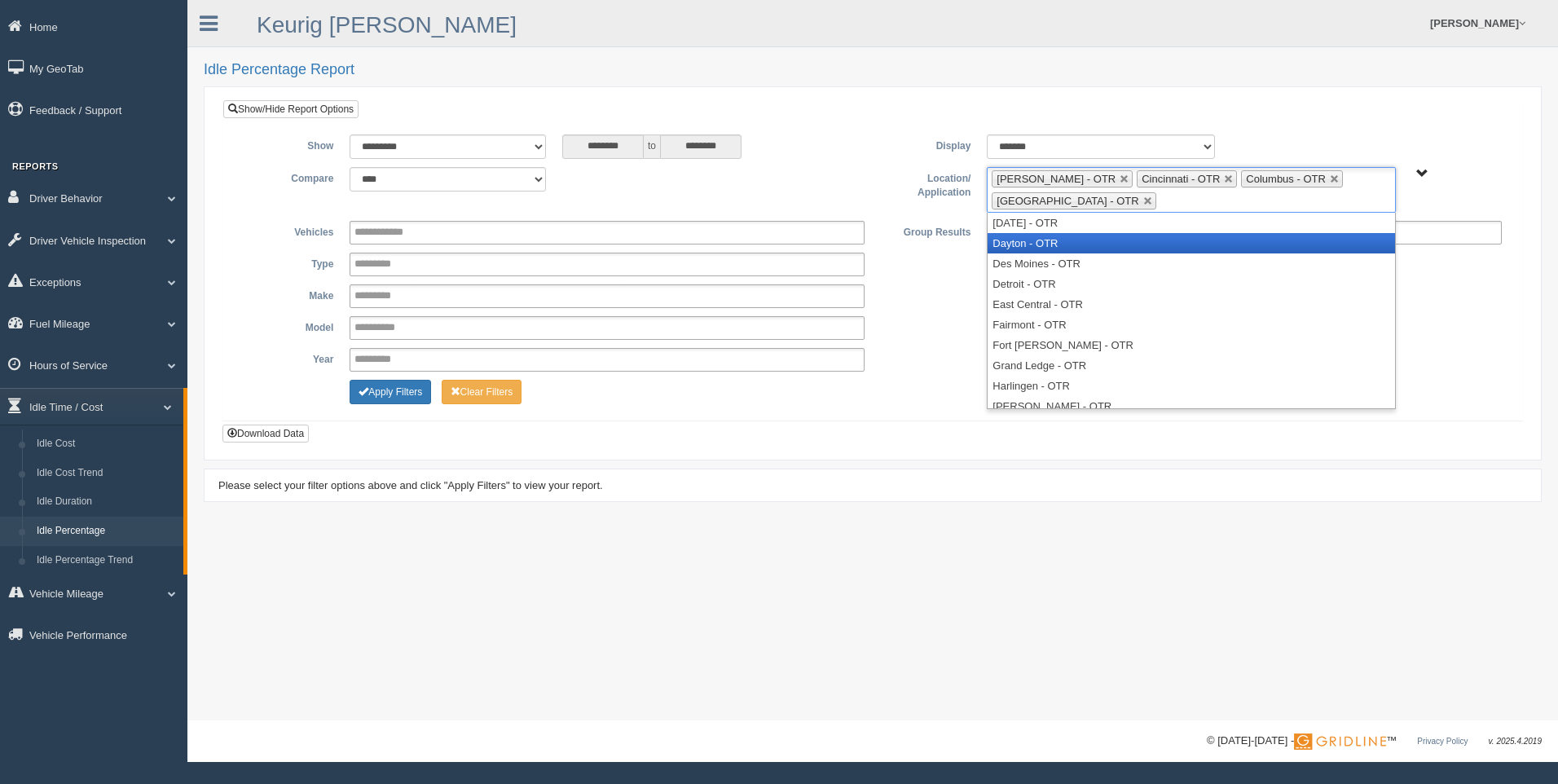
click at [1092, 248] on li "Dayton - OTR" at bounding box center [1191, 244] width 407 height 21
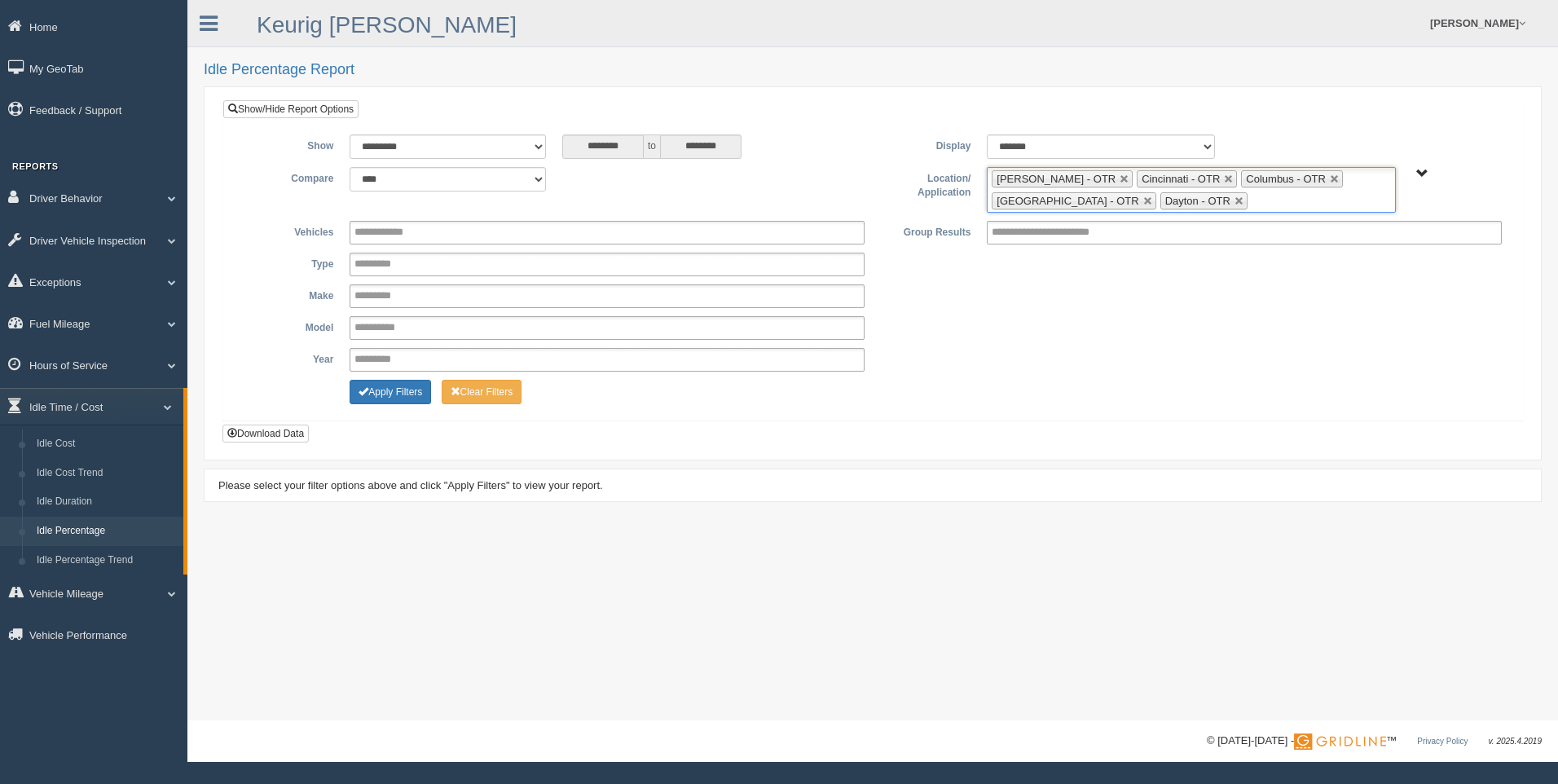
click at [1269, 205] on ul "[PERSON_NAME] - OTR Cincinnati - OTR Columbus - OTR [GEOGRAPHIC_DATA] - [GEOGRA…" at bounding box center [1191, 189] width 408 height 46
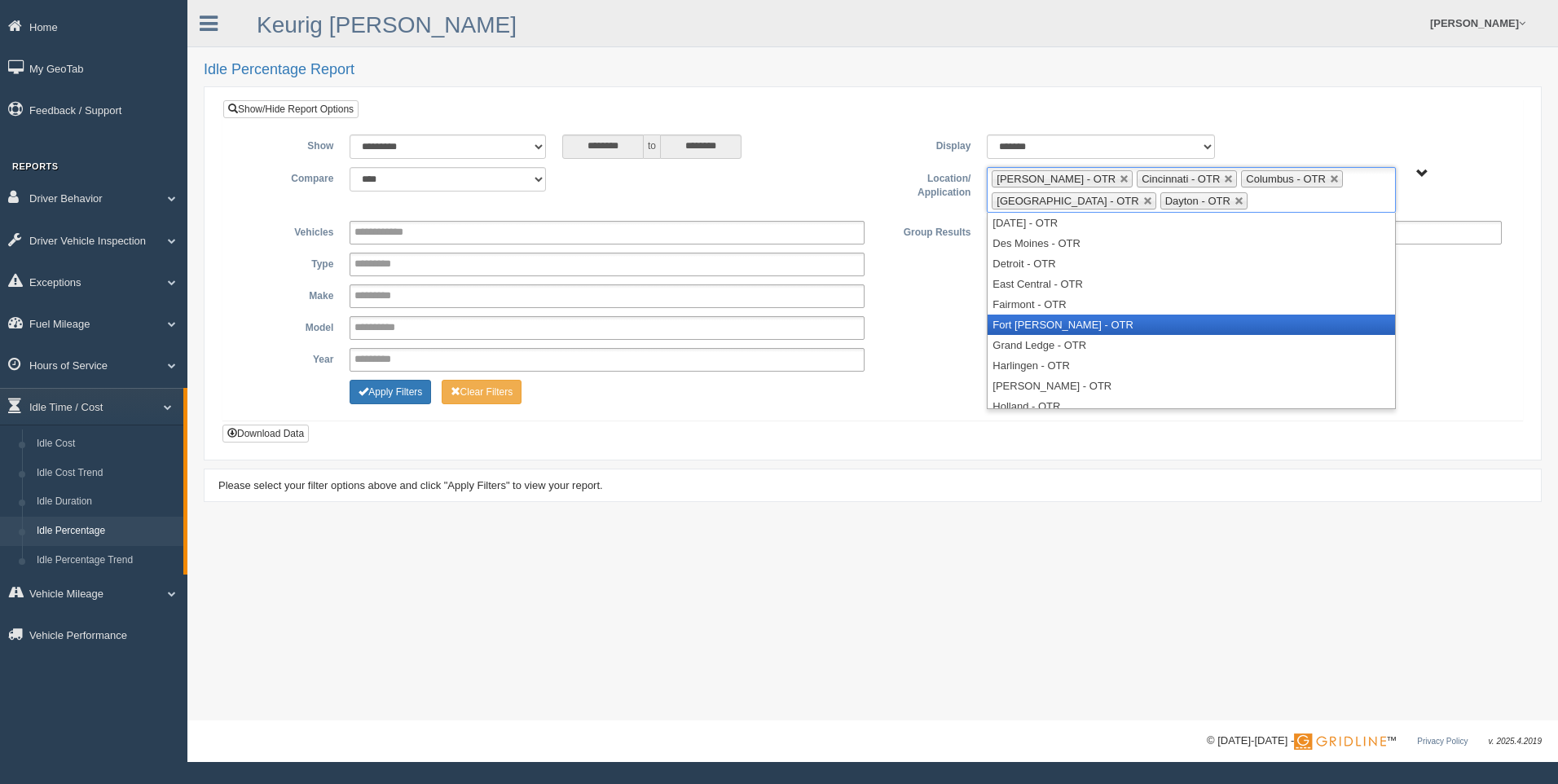
click at [1086, 316] on li "Fort [PERSON_NAME] - OTR" at bounding box center [1191, 325] width 407 height 21
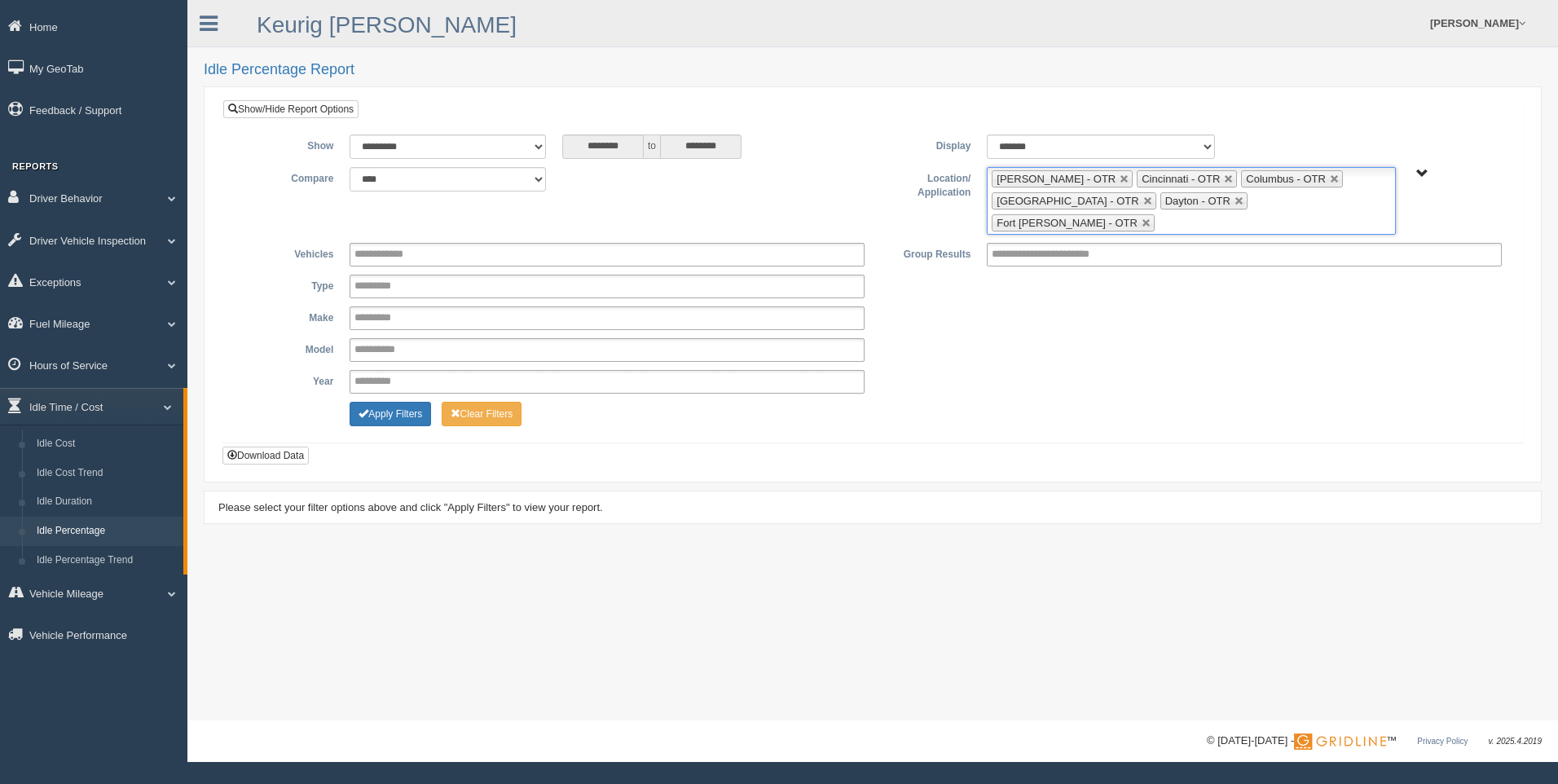
click at [1333, 196] on ul "[PERSON_NAME] - OTR Cincinnati - OTR Columbus - OTR [GEOGRAPHIC_DATA] - [GEOGRA…" at bounding box center [1191, 200] width 408 height 67
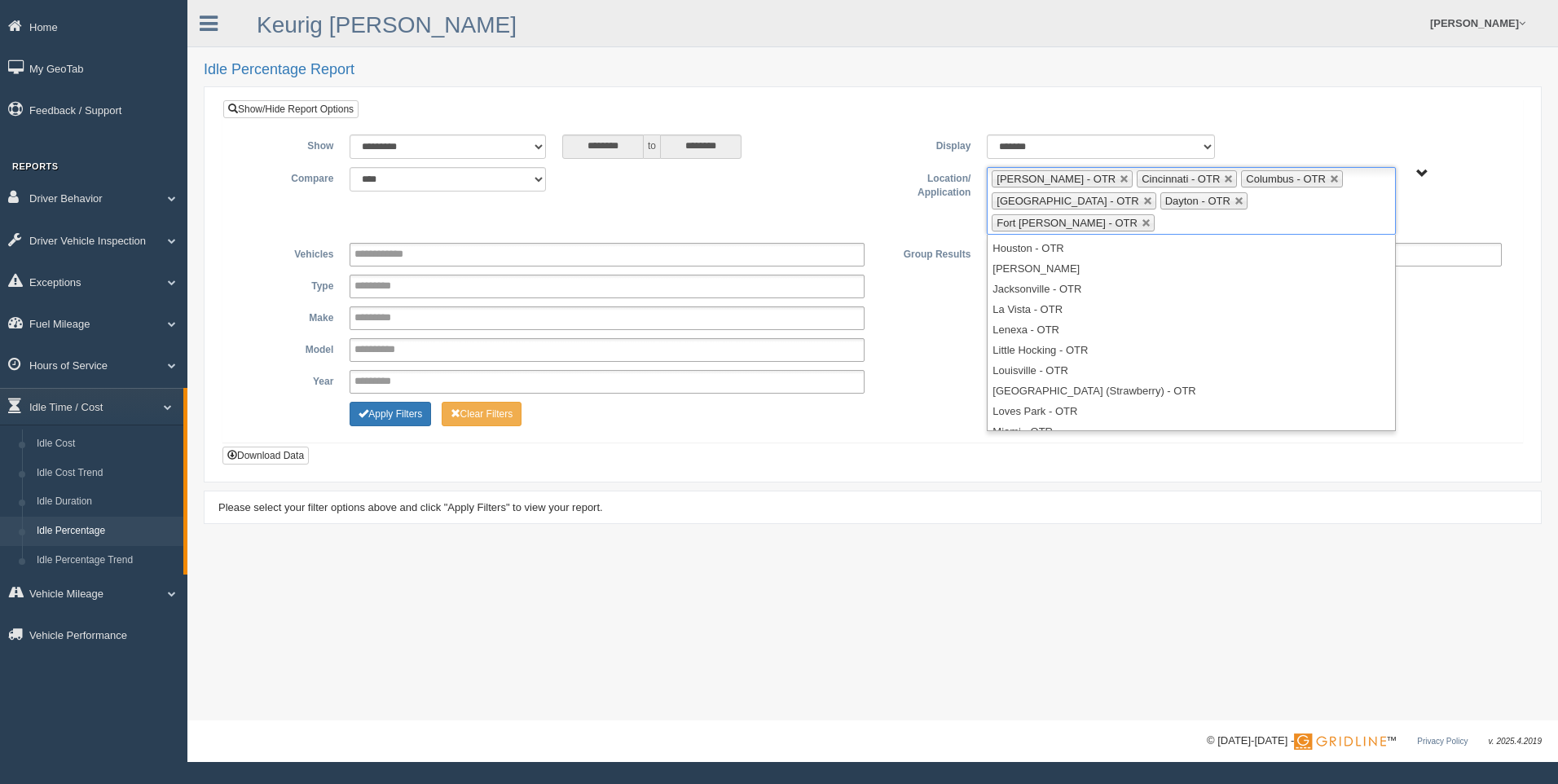
scroll to position [202, 0]
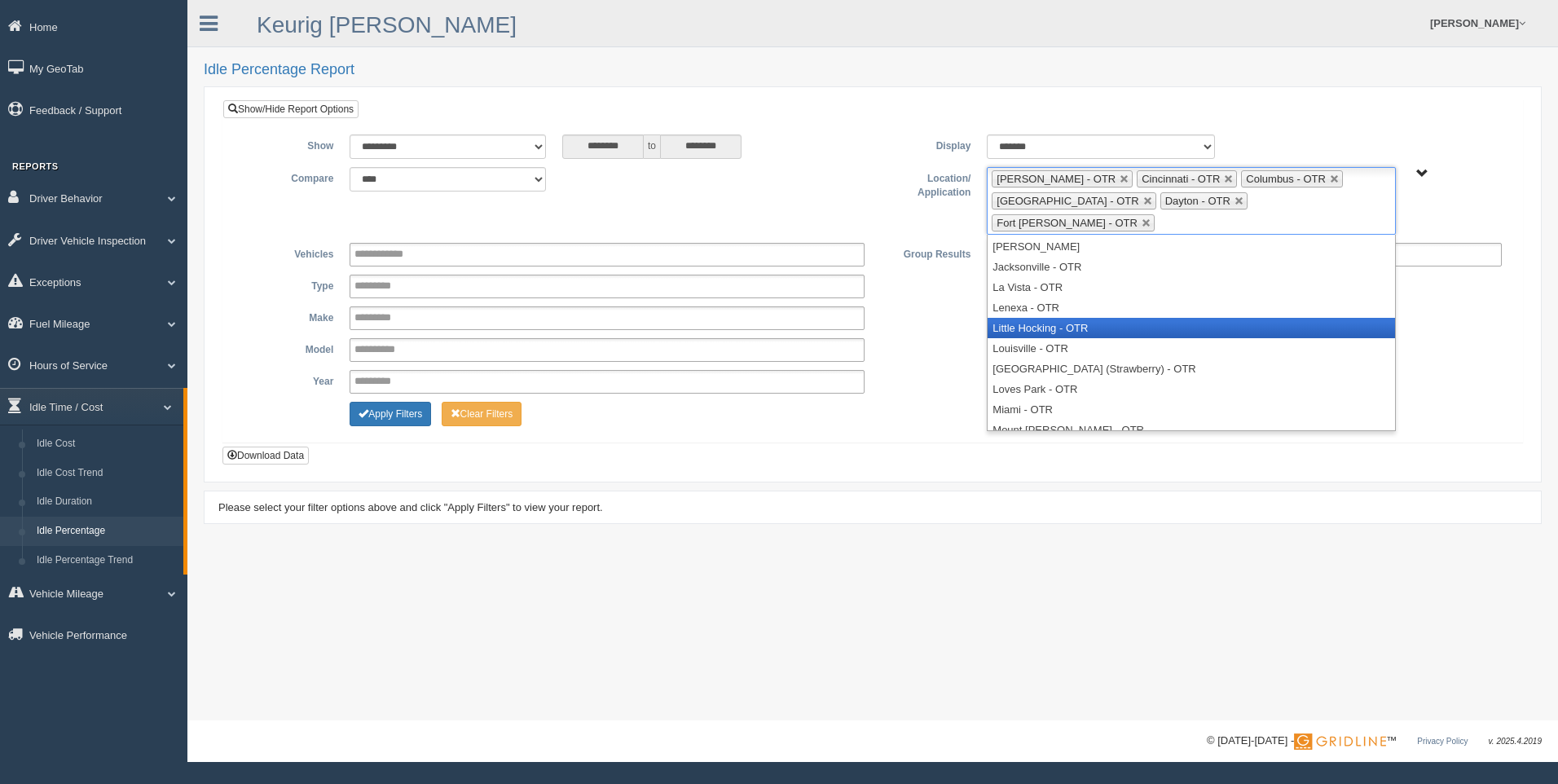
click at [1123, 318] on li "Little Hocking - OTR" at bounding box center [1191, 328] width 407 height 21
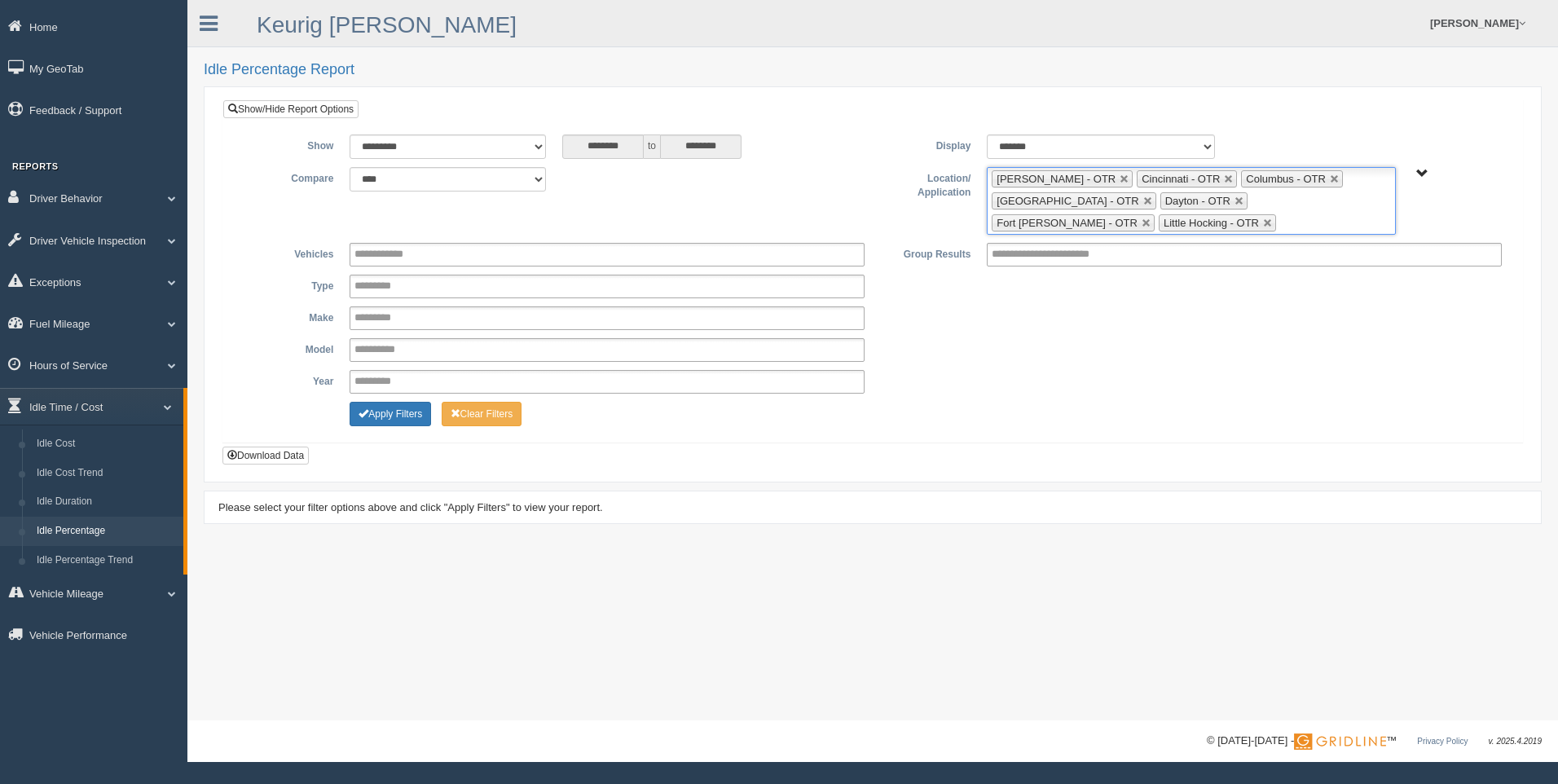
click at [1161, 224] on ul "[PERSON_NAME] - OTR Cincinnati - OTR Columbus - OTR [GEOGRAPHIC_DATA] - [GEOGRA…" at bounding box center [1191, 200] width 408 height 67
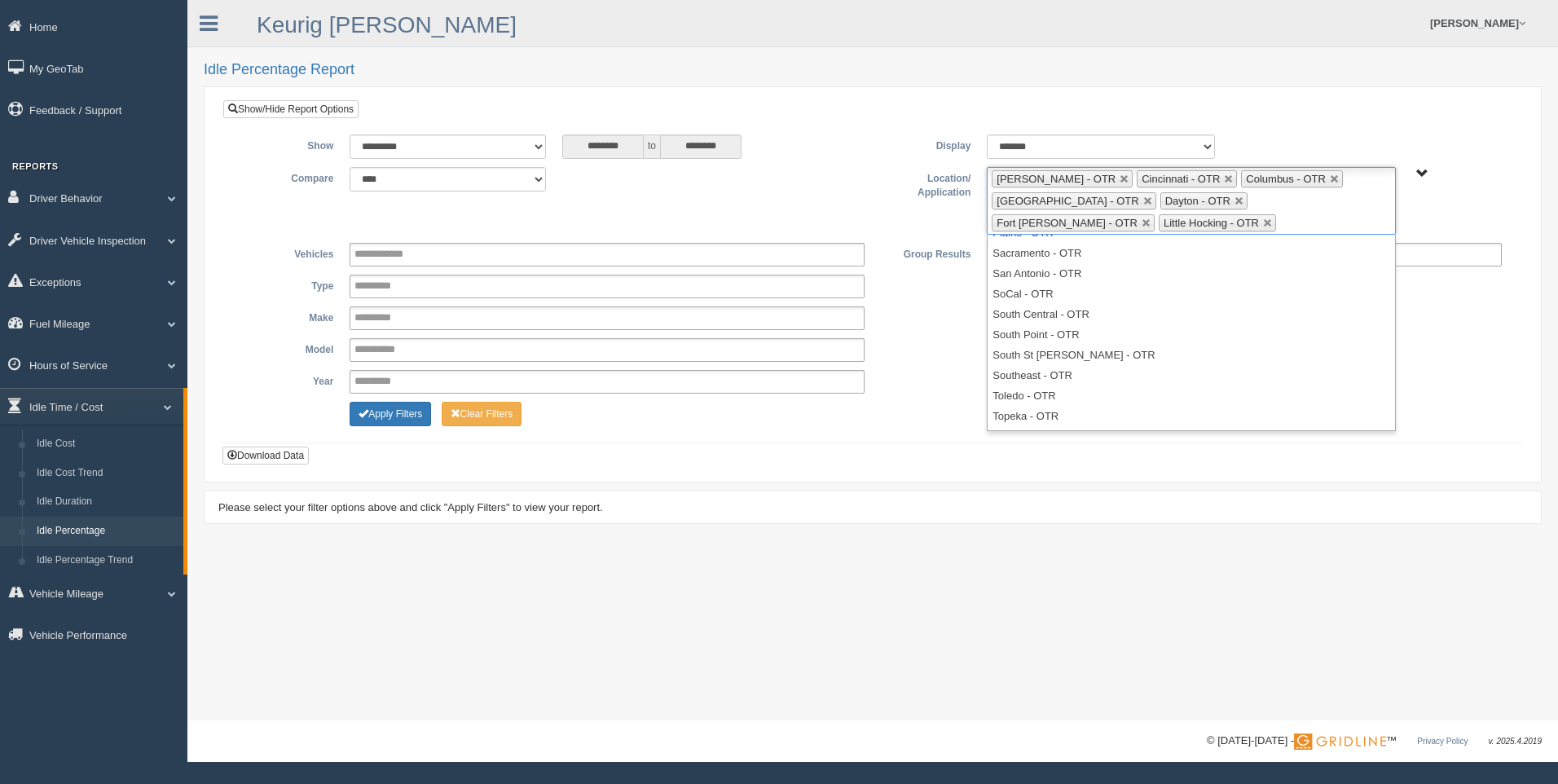
scroll to position [584, 0]
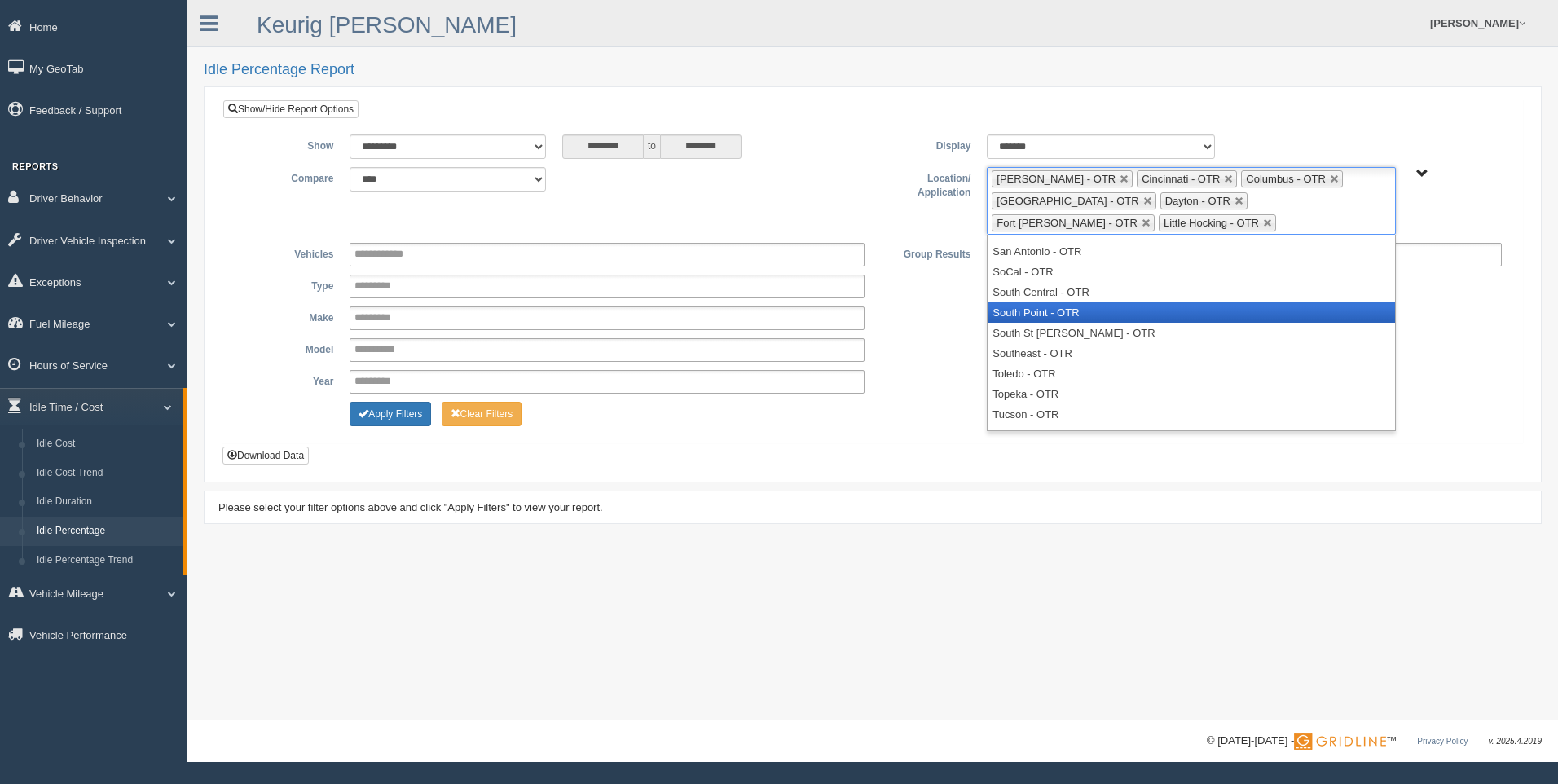
click at [1024, 313] on li "South Point - OTR" at bounding box center [1191, 313] width 407 height 21
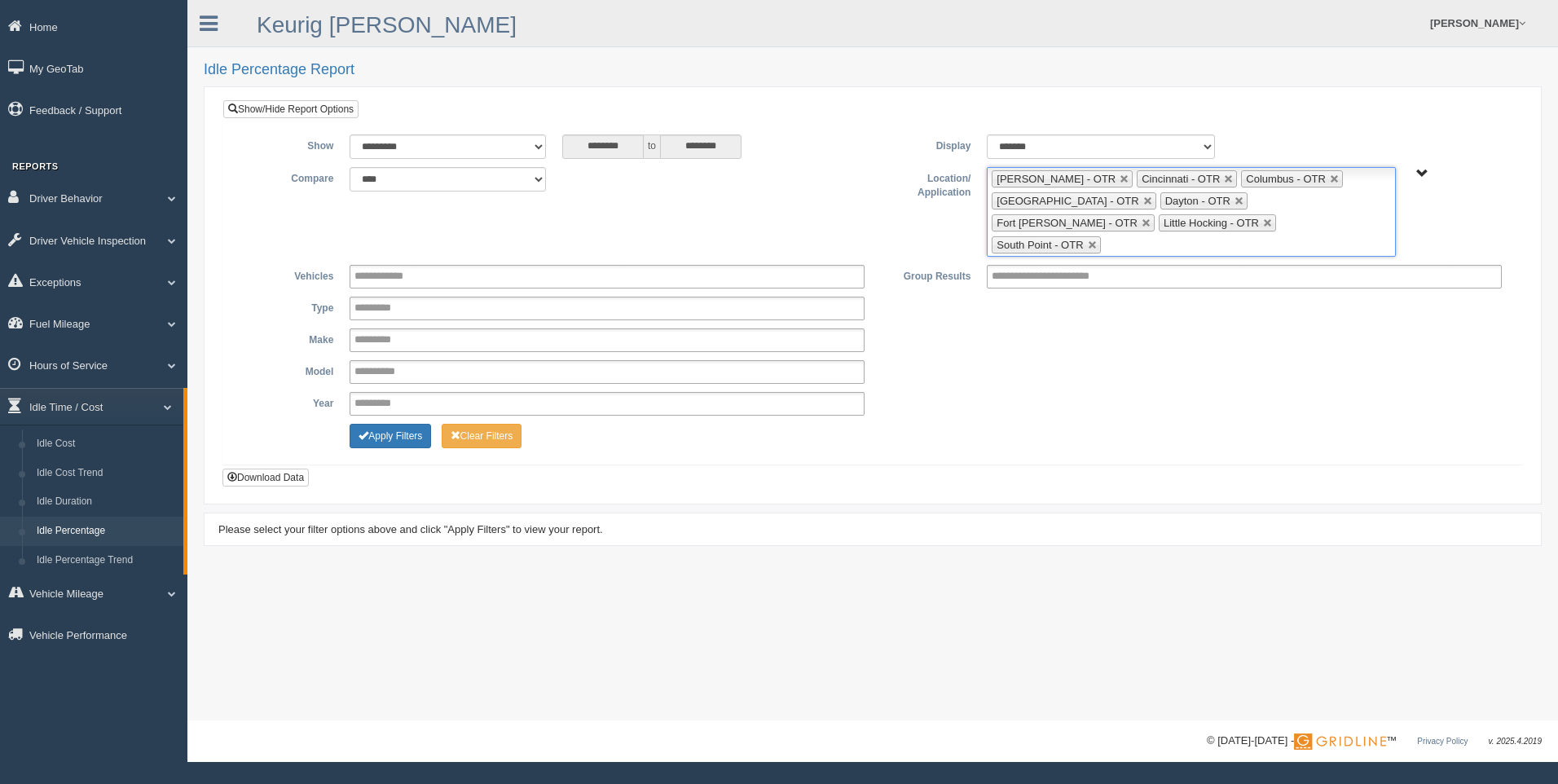
click at [1260, 225] on ul "[PERSON_NAME] - OTR Cincinnati - OTR Columbus - OTR [GEOGRAPHIC_DATA] - [GEOGRA…" at bounding box center [1191, 212] width 408 height 90
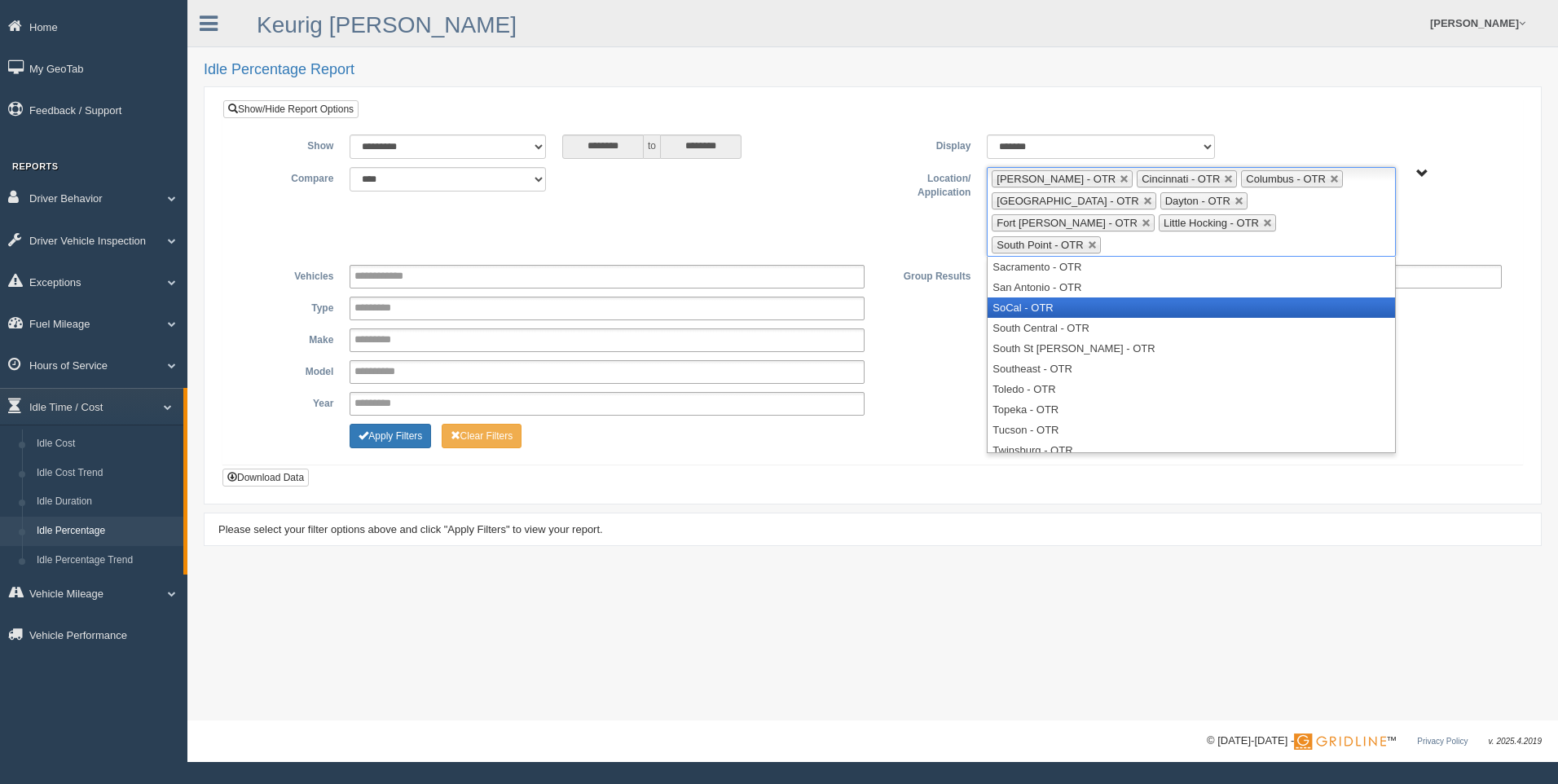
scroll to position [599, 0]
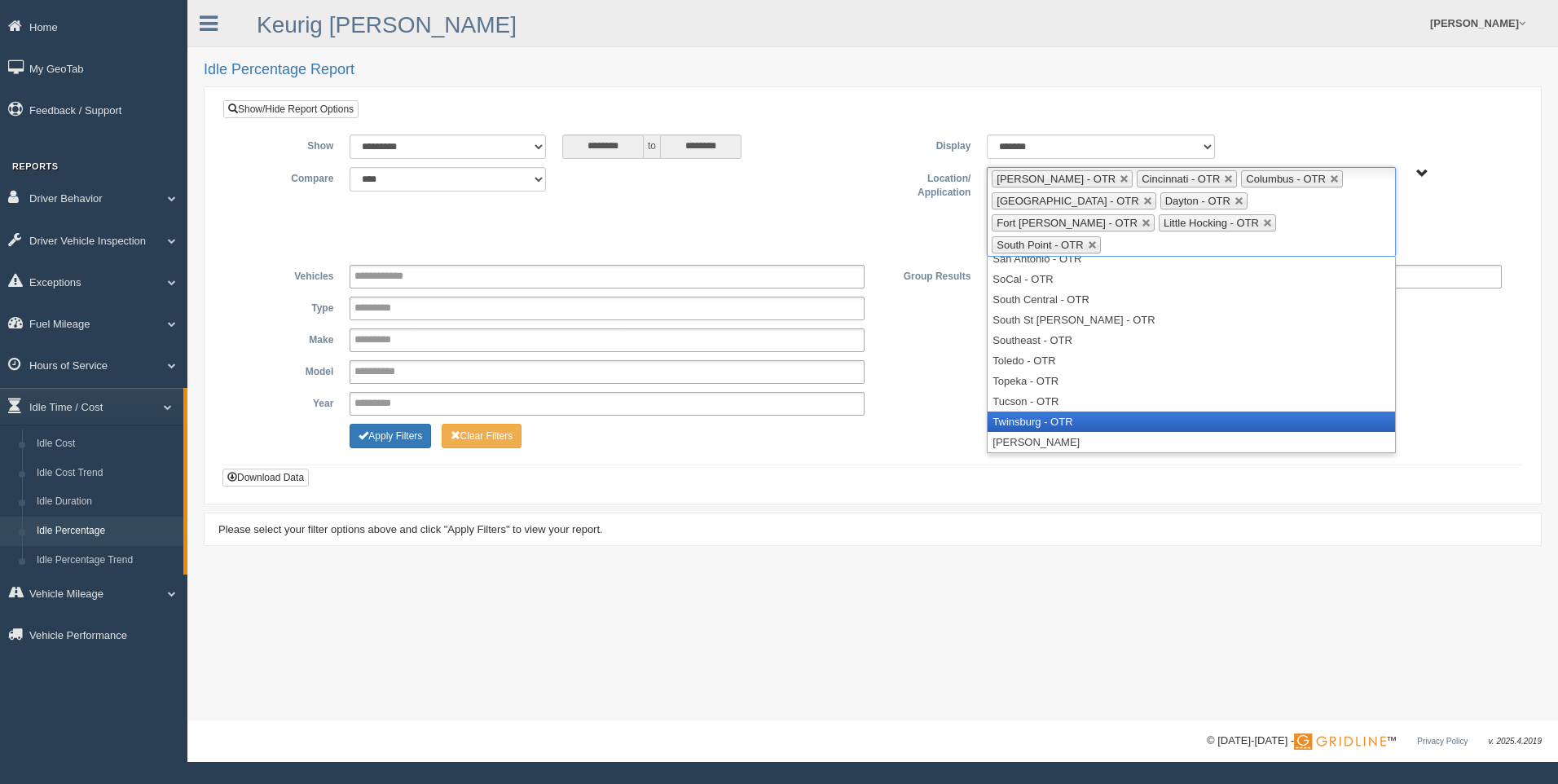
click at [1150, 411] on li "Twinsburg - OTR" at bounding box center [1191, 422] width 407 height 21
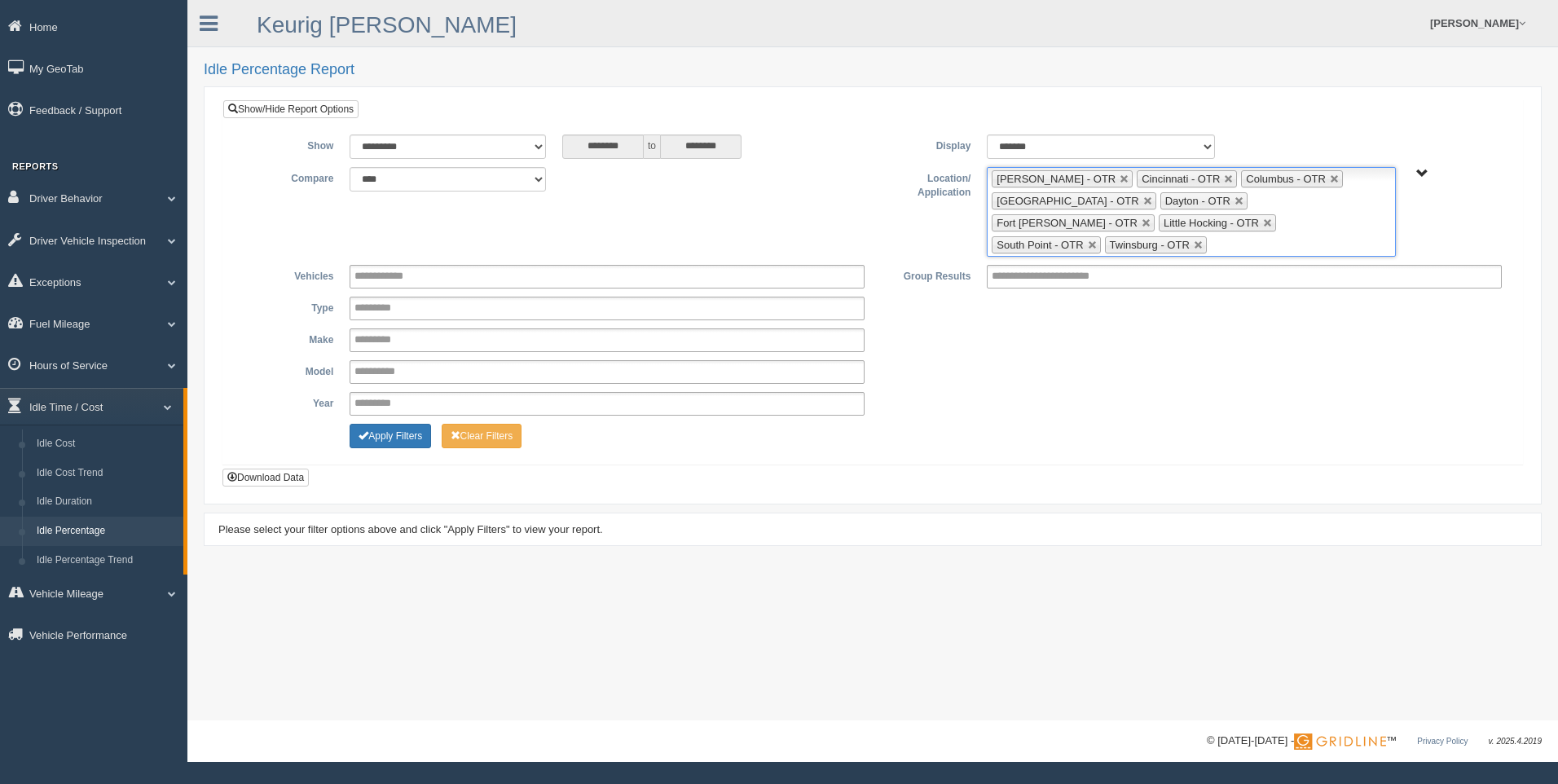
click at [1356, 220] on ul "[PERSON_NAME] - OTR Cincinnati - OTR Columbus - OTR [GEOGRAPHIC_DATA] - [GEOGRA…" at bounding box center [1191, 212] width 408 height 90
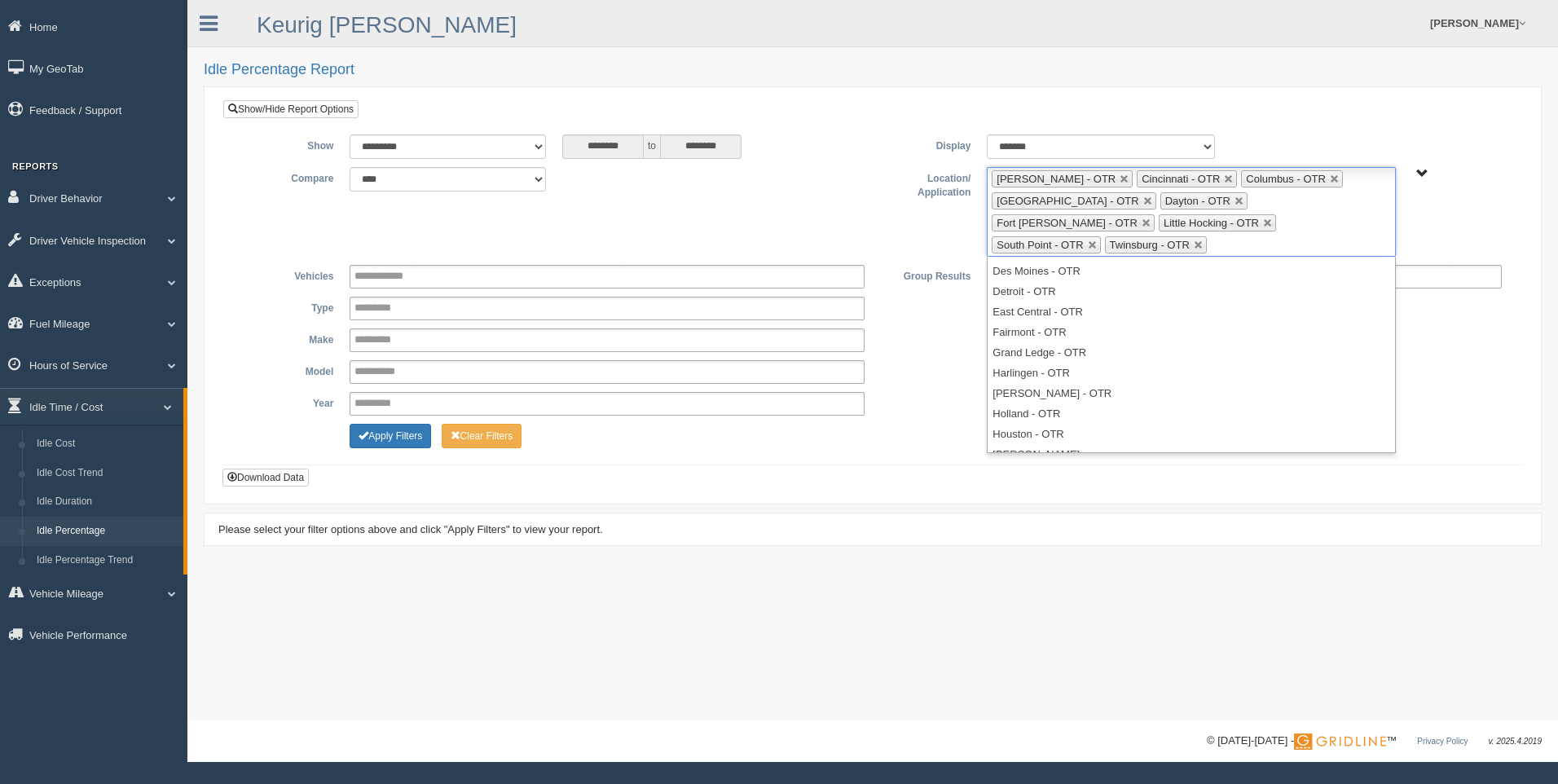
scroll to position [0, 0]
click at [279, 468] on button "Download Data" at bounding box center [265, 477] width 86 height 18
